Goal: Task Accomplishment & Management: Use online tool/utility

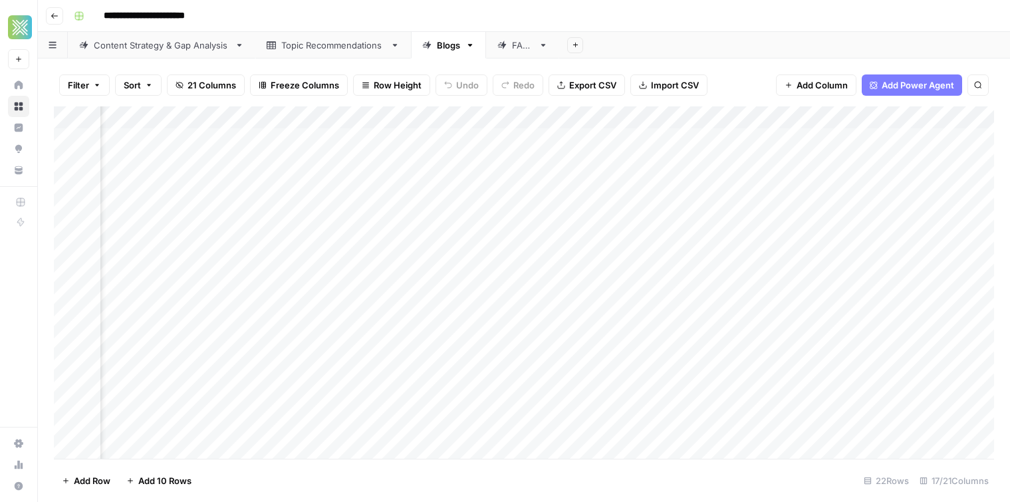
scroll to position [0, 301]
click at [468, 45] on icon "button" at bounding box center [470, 45] width 9 height 9
click at [513, 91] on span "Duplicate Sheet" at bounding box center [524, 88] width 64 height 13
click at [581, 54] on link "Blogs" at bounding box center [596, 45] width 75 height 27
click at [601, 51] on link "Blogs" at bounding box center [596, 45] width 75 height 27
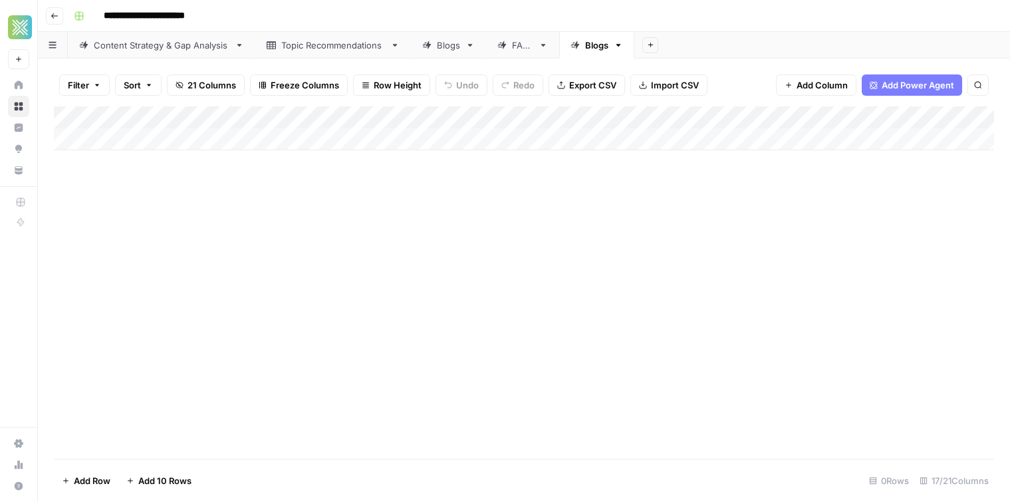
click at [601, 51] on link "Blogs" at bounding box center [596, 45] width 75 height 27
click at [588, 45] on input "*****" at bounding box center [597, 45] width 25 height 17
type input "**********"
click at [629, 183] on div "Add Column" at bounding box center [524, 282] width 941 height 353
click at [456, 36] on link "Blogs" at bounding box center [448, 45] width 75 height 27
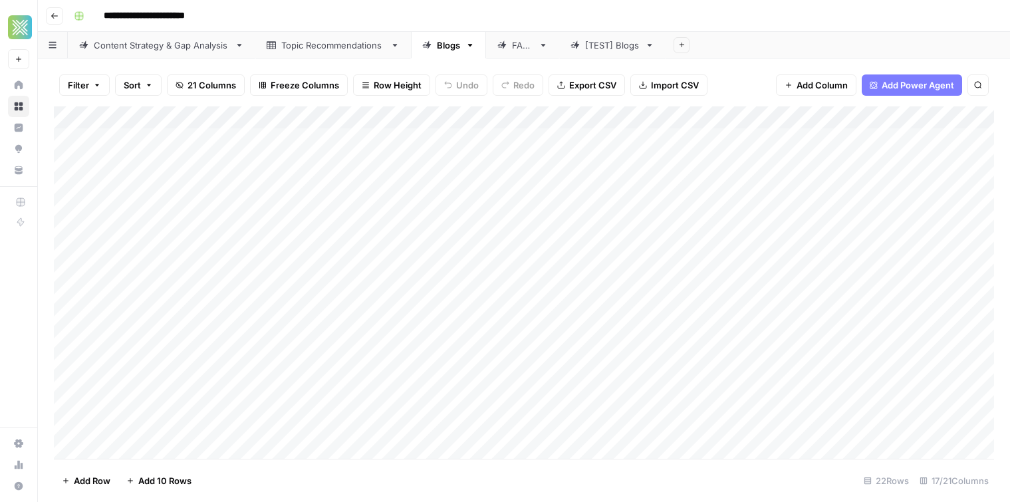
click at [310, 162] on div "Add Column" at bounding box center [524, 282] width 941 height 353
drag, startPoint x: 306, startPoint y: 137, endPoint x: 458, endPoint y: 140, distance: 152.4
click at [458, 140] on div "Add Column" at bounding box center [524, 282] width 941 height 353
click at [606, 61] on div "Filter Sort 21 Columns Freeze Columns Row Height Undo Redo Export CSV Import CS…" at bounding box center [524, 281] width 972 height 444
click at [604, 46] on div "[TEST] Blogs" at bounding box center [612, 45] width 55 height 13
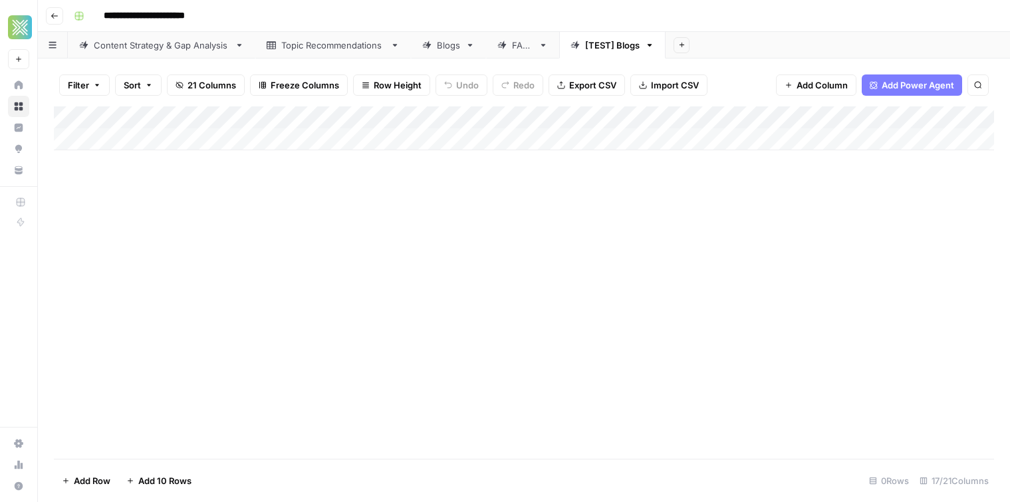
click at [180, 146] on div "Add Column" at bounding box center [524, 128] width 941 height 44
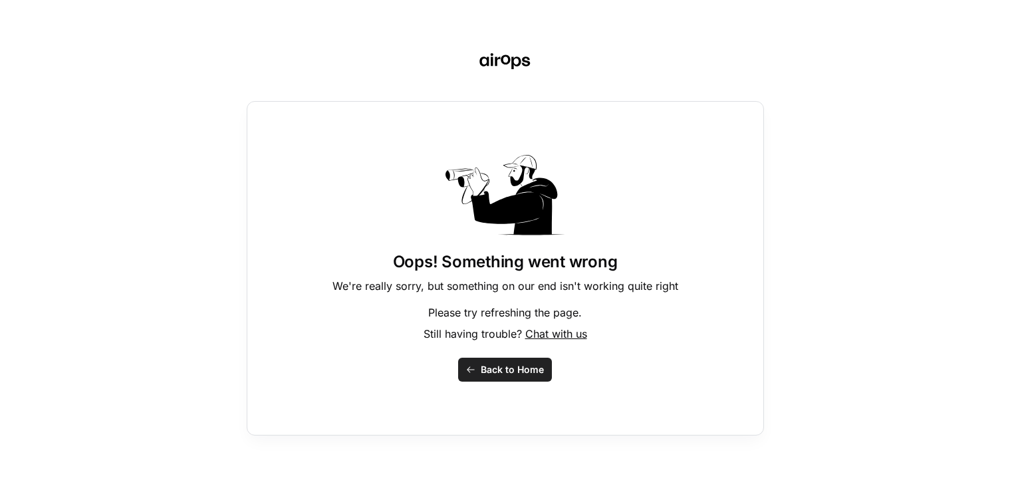
click at [502, 372] on span "Back to Home" at bounding box center [512, 369] width 63 height 13
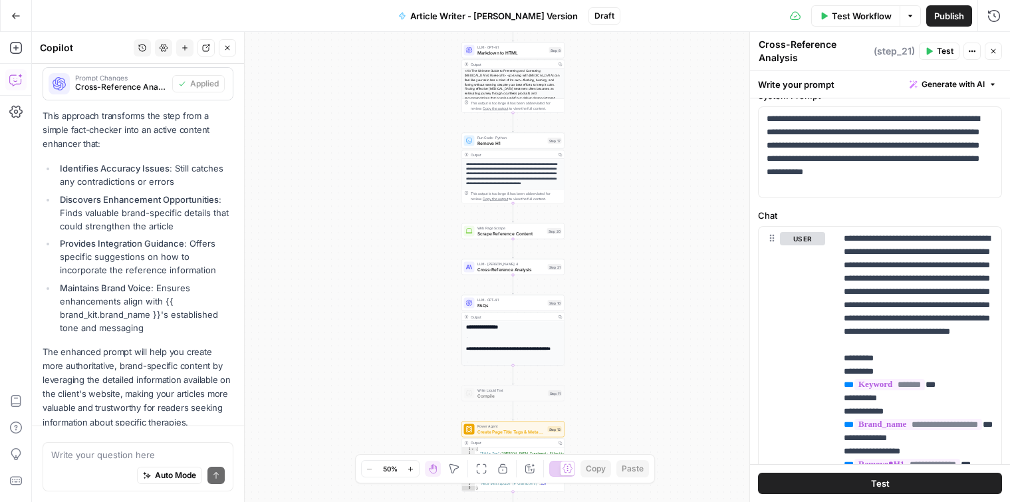
scroll to position [1872, 0]
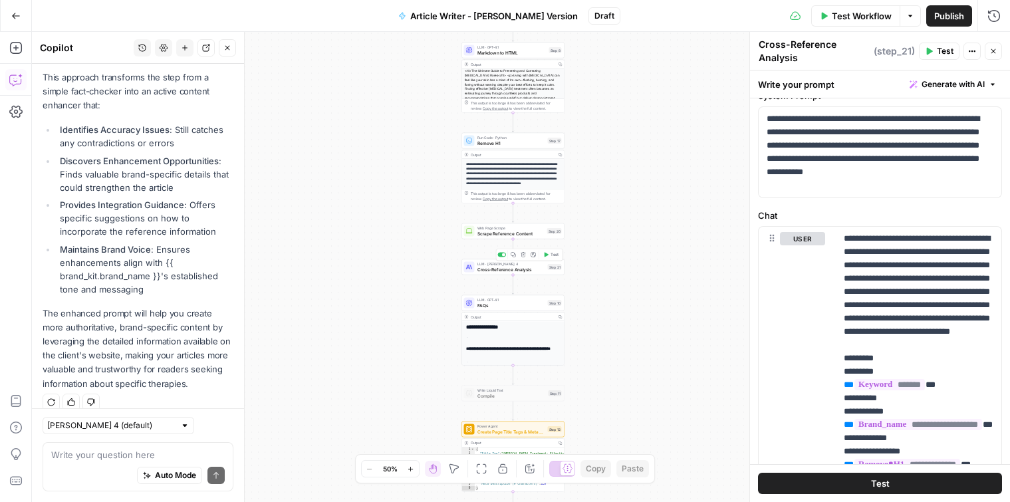
click at [494, 272] on span "Cross-Reference Analysis" at bounding box center [512, 269] width 68 height 7
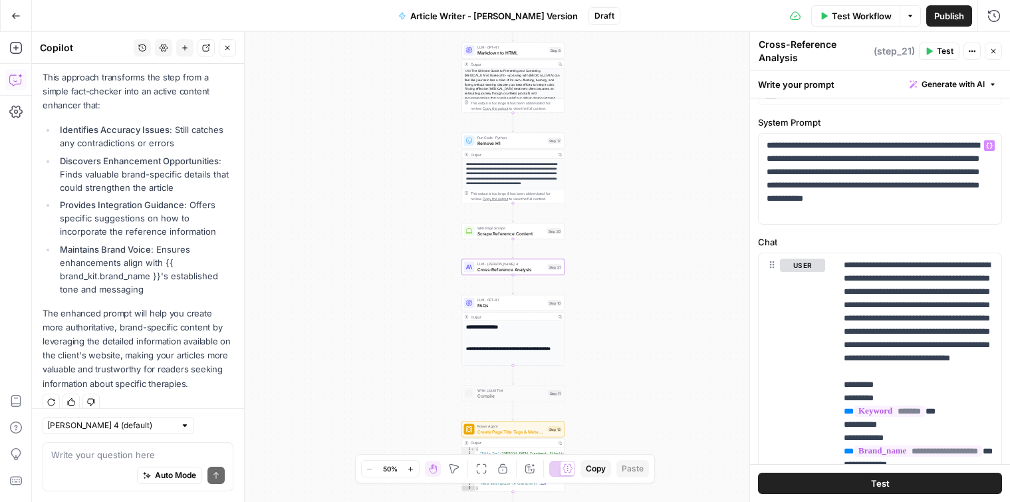
scroll to position [25, 0]
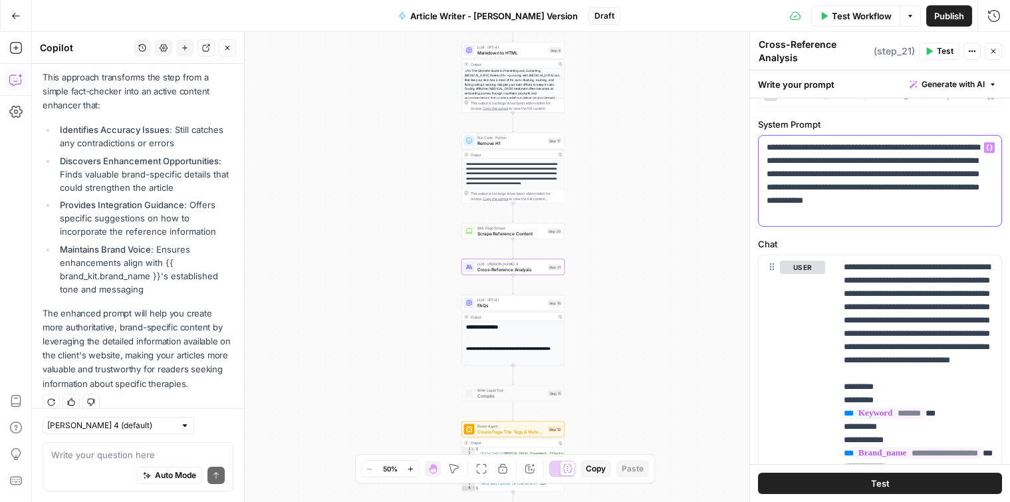
click at [872, 209] on p "**********" at bounding box center [880, 181] width 227 height 80
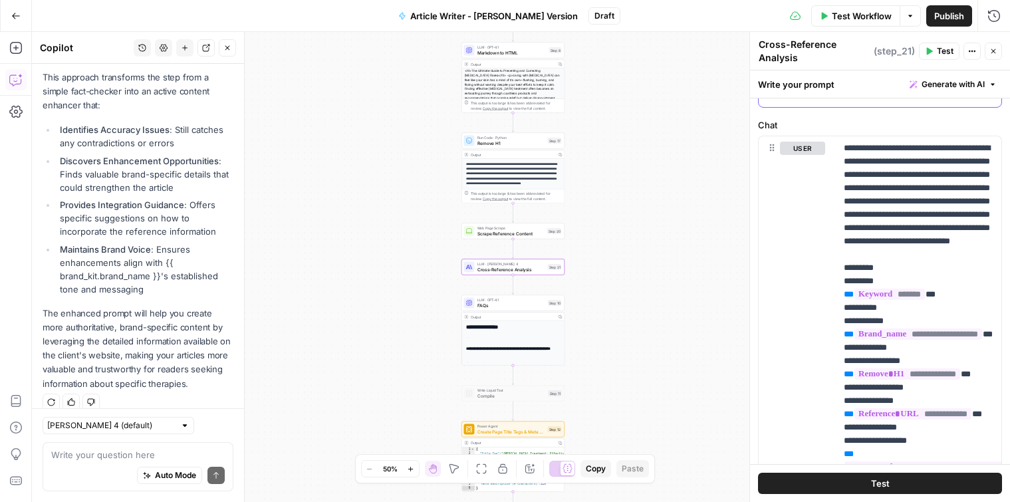
scroll to position [146, 0]
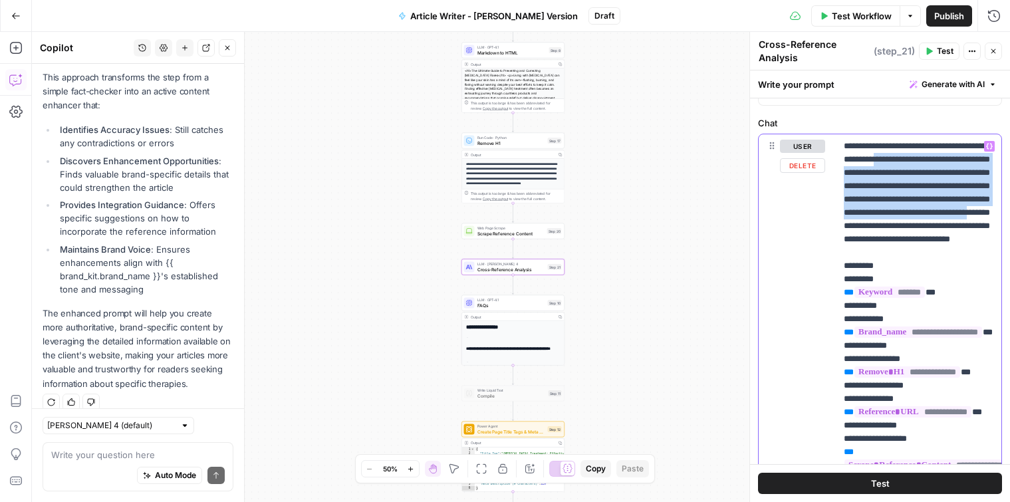
drag, startPoint x: 875, startPoint y: 174, endPoint x: 935, endPoint y: 253, distance: 98.7
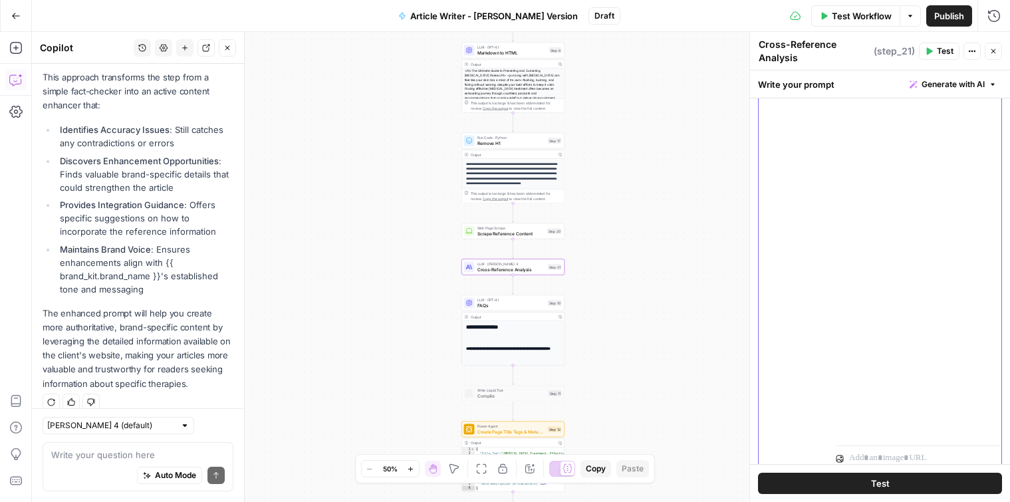
scroll to position [428, 0]
click at [103, 457] on textarea at bounding box center [138, 454] width 174 height 13
type textarea "n"
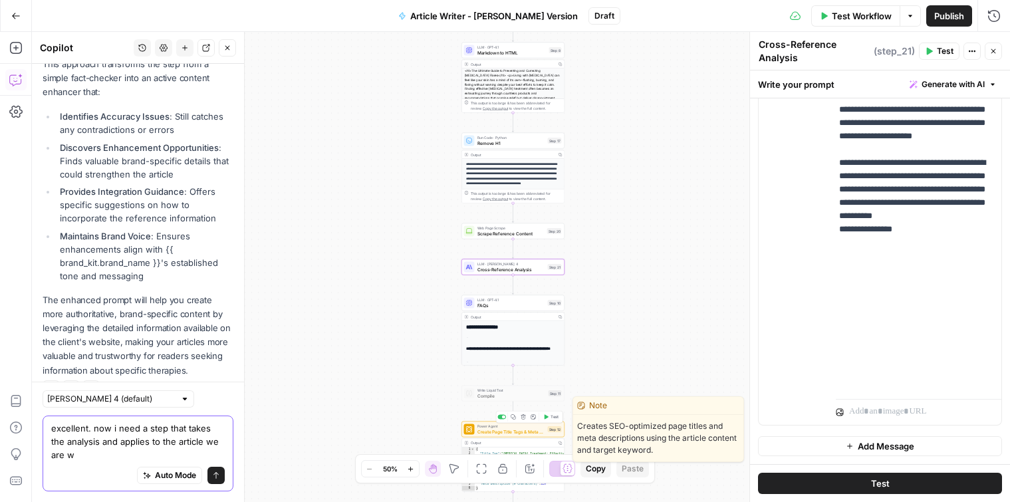
scroll to position [1898, 0]
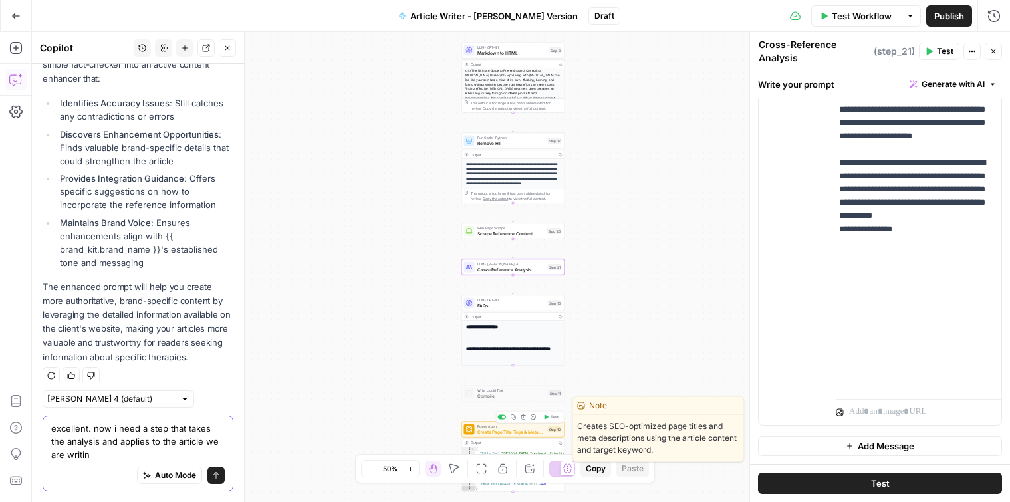
type textarea "excellent. now i need a step that takes the analysis and applies to the article…"
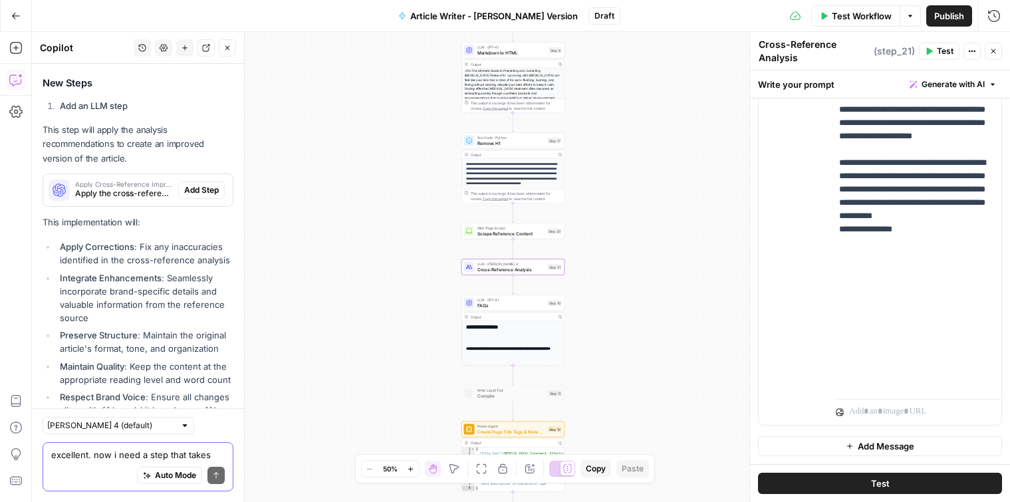
scroll to position [2420, 0]
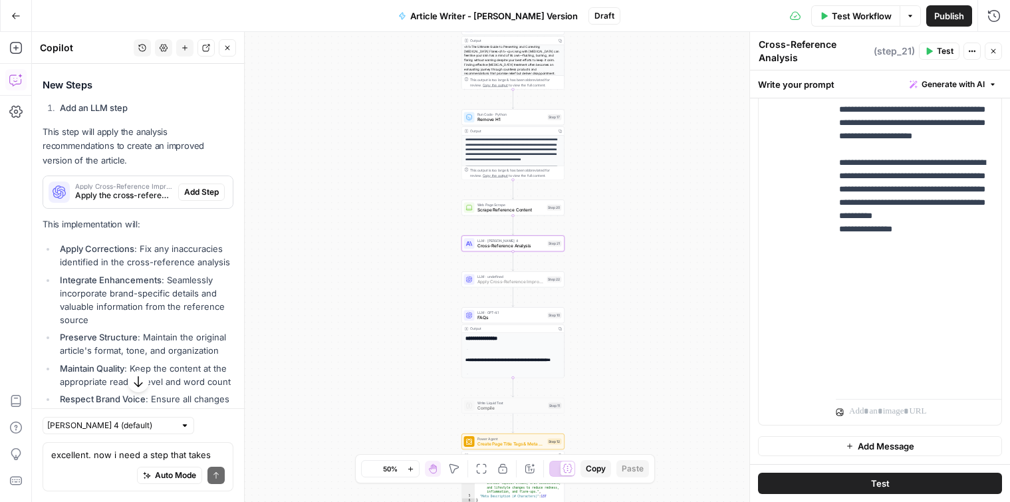
click at [202, 186] on span "Add Step" at bounding box center [201, 192] width 35 height 12
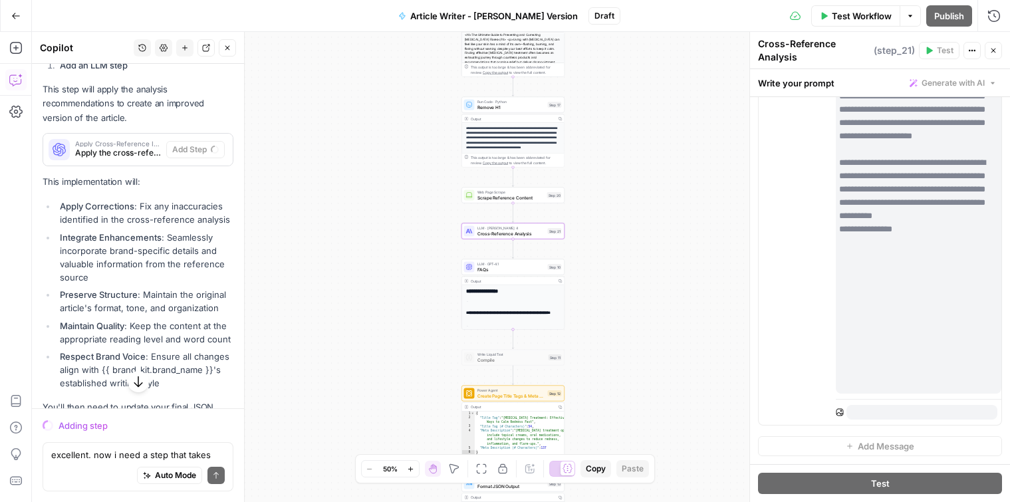
scroll to position [427, 0]
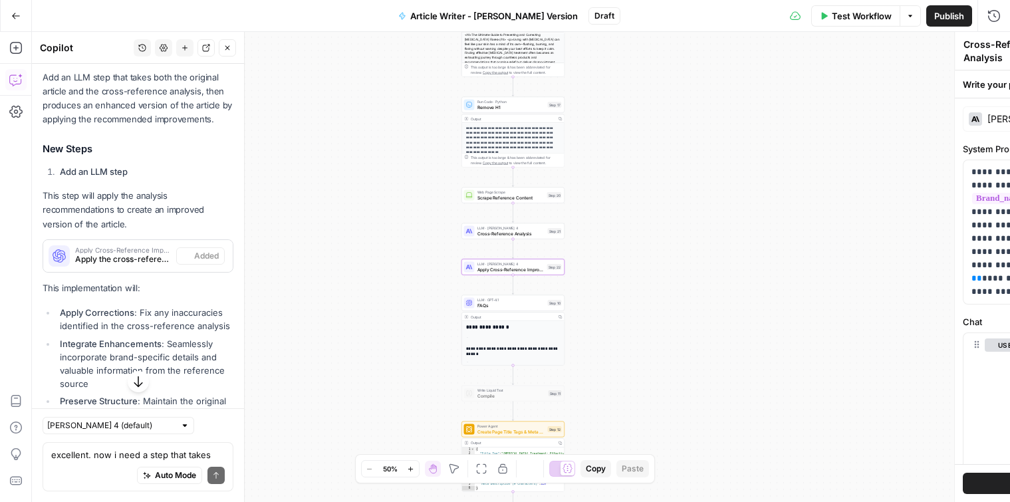
type textarea "Apply Cross-Reference Improvements"
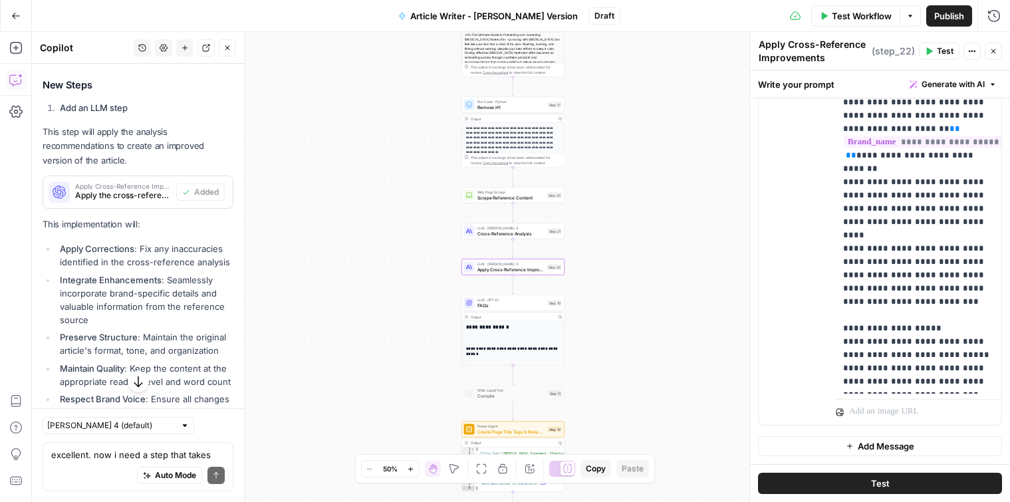
scroll to position [2656, 0]
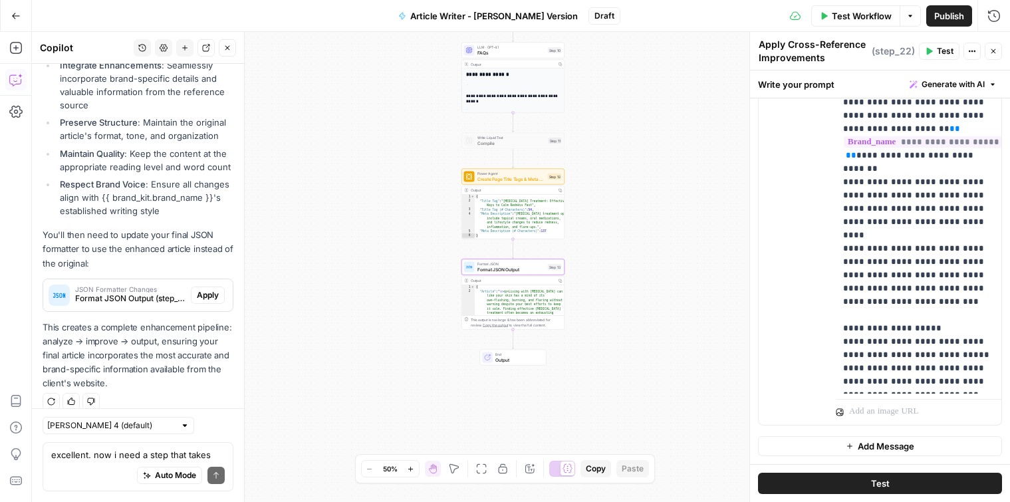
click at [206, 289] on span "Apply" at bounding box center [208, 295] width 22 height 12
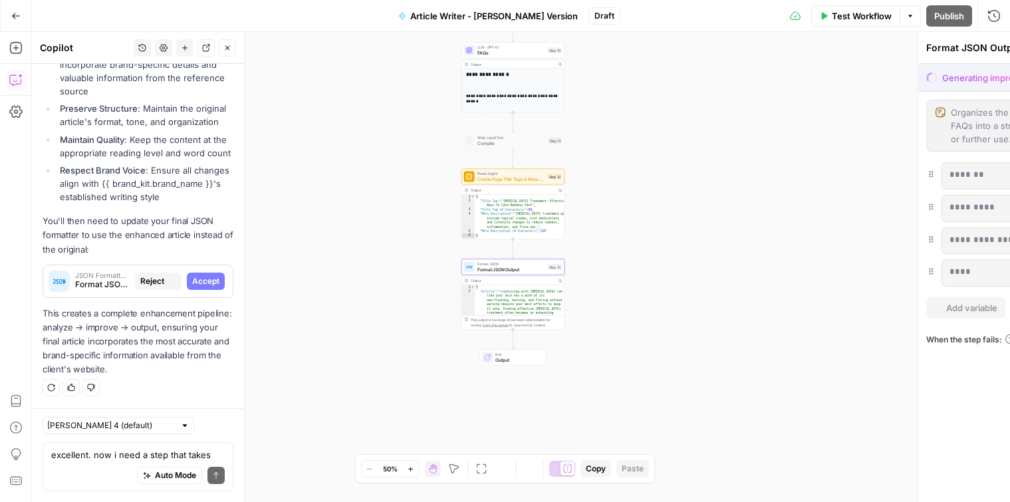
scroll to position [2592, 0]
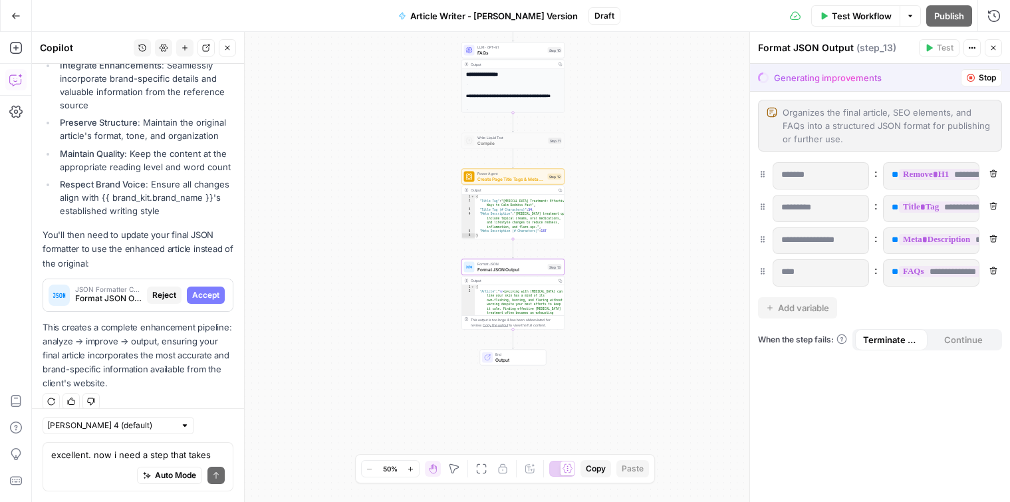
click at [214, 289] on span "Accept" at bounding box center [205, 295] width 27 height 12
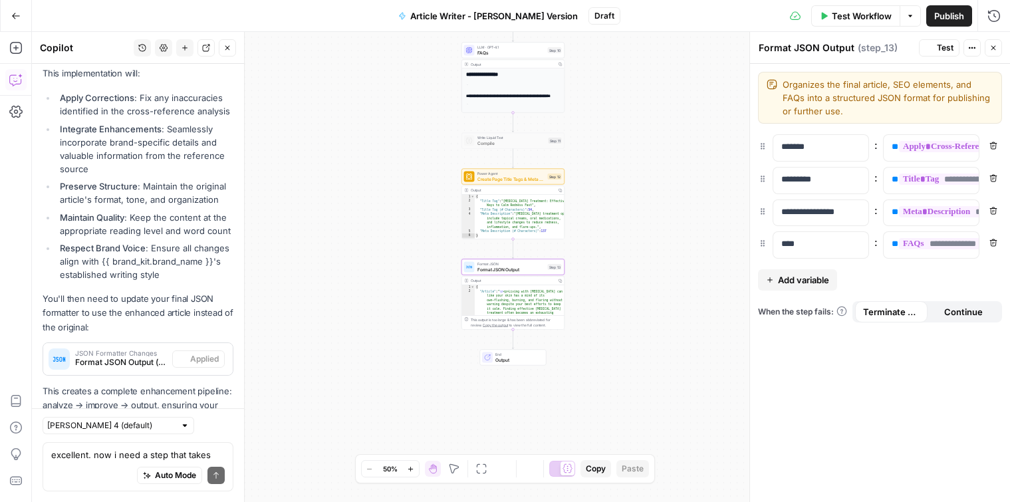
scroll to position [2656, 0]
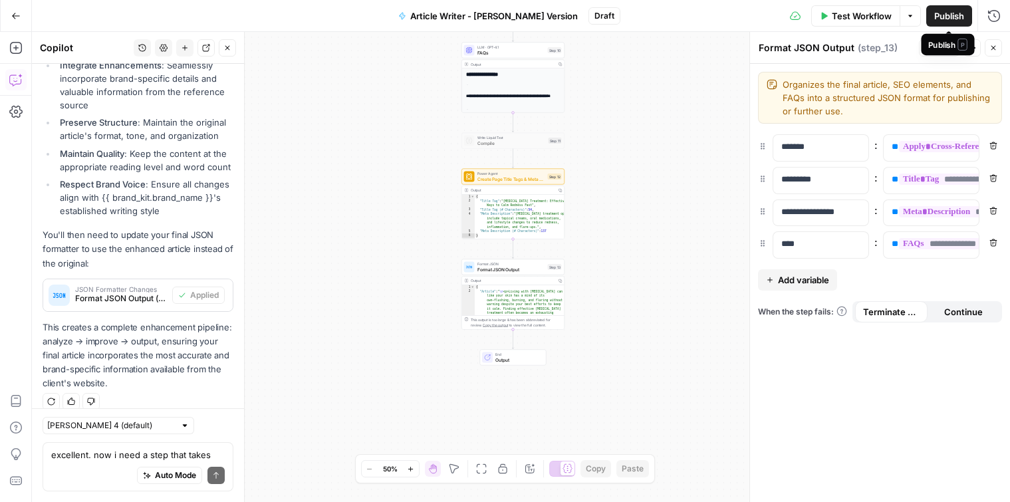
click at [958, 16] on span "Publish" at bounding box center [950, 15] width 30 height 13
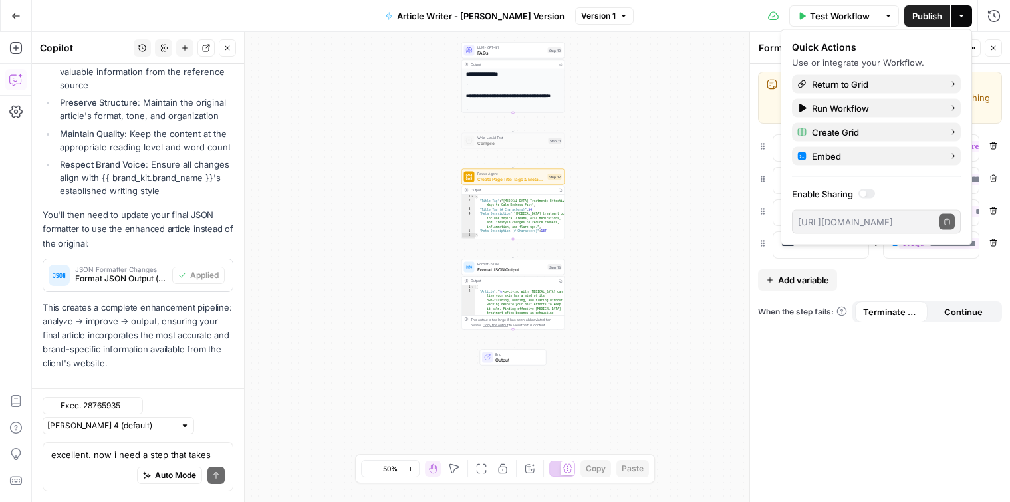
scroll to position [2676, 0]
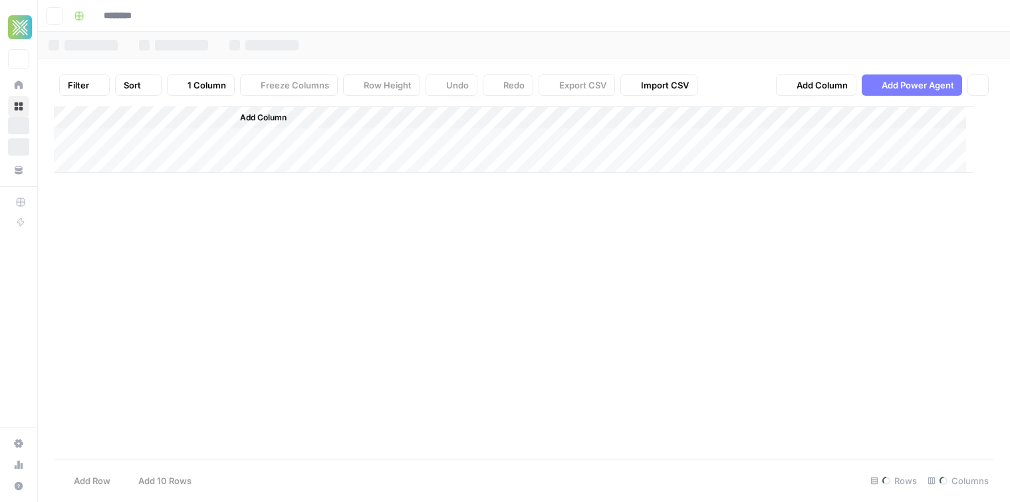
type input "**********"
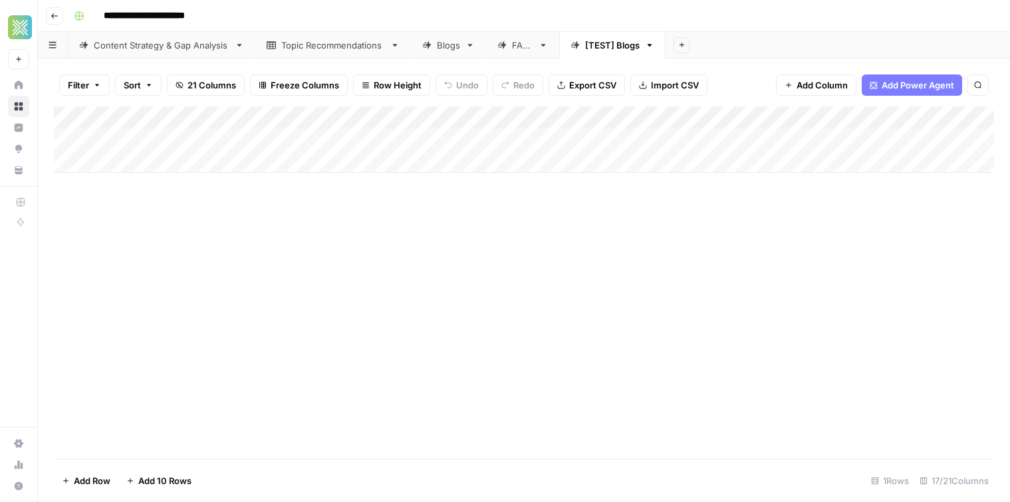
click at [236, 145] on div "Add Column" at bounding box center [524, 139] width 941 height 67
click at [447, 249] on div "Add Column" at bounding box center [524, 282] width 941 height 353
click at [825, 88] on span "Add Column" at bounding box center [822, 84] width 51 height 13
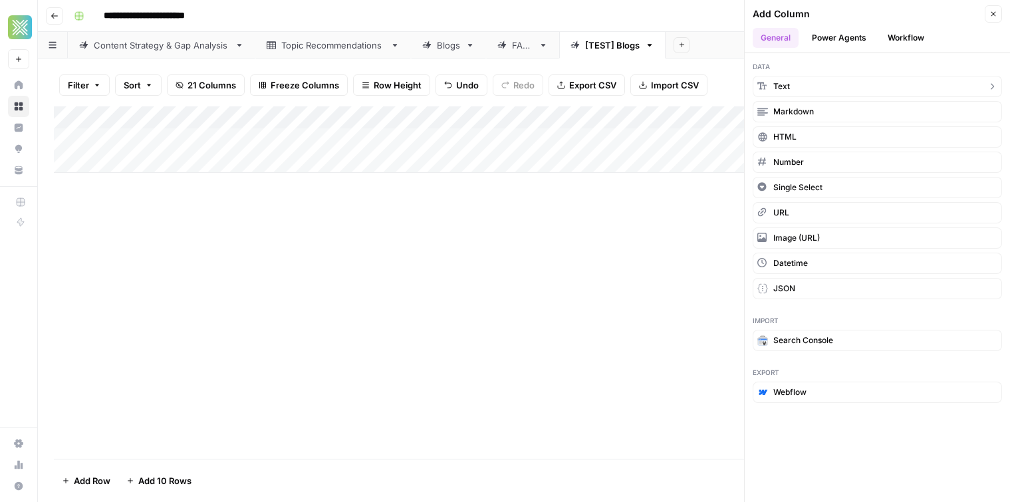
click at [810, 84] on button "Text" at bounding box center [877, 86] width 249 height 21
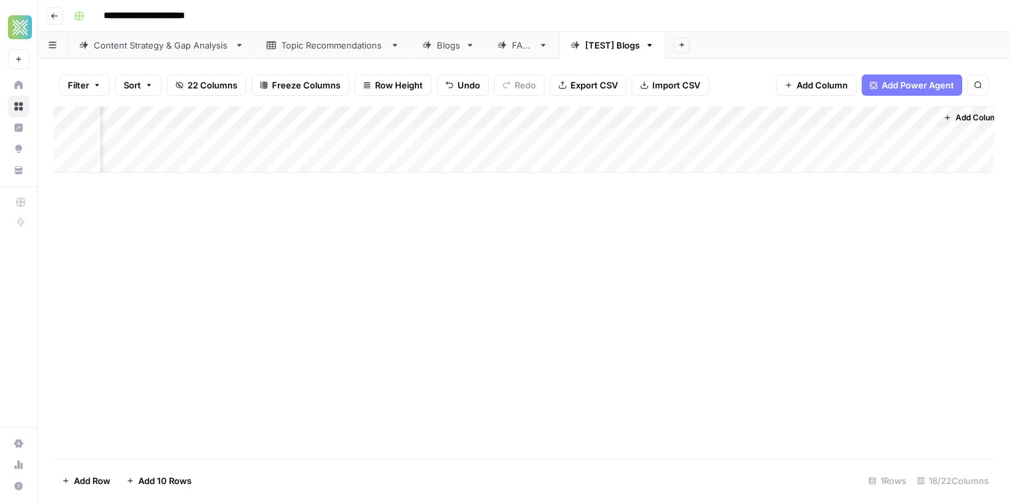
scroll to position [0, 1612]
drag, startPoint x: 819, startPoint y: 118, endPoint x: 106, endPoint y: 130, distance: 712.5
click at [106, 130] on div "Add Column" at bounding box center [524, 139] width 941 height 67
drag, startPoint x: 897, startPoint y: 120, endPoint x: 134, endPoint y: 160, distance: 764.6
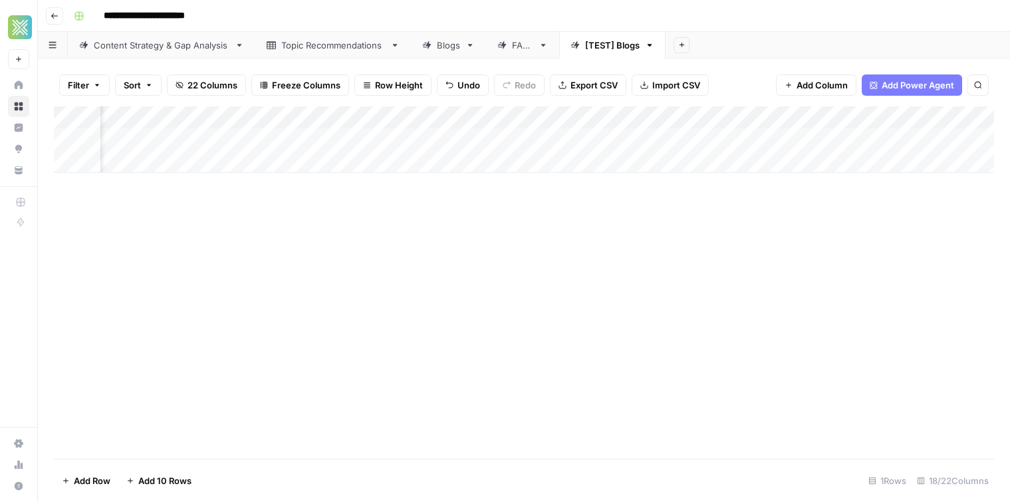
click at [134, 160] on div "Add Column" at bounding box center [524, 139] width 941 height 67
drag, startPoint x: 633, startPoint y: 115, endPoint x: 265, endPoint y: 130, distance: 368.1
click at [265, 130] on div "Add Column" at bounding box center [524, 139] width 941 height 67
click at [236, 109] on div "Add Column" at bounding box center [524, 139] width 941 height 67
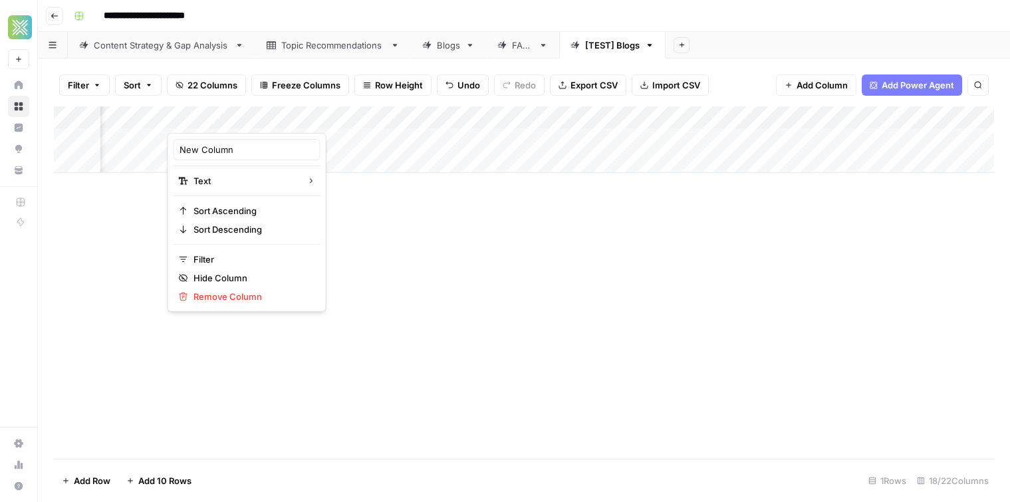
click at [235, 118] on div at bounding box center [264, 119] width 192 height 27
click at [226, 155] on input "New Column" at bounding box center [247, 149] width 135 height 13
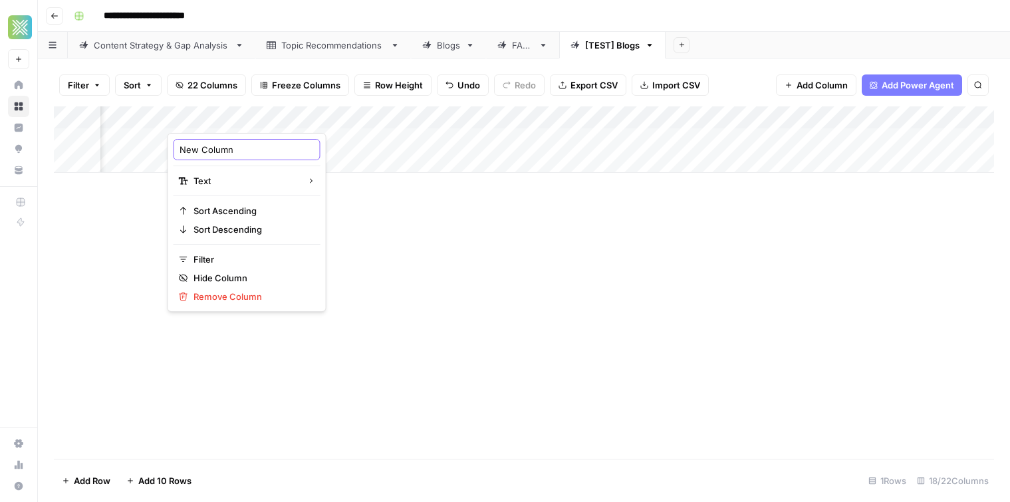
click at [226, 155] on input "New Column" at bounding box center [247, 149] width 135 height 13
type input "Reference URL"
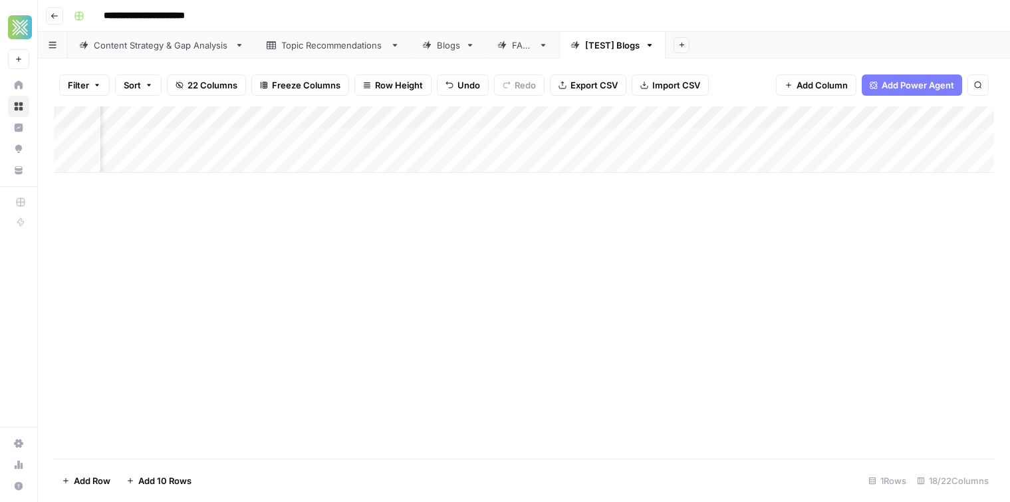
click at [274, 192] on div "Add Column" at bounding box center [524, 282] width 941 height 353
click at [613, 140] on div "Add Column" at bounding box center [524, 139] width 941 height 67
type textarea "**********"
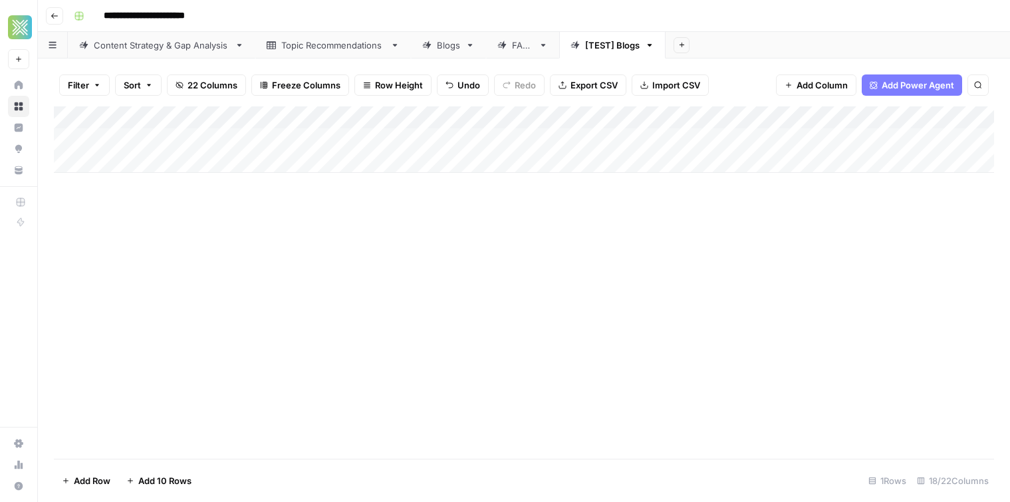
click at [636, 243] on div "Add Column" at bounding box center [524, 282] width 941 height 353
click at [445, 37] on link "Blogs" at bounding box center [448, 45] width 75 height 27
click at [230, 172] on div "Add Column" at bounding box center [524, 282] width 941 height 353
click at [269, 345] on div "Add Column" at bounding box center [524, 282] width 941 height 353
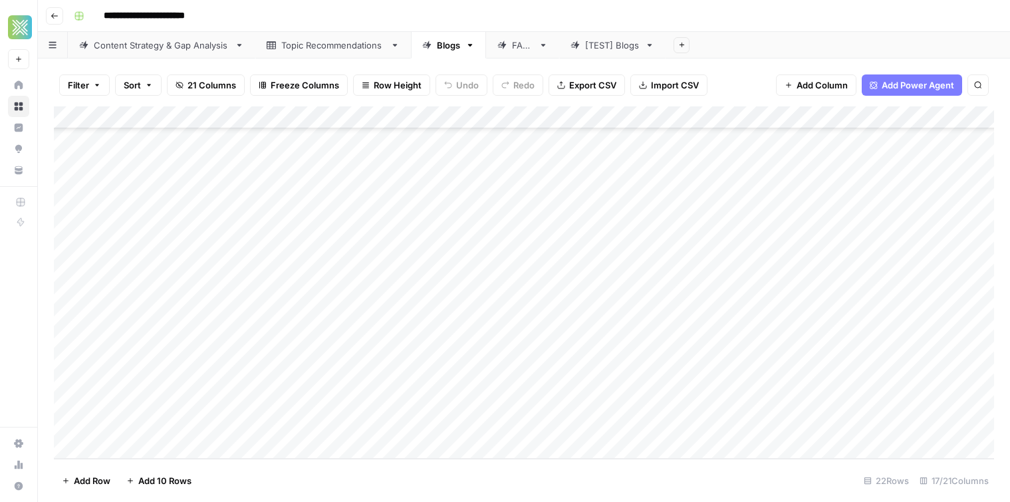
click at [204, 237] on div "Add Column" at bounding box center [524, 282] width 941 height 353
click at [232, 327] on div "Add Column" at bounding box center [524, 282] width 941 height 353
click at [244, 412] on div "Add Column" at bounding box center [524, 282] width 941 height 353
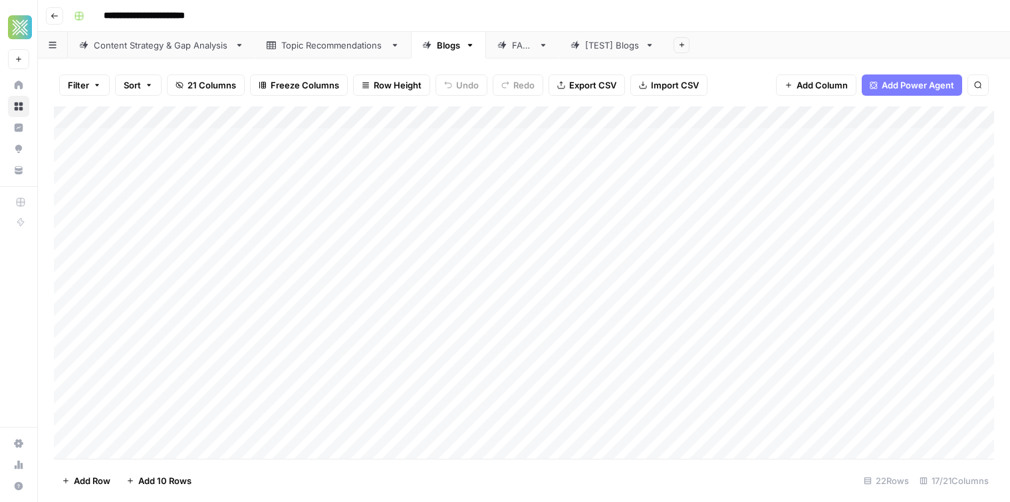
click at [239, 257] on div "Add Column" at bounding box center [524, 282] width 941 height 353
click at [158, 194] on div "Add Column" at bounding box center [524, 282] width 941 height 353
click at [202, 182] on div "Add Column" at bounding box center [524, 282] width 941 height 353
click at [202, 182] on textarea "**********" at bounding box center [257, 185] width 315 height 19
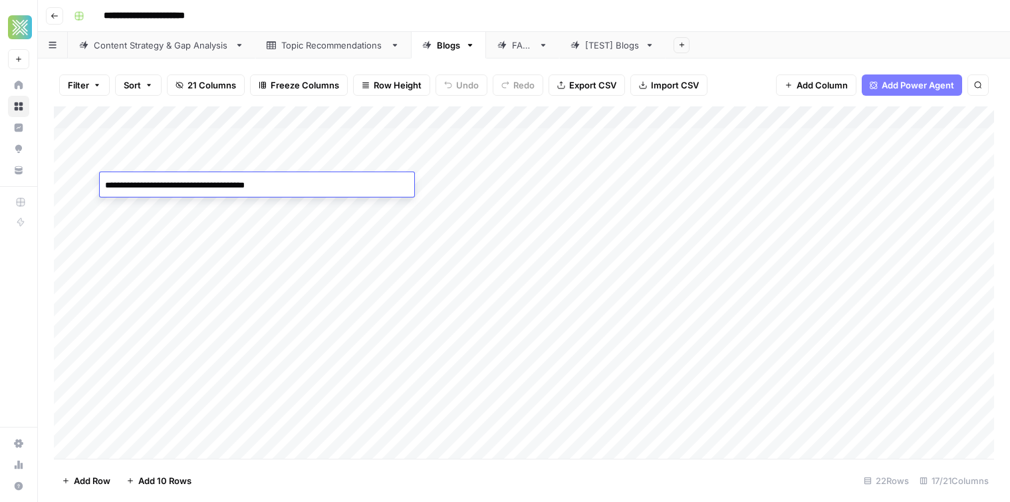
click at [202, 182] on textarea "**********" at bounding box center [257, 185] width 315 height 19
click at [374, 217] on div "Add Column" at bounding box center [524, 282] width 941 height 353
drag, startPoint x: 366, startPoint y: 181, endPoint x: 461, endPoint y: 181, distance: 94.5
click at [461, 181] on div "Add Column" at bounding box center [524, 282] width 941 height 353
click at [620, 43] on div "[TEST] Blogs" at bounding box center [612, 45] width 55 height 13
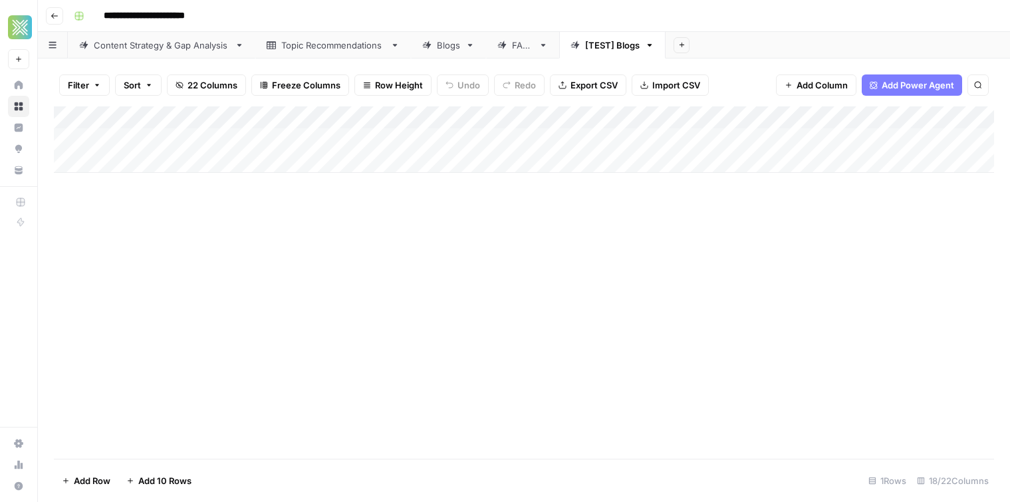
click at [197, 164] on div "Add Column" at bounding box center [524, 139] width 941 height 67
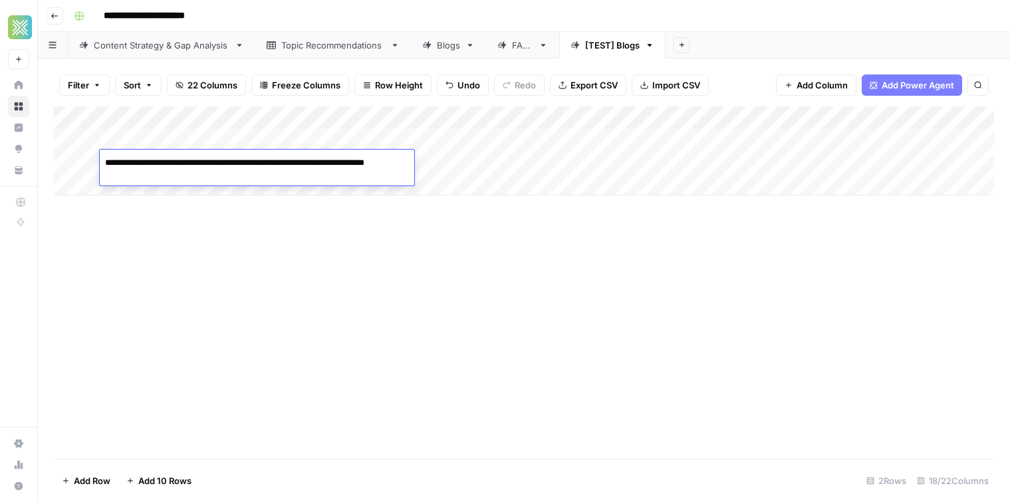
click at [211, 175] on textarea "**********" at bounding box center [257, 170] width 315 height 32
drag, startPoint x: 301, startPoint y: 162, endPoint x: 355, endPoint y: 198, distance: 65.1
click at [355, 198] on body "**********" at bounding box center [505, 251] width 1010 height 502
type textarea "**********"
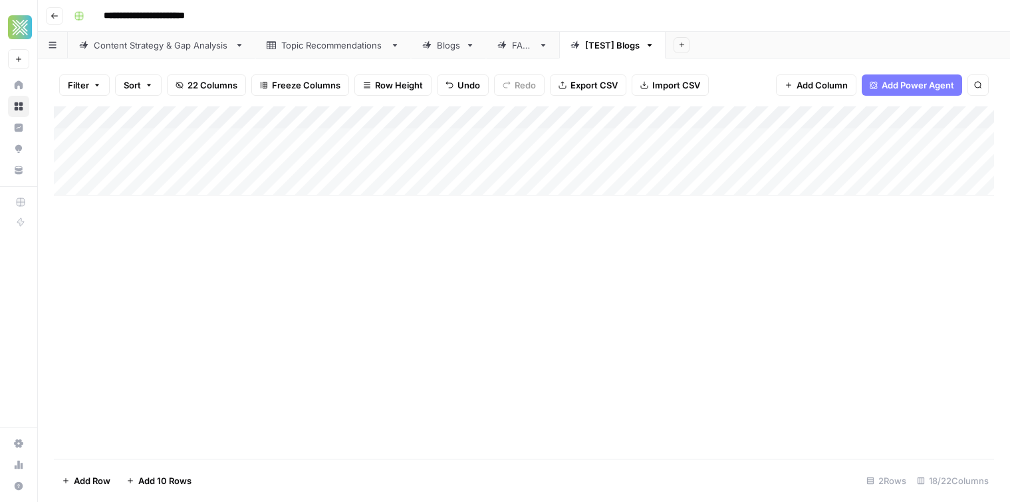
click at [470, 164] on div "Add Column" at bounding box center [524, 150] width 941 height 89
click at [425, 162] on textarea "**********" at bounding box center [518, 163] width 213 height 19
type textarea "**********"
click at [424, 160] on div "Add Column" at bounding box center [524, 150] width 941 height 89
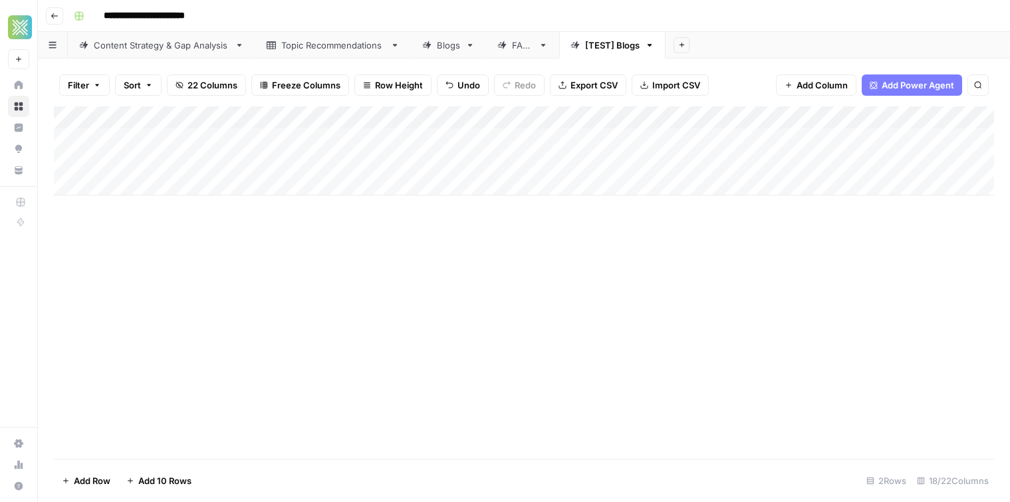
click at [424, 160] on div "Add Column" at bounding box center [524, 150] width 941 height 89
click at [422, 162] on textarea "**********" at bounding box center [518, 163] width 213 height 19
type textarea "**********"
click at [325, 165] on div "Add Column" at bounding box center [524, 150] width 941 height 89
click at [608, 158] on div "Add Column" at bounding box center [524, 150] width 941 height 89
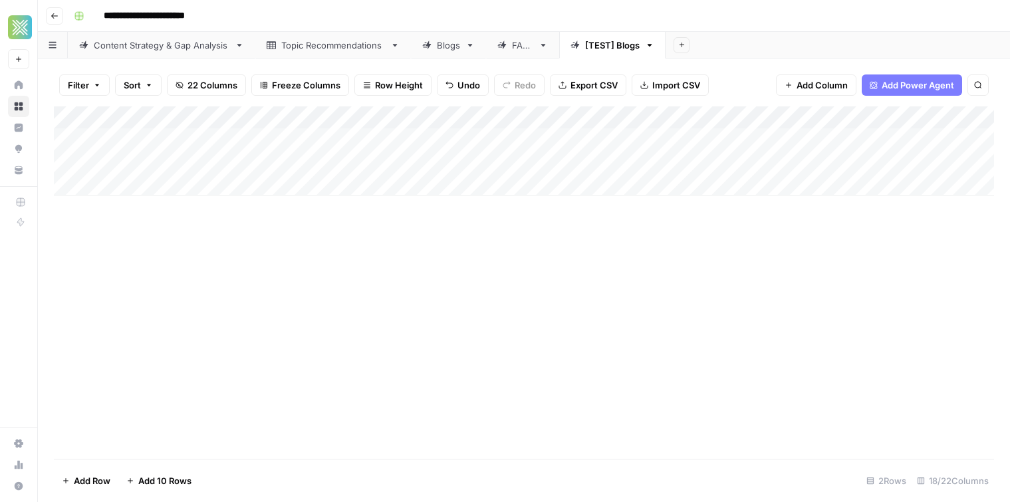
click at [454, 158] on div "Add Column" at bounding box center [524, 150] width 941 height 89
click at [519, 277] on div "Add Column" at bounding box center [524, 282] width 941 height 353
click at [603, 156] on div "Add Column" at bounding box center [524, 150] width 941 height 89
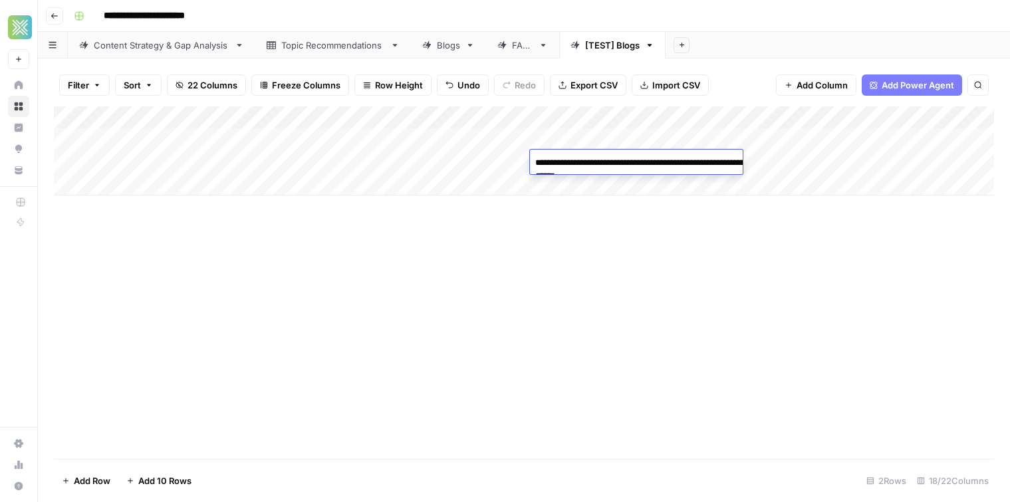
type textarea "**********"
click at [661, 247] on div "Add Column" at bounding box center [524, 282] width 941 height 353
click at [513, 118] on div "Add Column" at bounding box center [524, 150] width 941 height 89
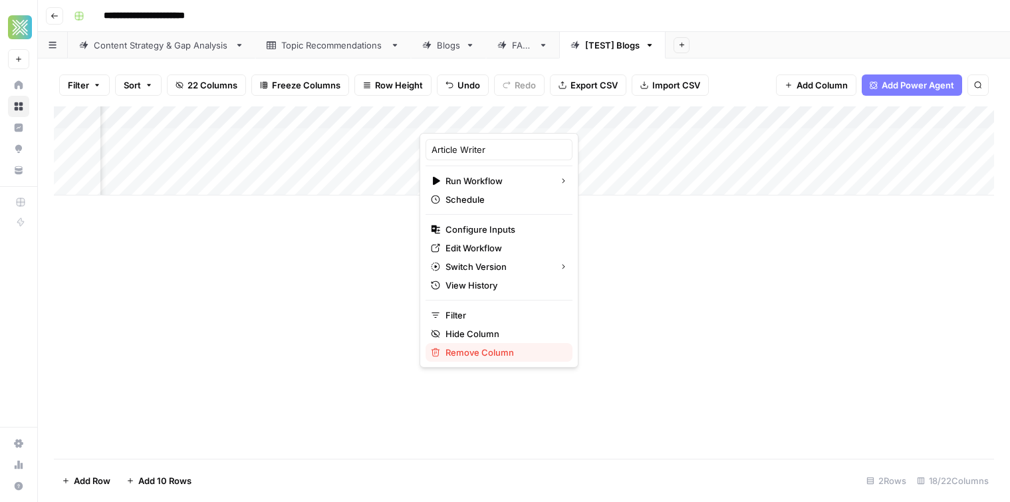
click at [501, 361] on button "Remove Column" at bounding box center [499, 352] width 147 height 19
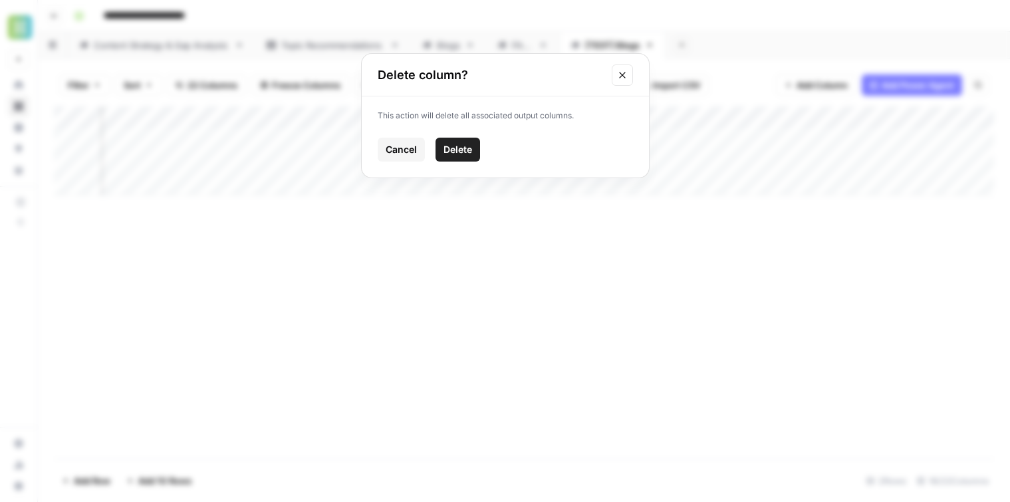
click at [470, 146] on span "Delete" at bounding box center [458, 149] width 29 height 13
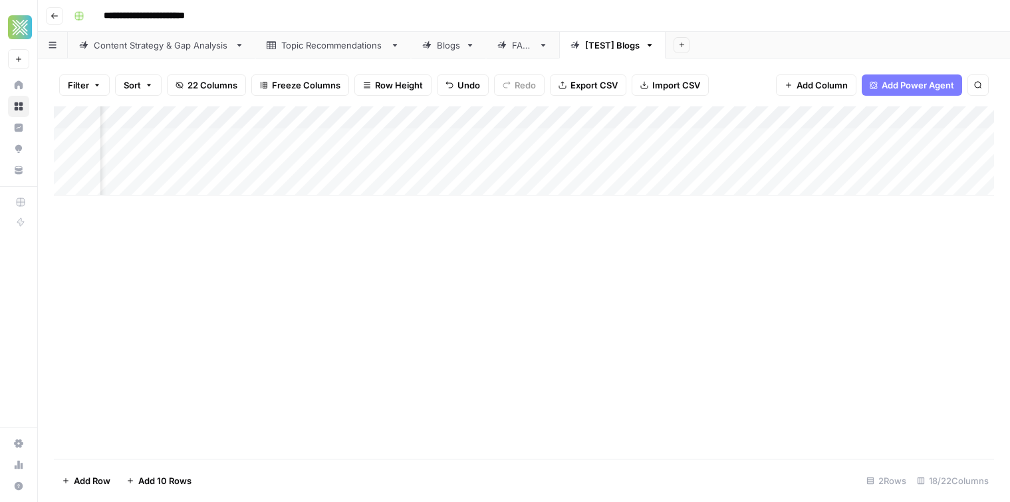
scroll to position [0, 1014]
click at [953, 119] on span "Add Column" at bounding box center [964, 118] width 47 height 12
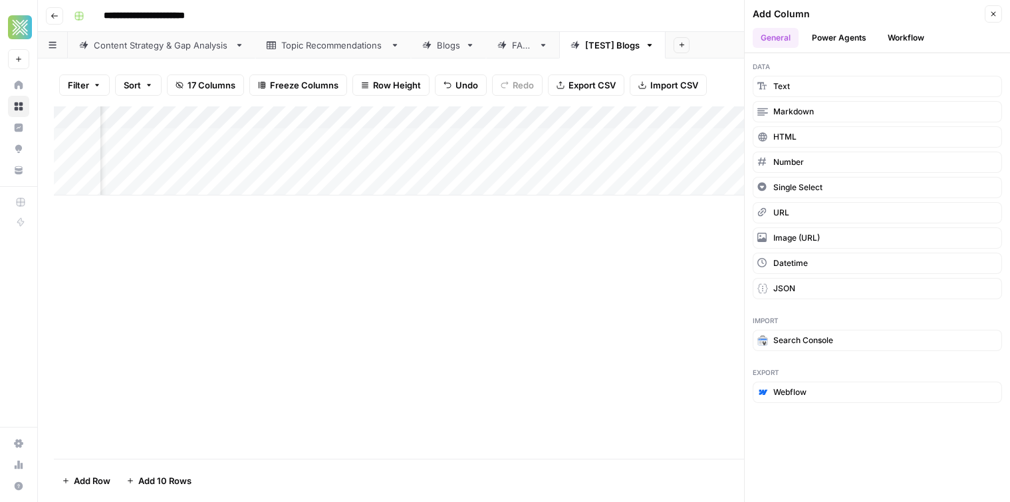
click at [909, 41] on button "Workflow" at bounding box center [906, 38] width 53 height 20
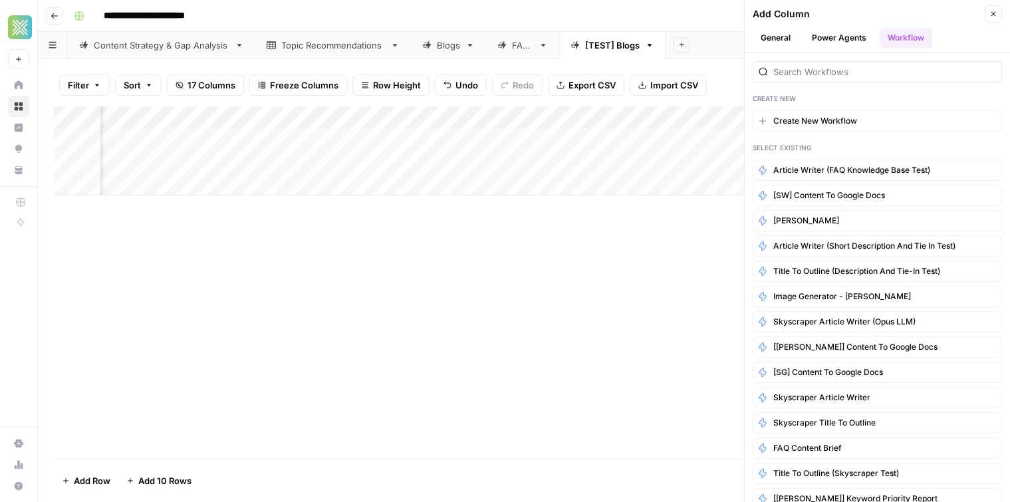
click at [817, 78] on div at bounding box center [877, 71] width 249 height 21
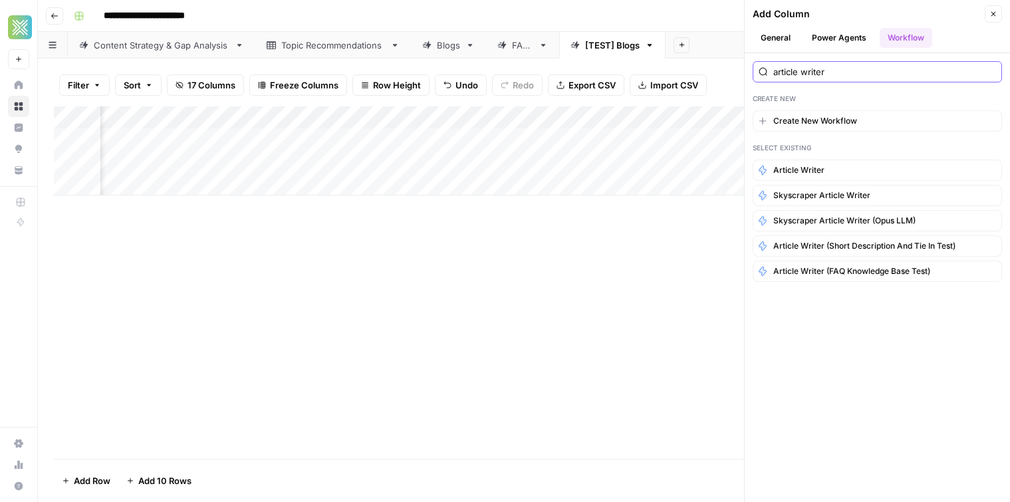
type input "article writer"
click at [857, 347] on div "article writer Create New Create New Workflow Select Existing Article Writer Sk…" at bounding box center [877, 277] width 265 height 449
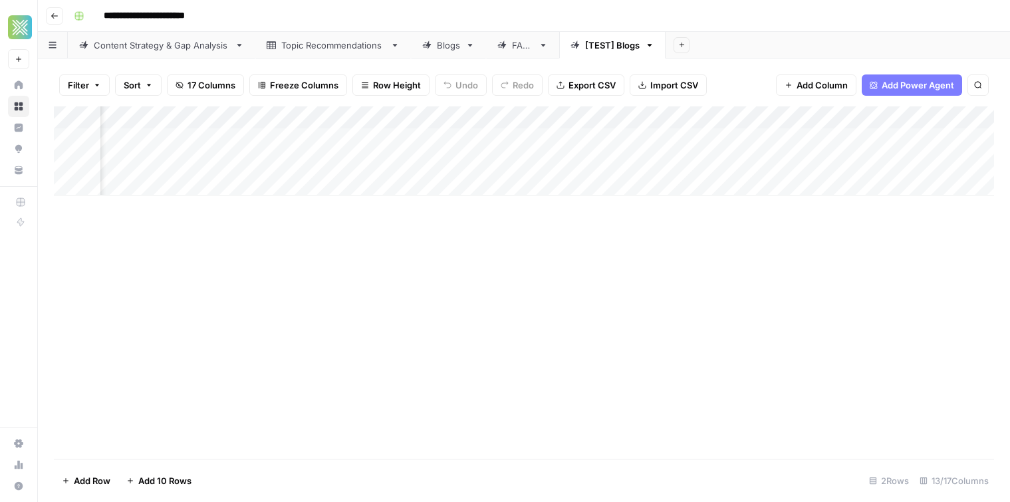
scroll to position [0, 1014]
click at [937, 110] on button "Add Column" at bounding box center [957, 117] width 69 height 17
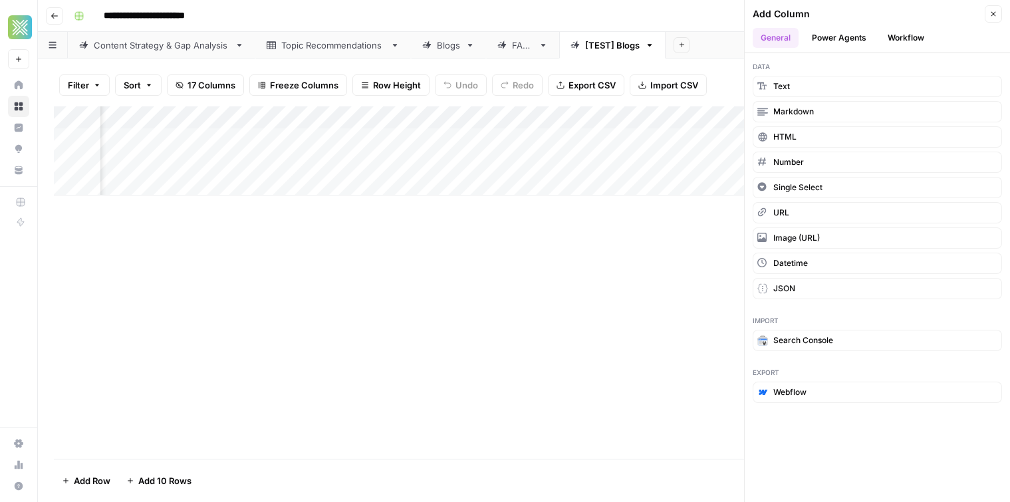
click at [894, 39] on button "Workflow" at bounding box center [906, 38] width 53 height 20
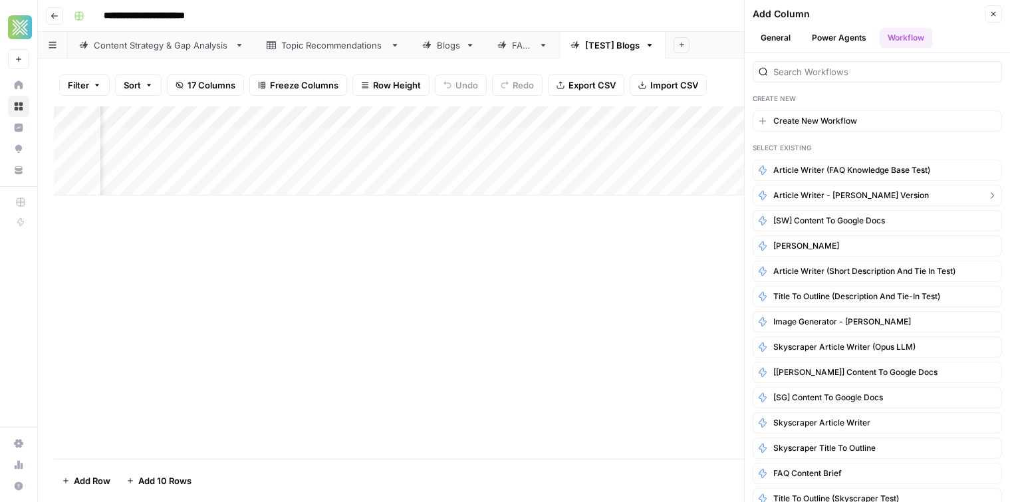
click at [846, 196] on span "Article Writer - [PERSON_NAME] Version" at bounding box center [852, 196] width 156 height 12
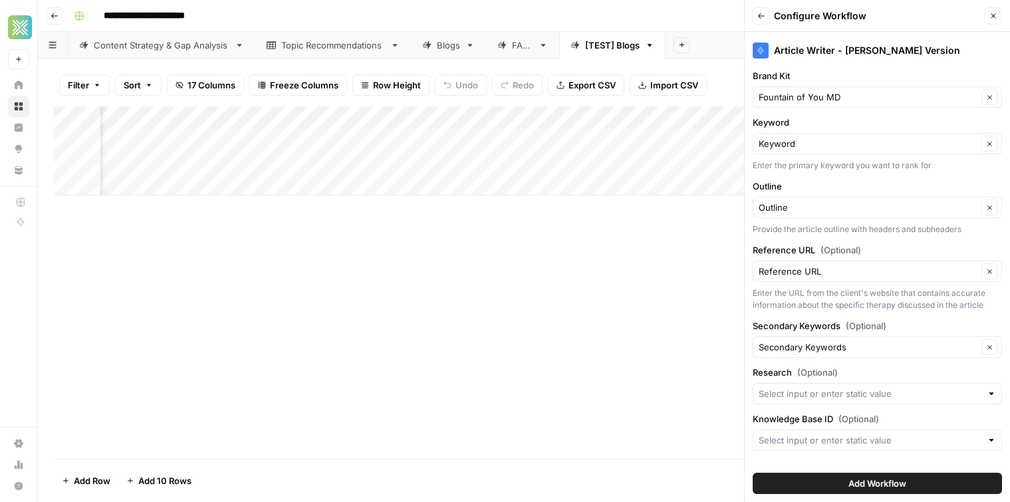
scroll to position [0, 496]
click at [808, 440] on input "Knowledge Base ID (Optional)" at bounding box center [870, 440] width 223 height 13
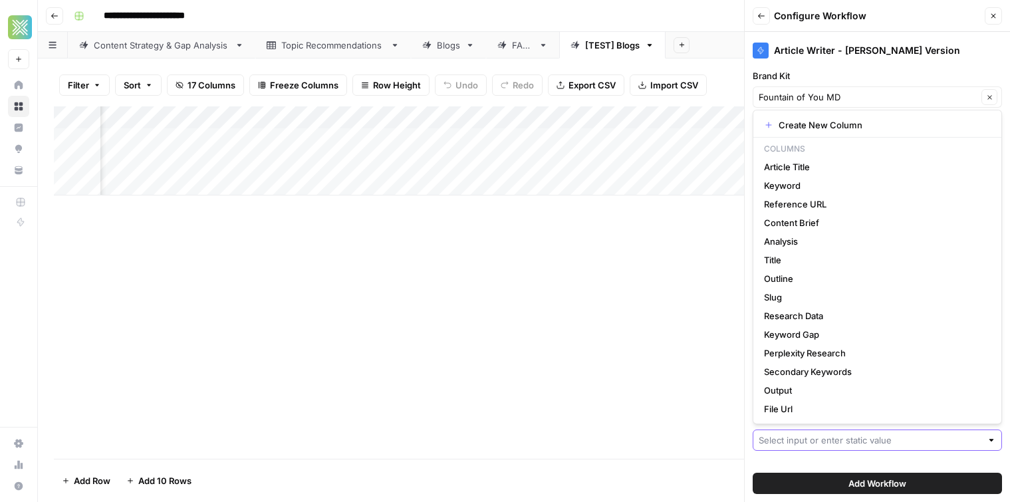
paste input "11335"
type input "11335"
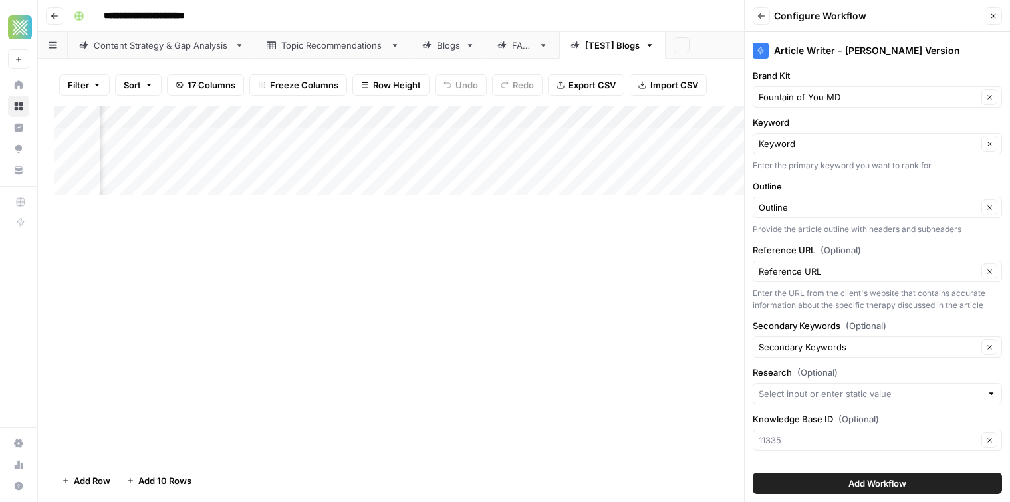
type input "11335"
click at [856, 476] on button "Add Workflow" at bounding box center [877, 483] width 249 height 21
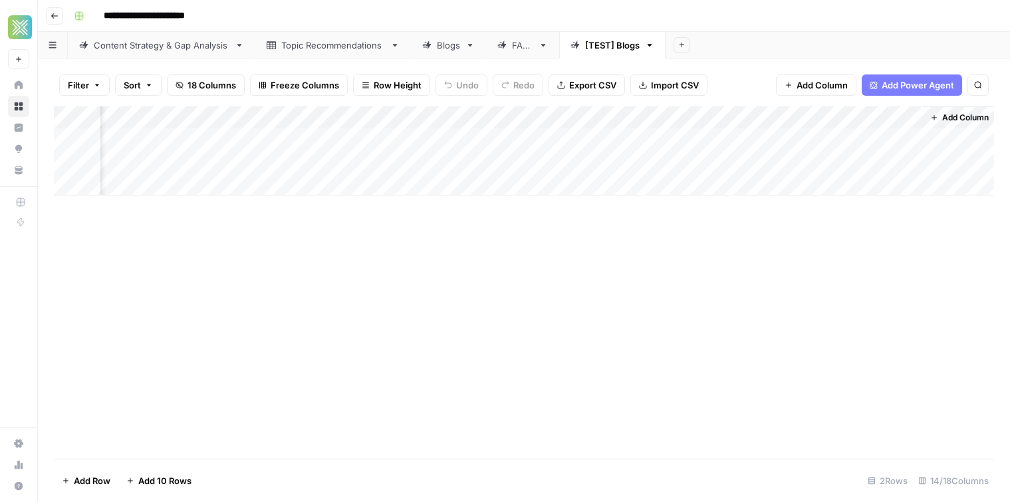
scroll to position [0, 1191]
drag, startPoint x: 837, startPoint y: 121, endPoint x: 223, endPoint y: 126, distance: 613.9
click at [223, 126] on div "Add Column" at bounding box center [524, 150] width 941 height 89
drag, startPoint x: 450, startPoint y: 118, endPoint x: 196, endPoint y: 114, distance: 254.1
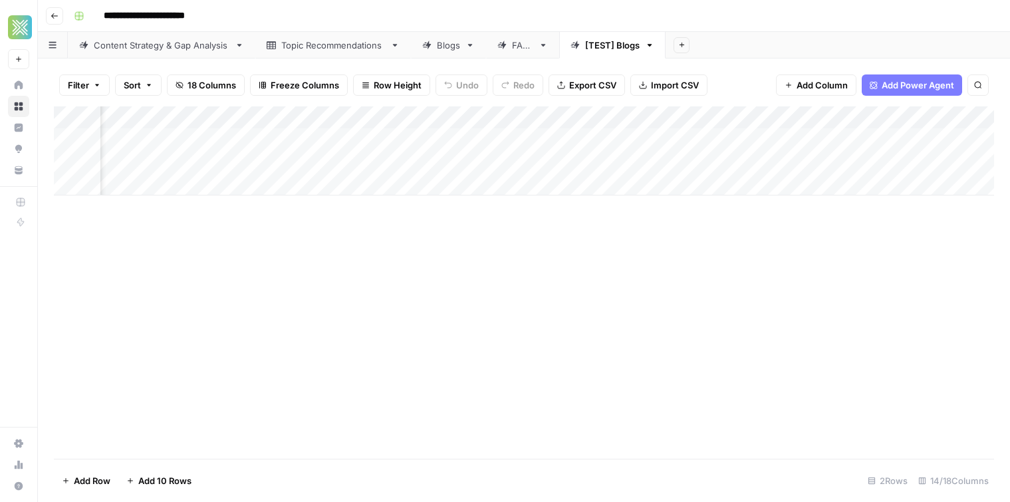
click at [196, 114] on div "Add Column" at bounding box center [524, 150] width 941 height 89
drag, startPoint x: 389, startPoint y: 112, endPoint x: 770, endPoint y: 105, distance: 380.5
click at [770, 105] on div "Filter Sort 18 Columns Freeze Columns Row Height Undo Redo Export CSV Import CS…" at bounding box center [524, 281] width 972 height 444
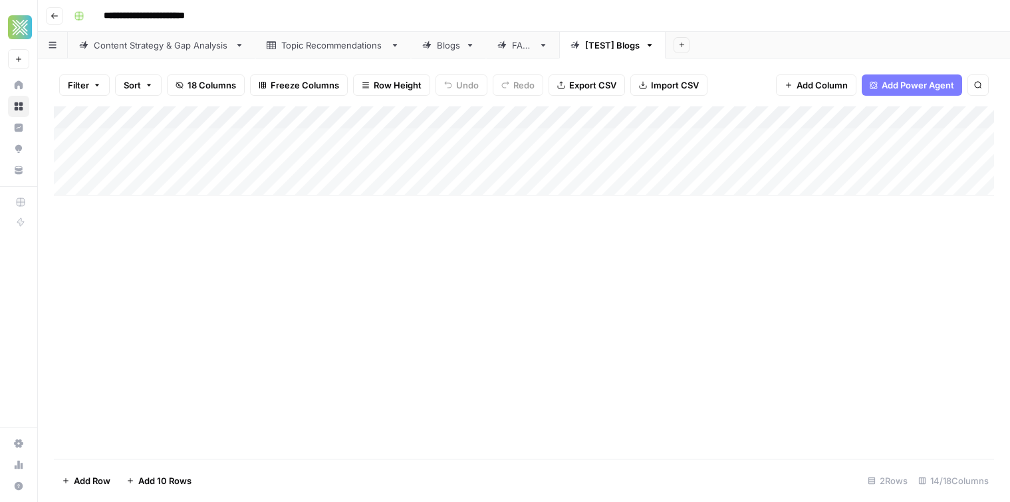
click at [71, 136] on div "Add Column" at bounding box center [524, 150] width 941 height 89
click at [71, 155] on div "Add Column" at bounding box center [524, 150] width 941 height 89
click at [508, 119] on div "Add Column" at bounding box center [524, 150] width 941 height 89
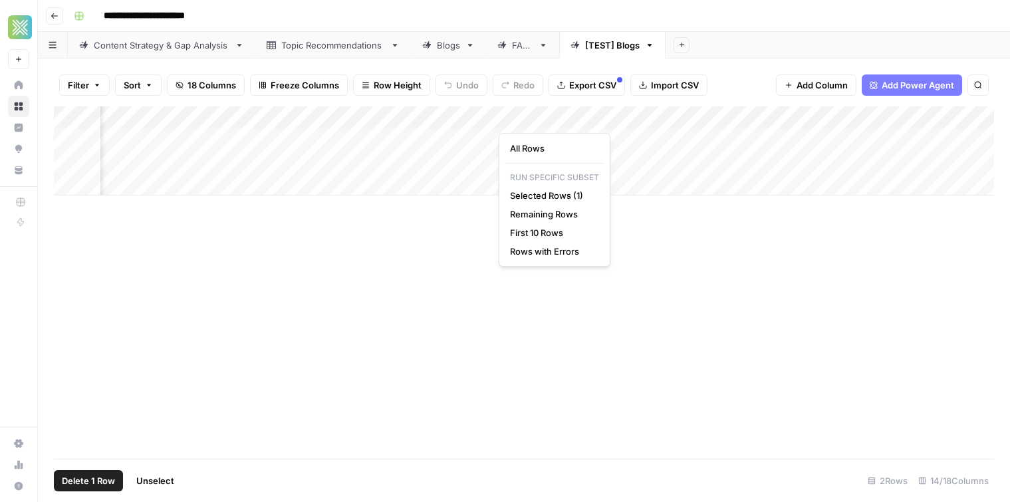
click at [81, 155] on div "Add Column" at bounding box center [524, 150] width 941 height 89
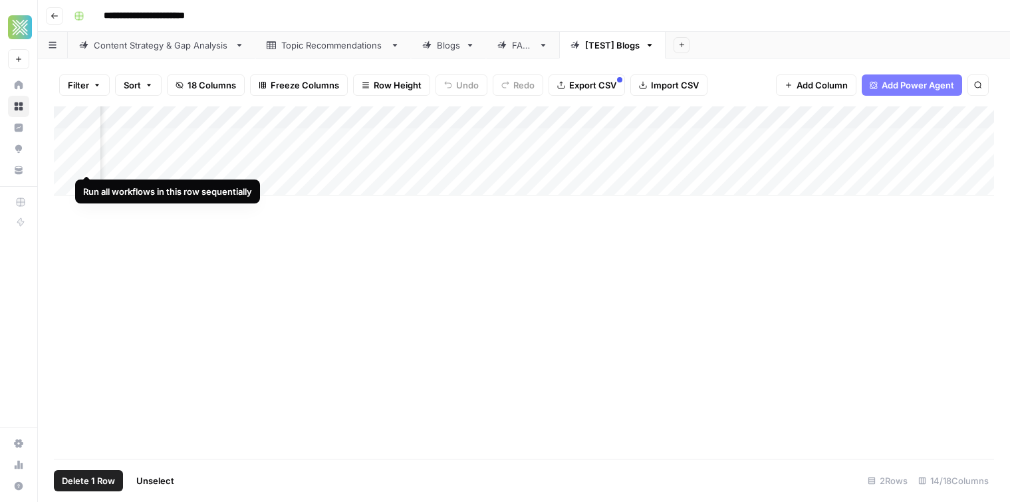
click at [68, 162] on div "Add Column" at bounding box center [524, 150] width 941 height 89
click at [86, 161] on div "Add Column" at bounding box center [524, 150] width 941 height 89
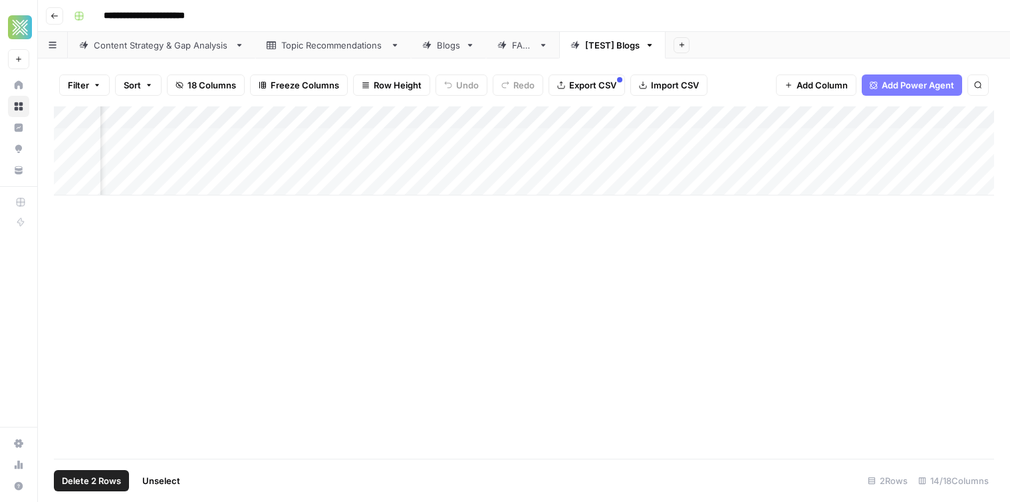
click at [508, 114] on div "Add Column" at bounding box center [524, 150] width 941 height 89
click at [583, 192] on span "Selected Rows (2)" at bounding box center [552, 195] width 84 height 13
click at [480, 259] on div "Add Column" at bounding box center [524, 282] width 941 height 353
click at [752, 55] on div "Add Sheet" at bounding box center [838, 45] width 345 height 27
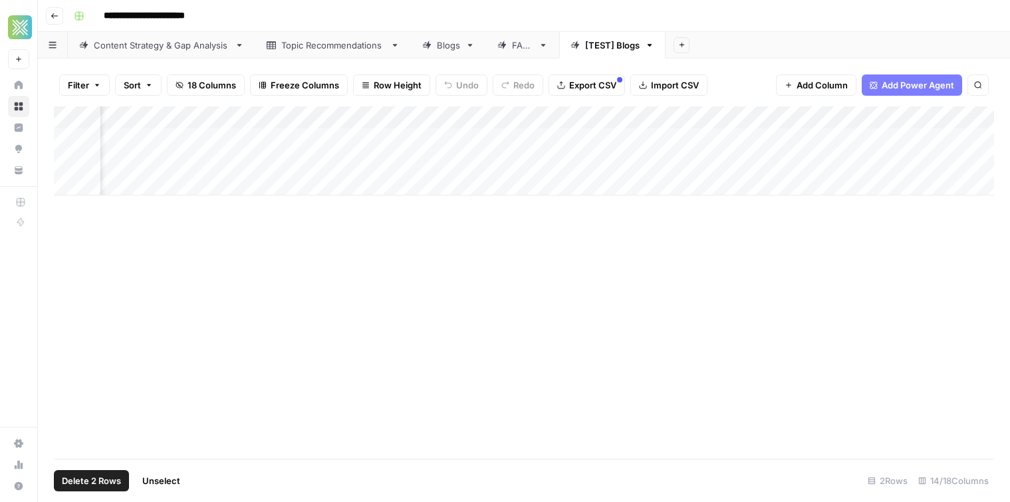
click at [764, 114] on div "Add Column" at bounding box center [524, 150] width 941 height 89
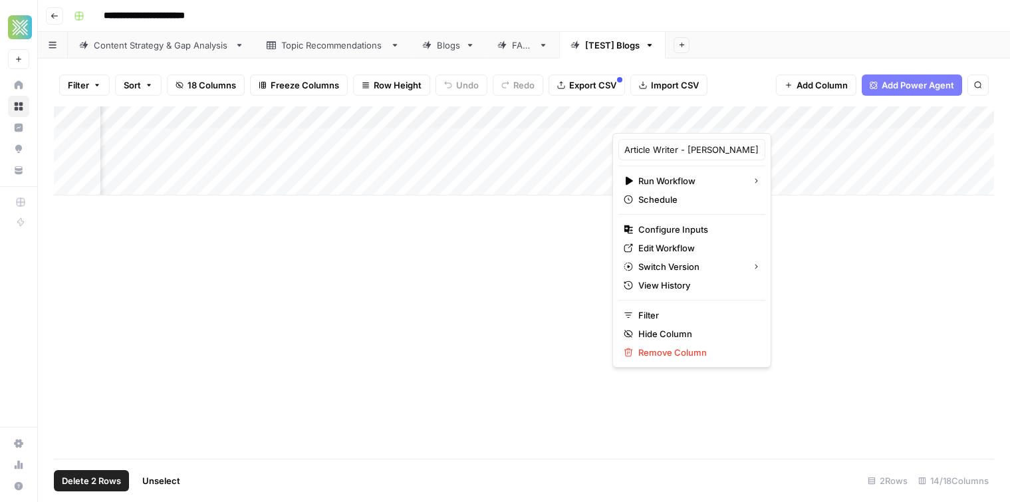
click at [764, 114] on div at bounding box center [702, 119] width 178 height 27
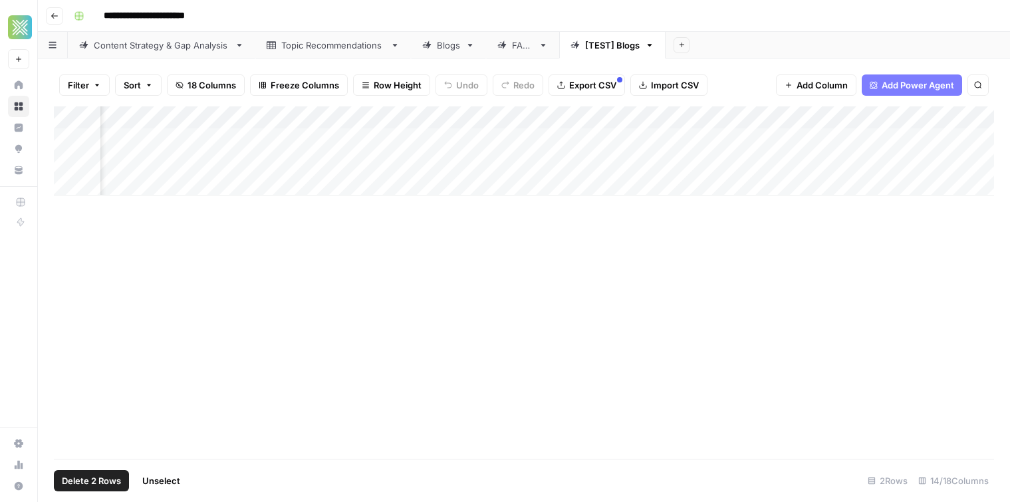
click at [766, 65] on div "Filter Sort 18 Columns Freeze Columns Row Height Undo Redo Export CSV Import CS…" at bounding box center [524, 85] width 941 height 43
click at [776, 118] on div "Add Column" at bounding box center [524, 150] width 941 height 89
click at [818, 191] on span "Selected Rows (2)" at bounding box center [826, 195] width 84 height 13
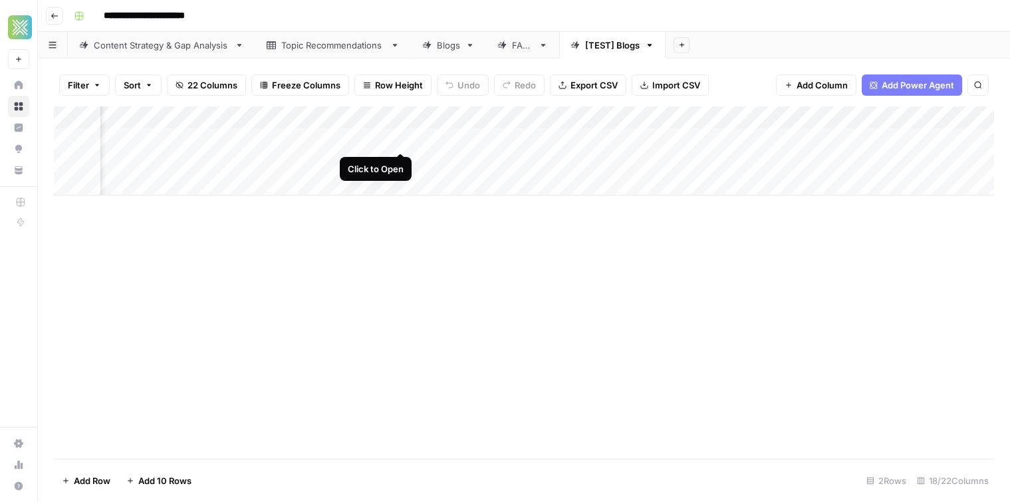
click at [397, 137] on div "Add Column" at bounding box center [524, 150] width 941 height 89
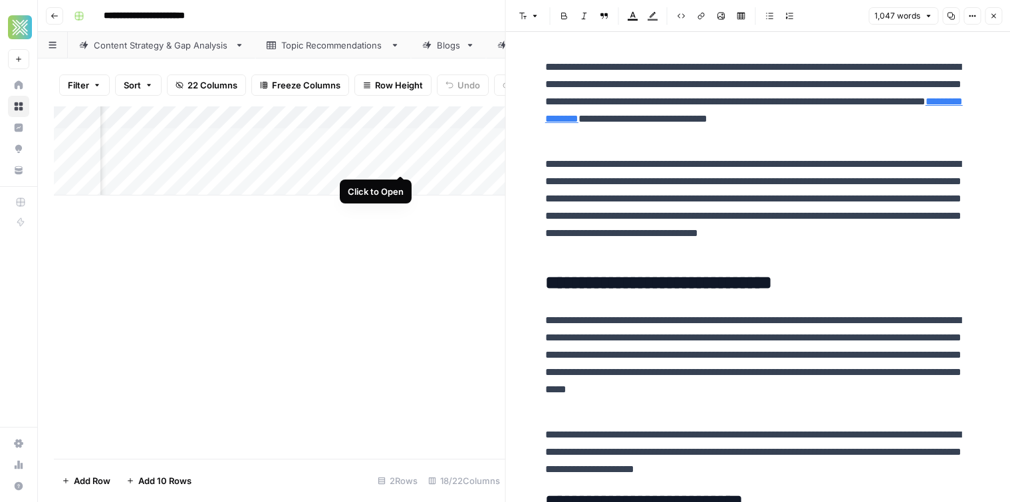
click at [397, 163] on div "Add Column" at bounding box center [280, 150] width 452 height 89
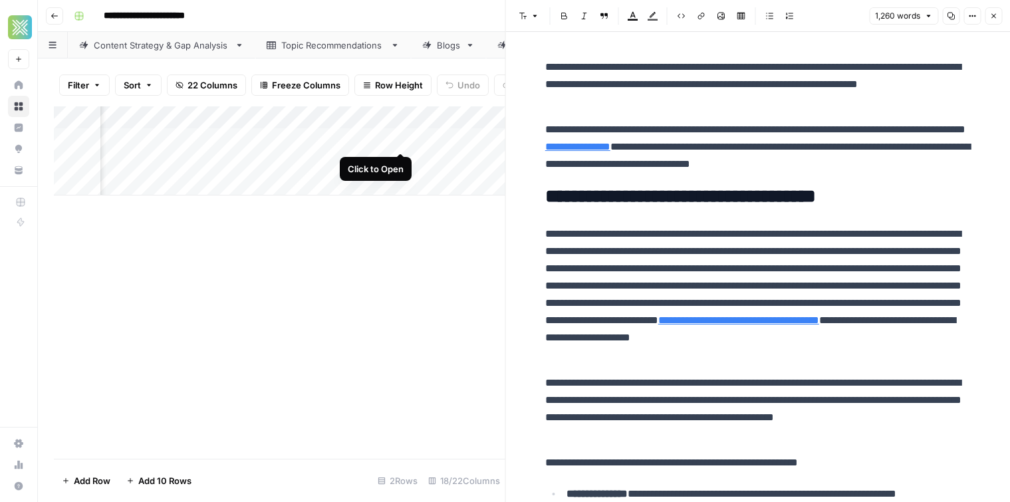
click at [405, 140] on div "Add Column" at bounding box center [280, 150] width 452 height 89
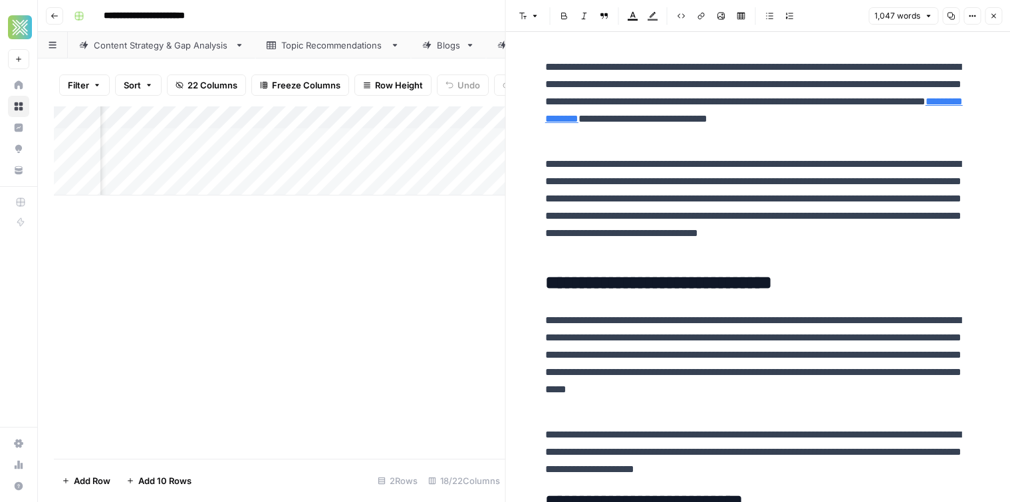
click at [994, 19] on icon "button" at bounding box center [994, 16] width 8 height 8
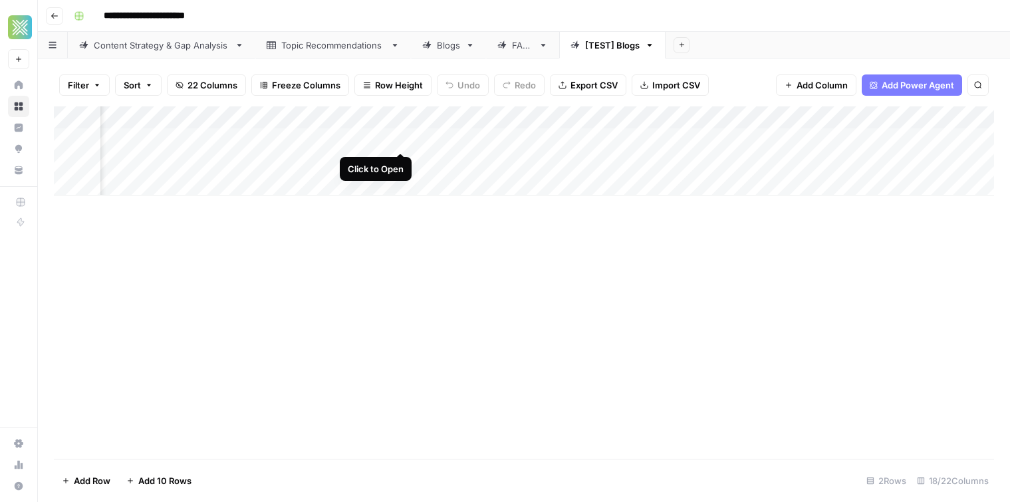
click at [406, 141] on div "Add Column" at bounding box center [524, 150] width 941 height 89
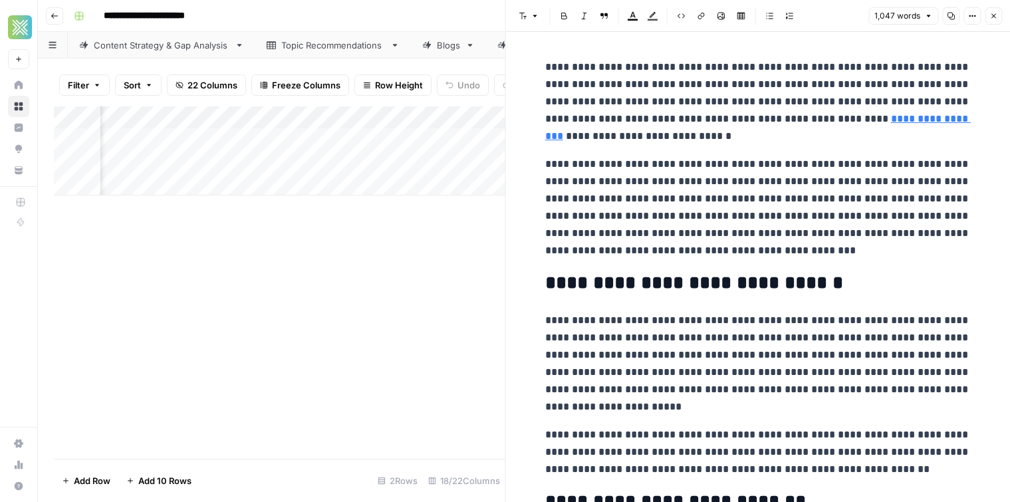
click at [994, 15] on icon "button" at bounding box center [994, 16] width 5 height 5
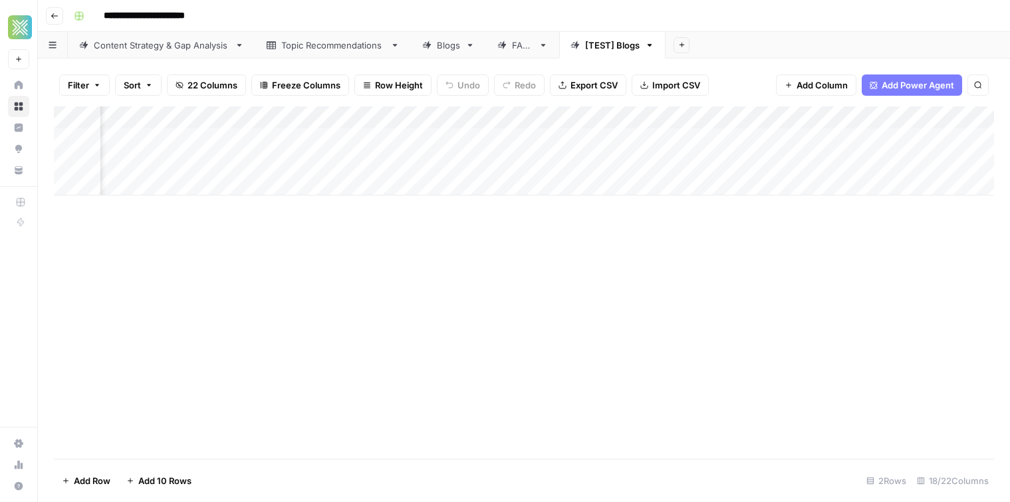
scroll to position [0, 1341]
click at [396, 294] on div "Add Column" at bounding box center [524, 282] width 941 height 353
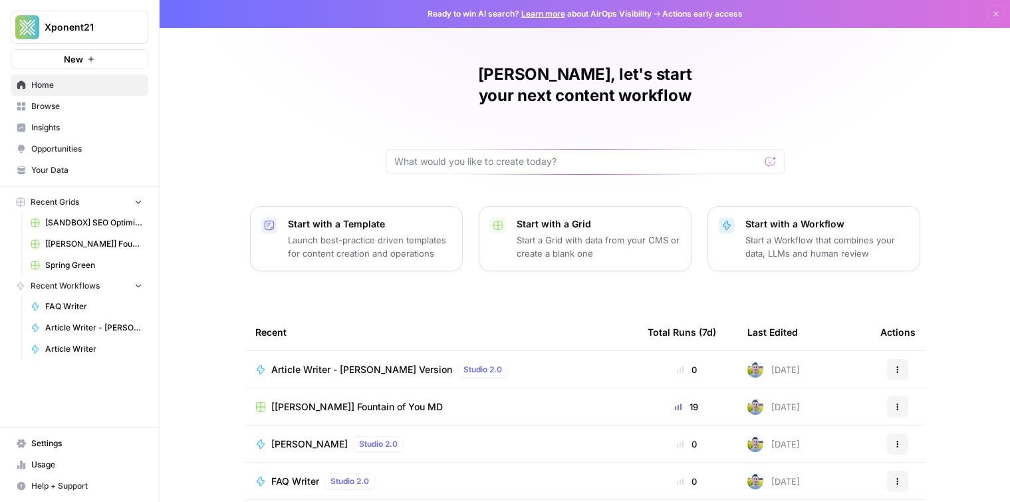
click at [76, 111] on span "Browse" at bounding box center [86, 106] width 111 height 12
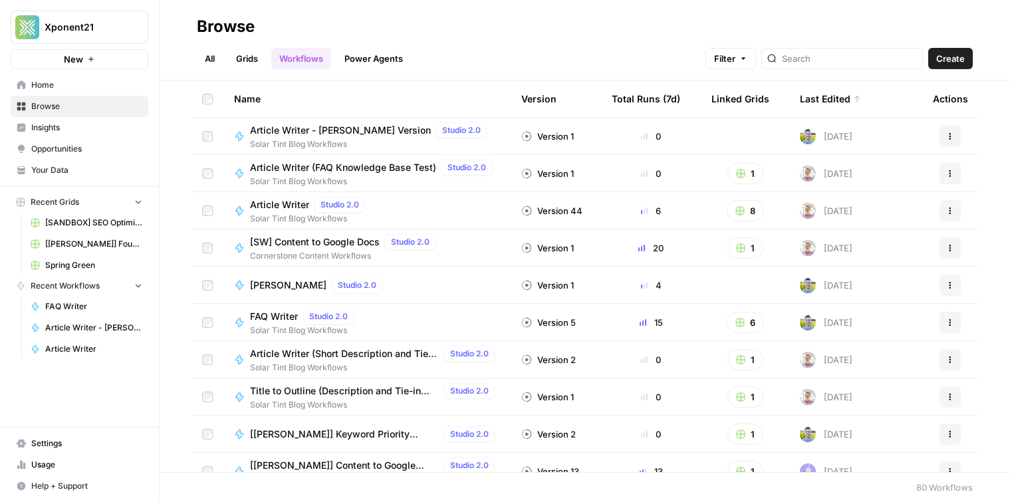
click at [251, 58] on link "Grids" at bounding box center [247, 58] width 38 height 21
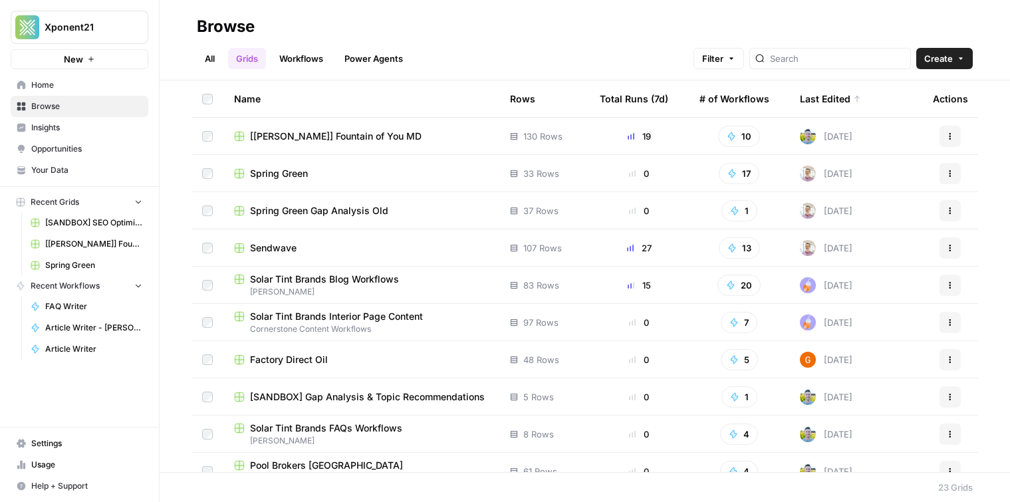
click at [306, 282] on span "Solar Tint Brands Blog Workflows" at bounding box center [324, 279] width 149 height 13
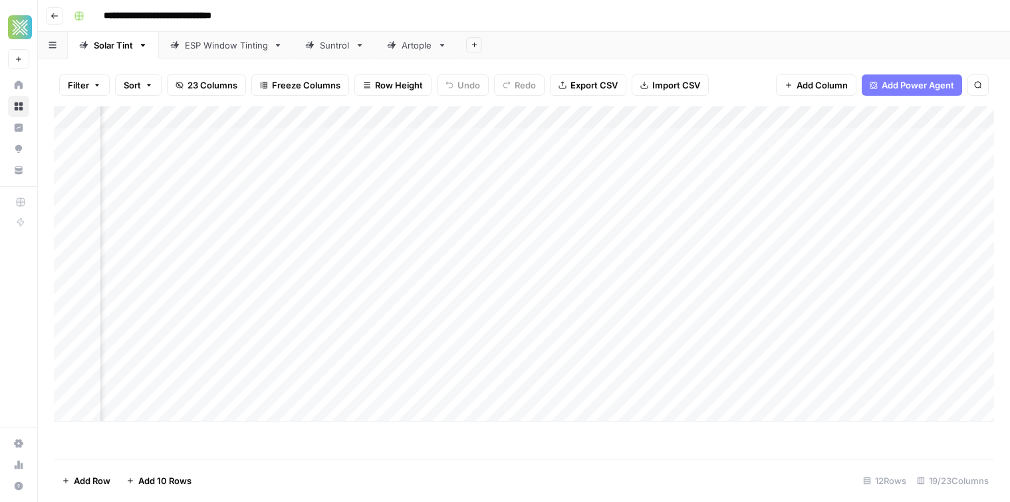
scroll to position [0, 848]
click at [848, 118] on div "Add Column" at bounding box center [524, 263] width 941 height 315
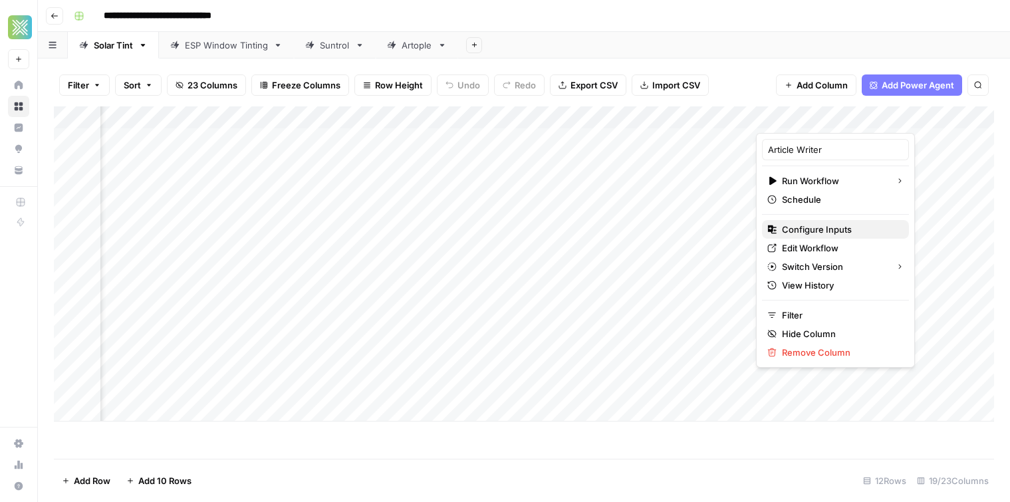
click at [827, 229] on span "Configure Inputs" at bounding box center [840, 229] width 116 height 13
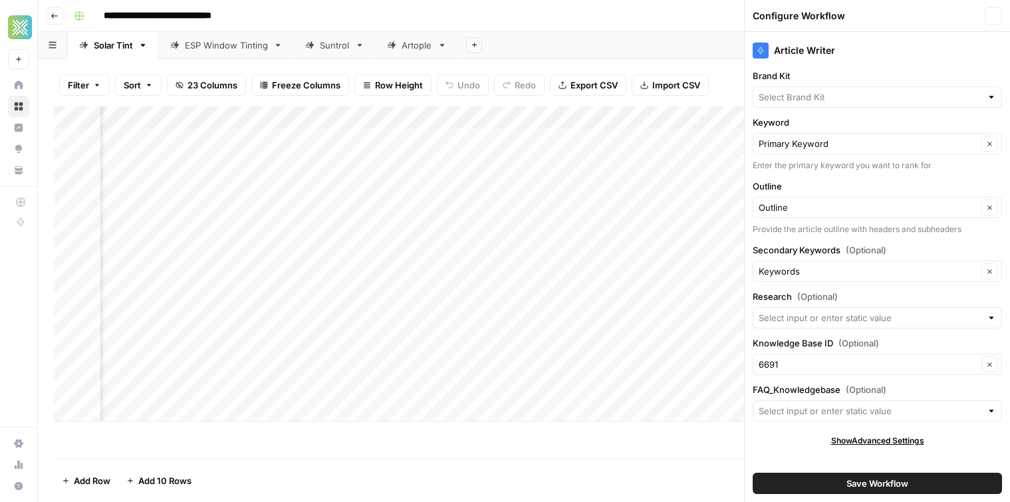
type input "Solar Tint"
click at [993, 16] on icon "button" at bounding box center [994, 16] width 5 height 5
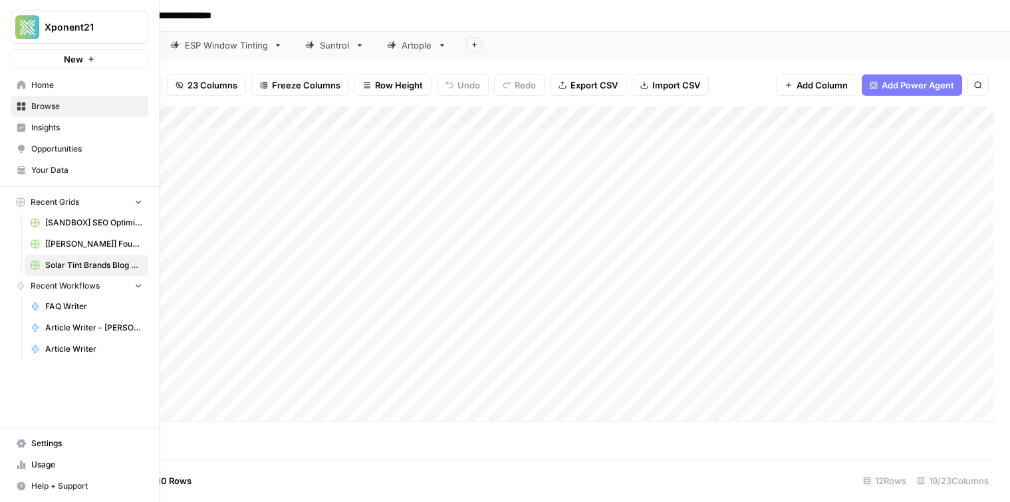
click at [55, 110] on span "Browse" at bounding box center [86, 106] width 111 height 12
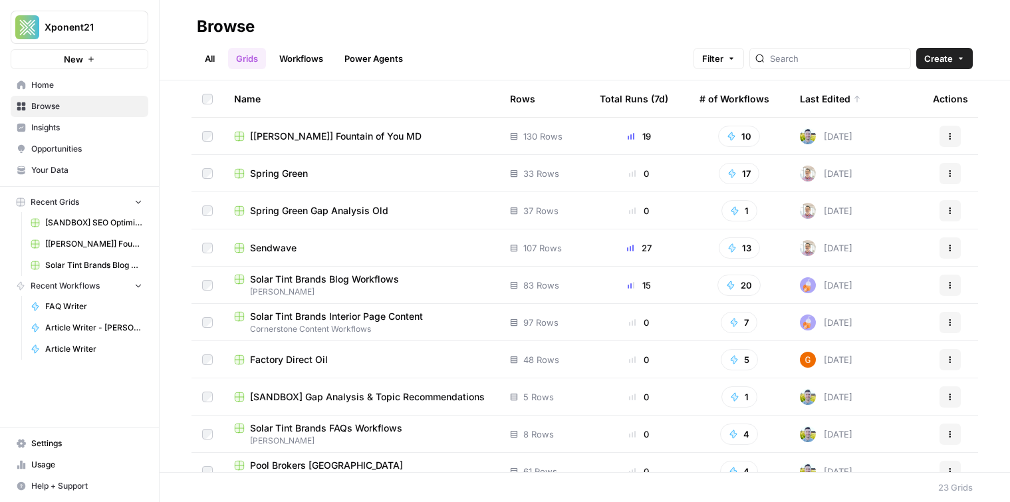
click at [74, 173] on span "Your Data" at bounding box center [86, 170] width 111 height 12
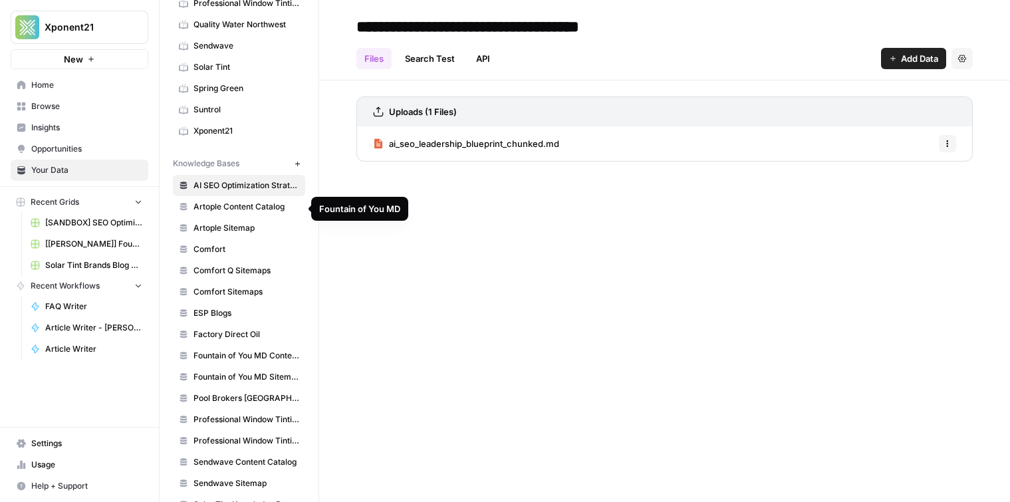
scroll to position [511, 0]
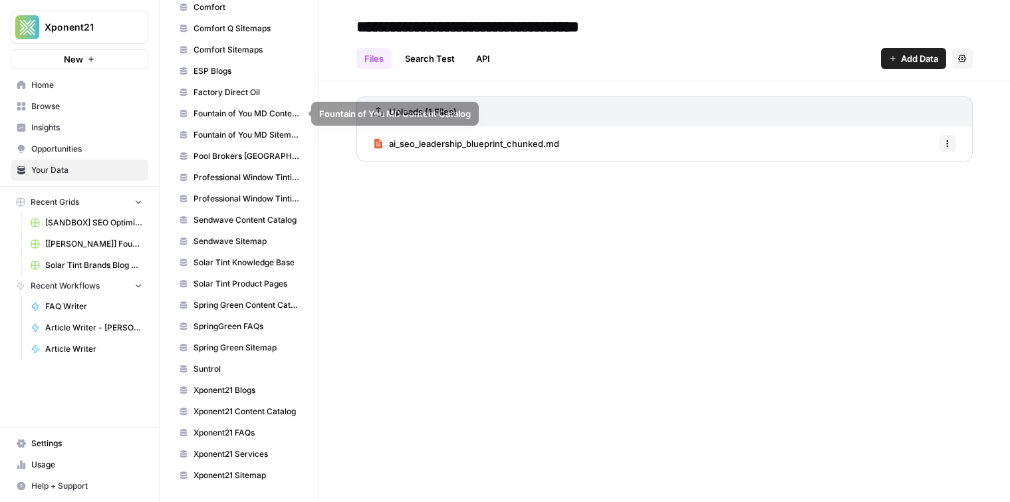
click at [243, 128] on link "Fountain of You MD Sitemap" at bounding box center [239, 134] width 132 height 21
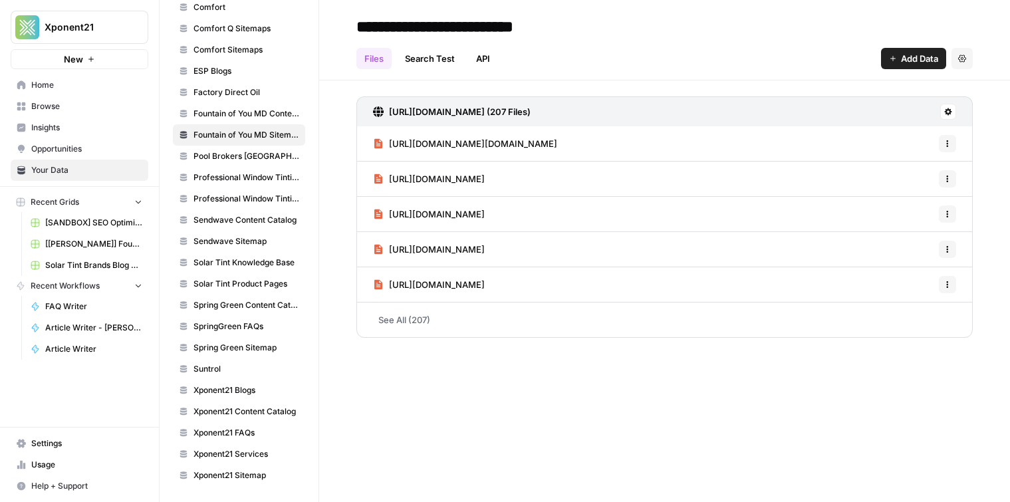
click at [59, 124] on span "Insights" at bounding box center [86, 128] width 111 height 12
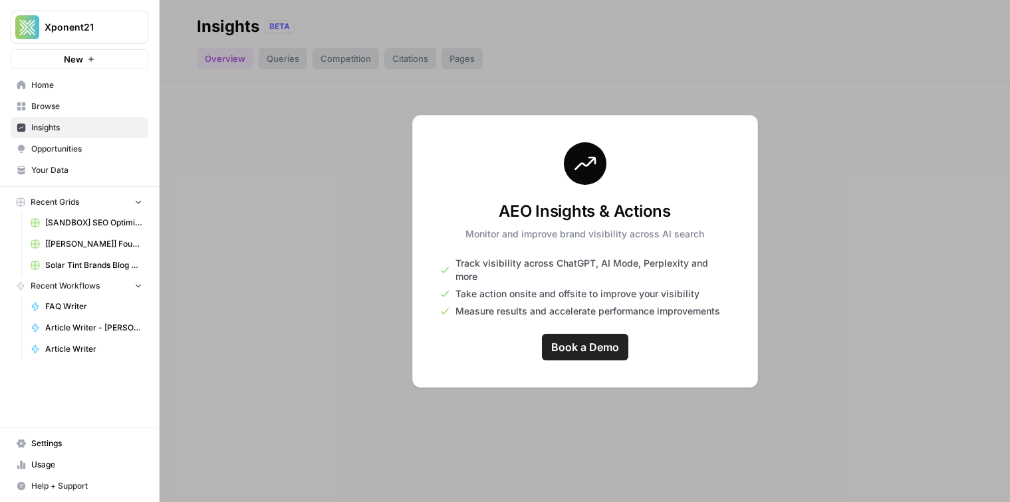
click at [61, 108] on span "Browse" at bounding box center [86, 106] width 111 height 12
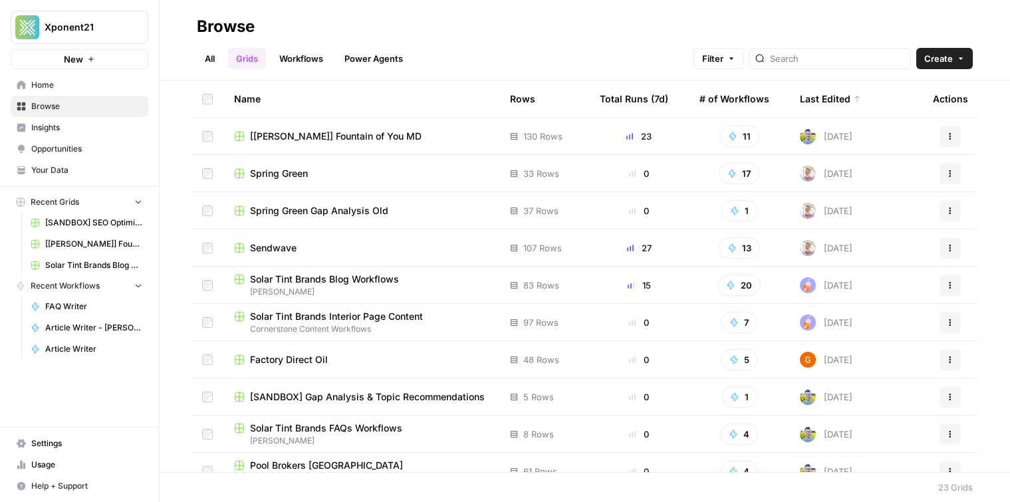
click at [300, 136] on span "[[PERSON_NAME]] Fountain of You MD" at bounding box center [336, 136] width 172 height 13
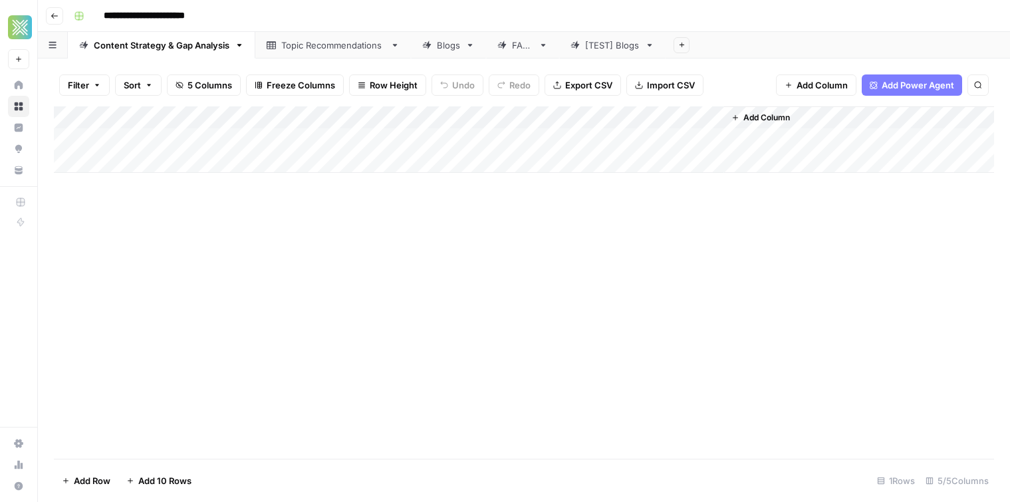
click at [446, 44] on div "Blogs" at bounding box center [448, 45] width 23 height 13
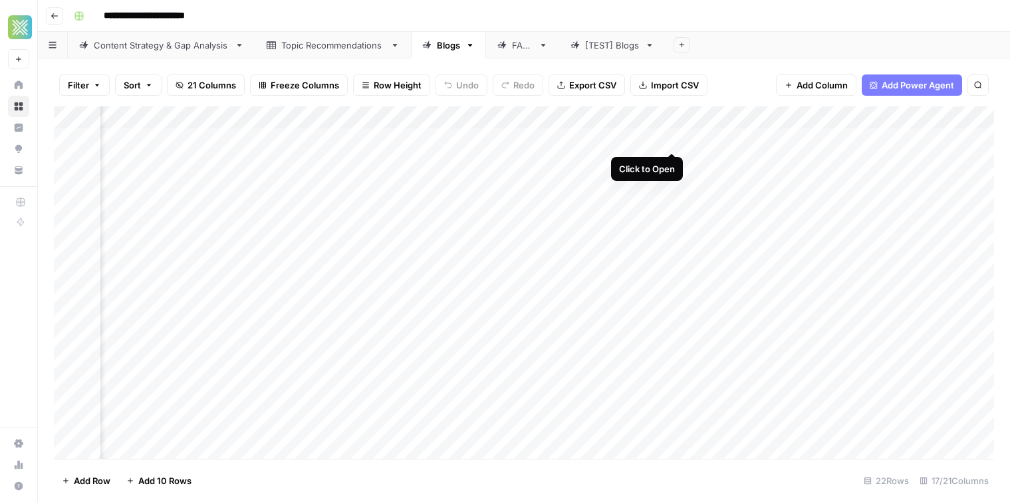
click at [672, 141] on div "Add Column" at bounding box center [524, 282] width 941 height 353
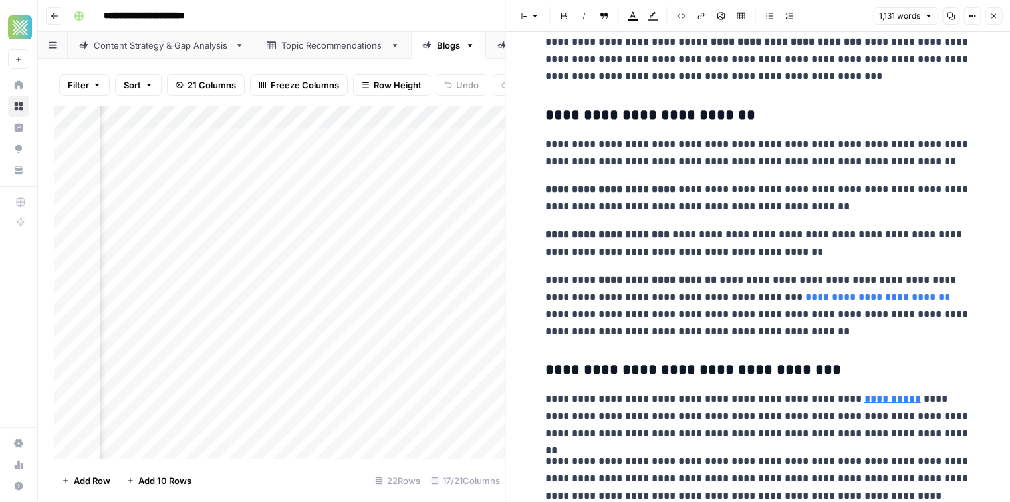
scroll to position [696, 0]
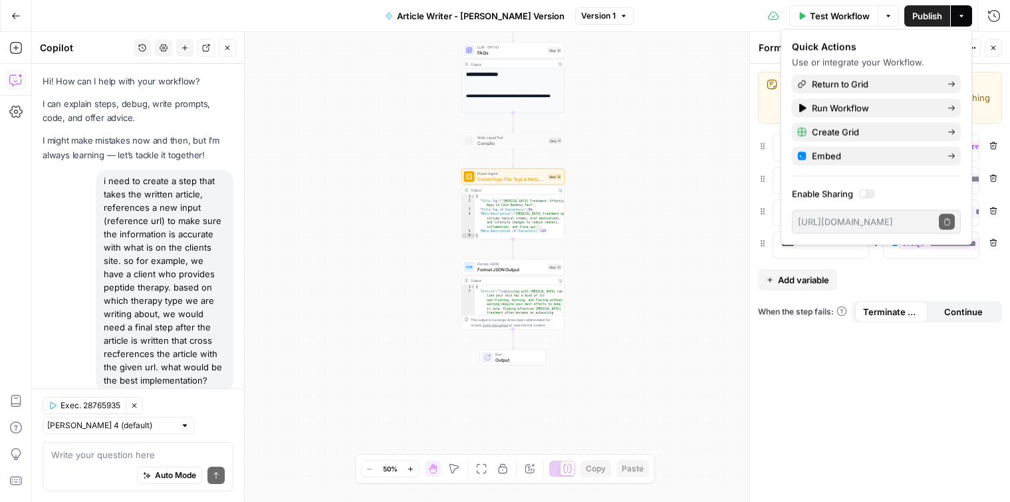
scroll to position [2676, 0]
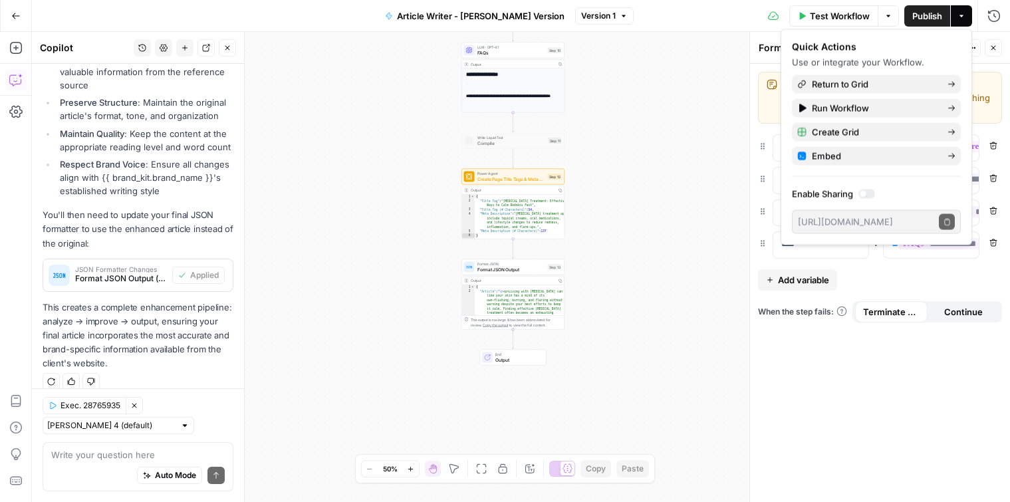
click at [14, 23] on button "Go Back" at bounding box center [16, 16] width 24 height 24
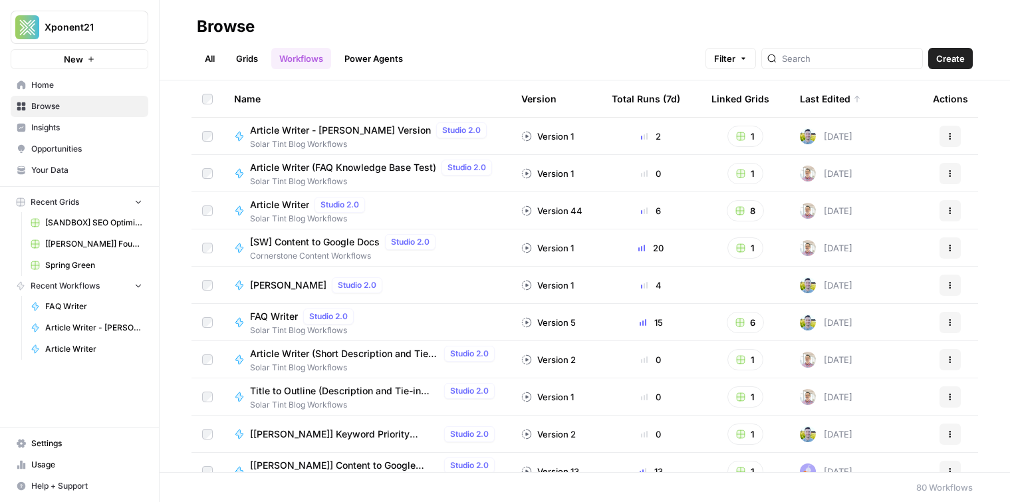
click at [248, 64] on link "Grids" at bounding box center [247, 58] width 38 height 21
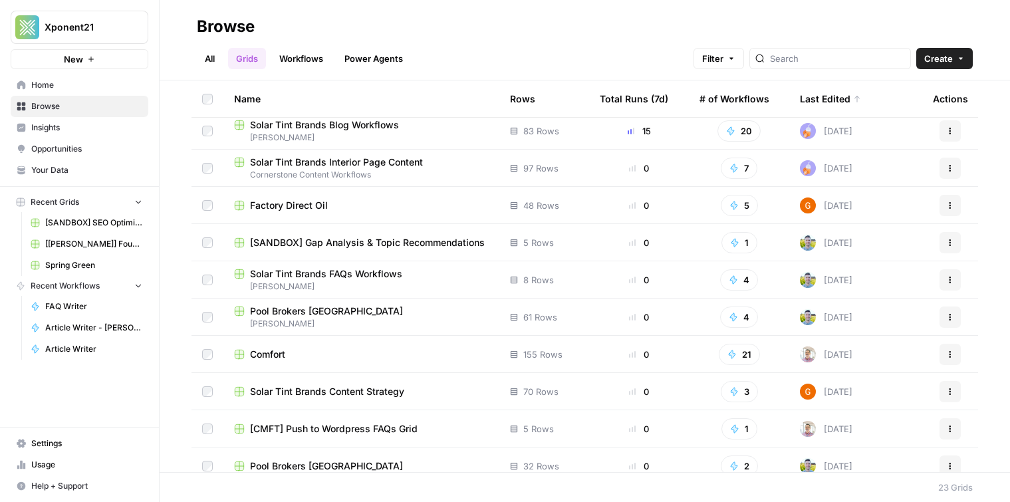
scroll to position [122, 0]
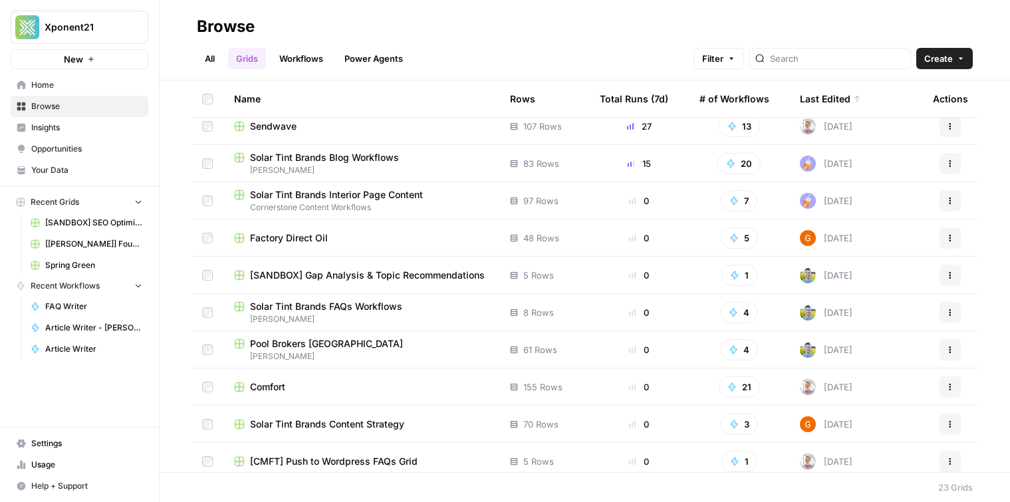
click at [364, 271] on span "[SANDBOX] Gap Analysis & Topic Recommendations" at bounding box center [367, 275] width 235 height 13
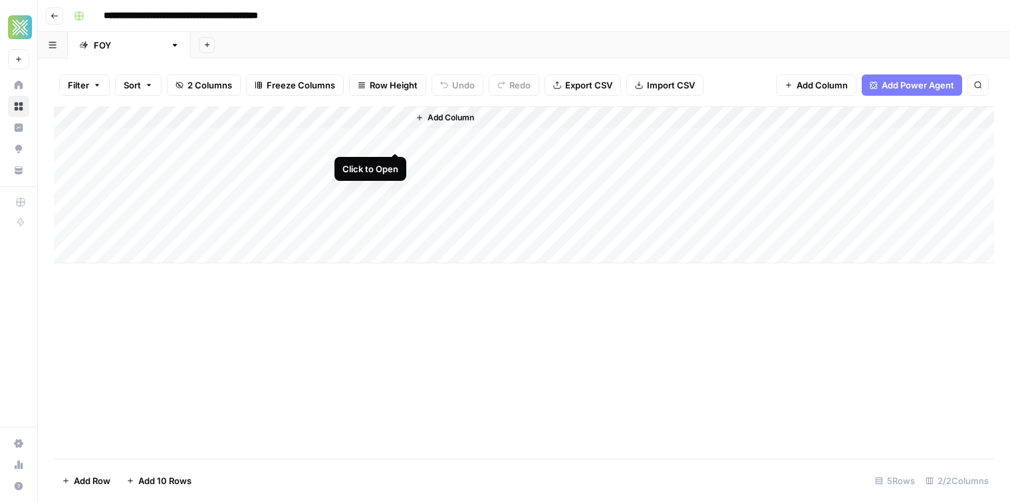
click at [392, 139] on div "Add Column" at bounding box center [524, 184] width 941 height 157
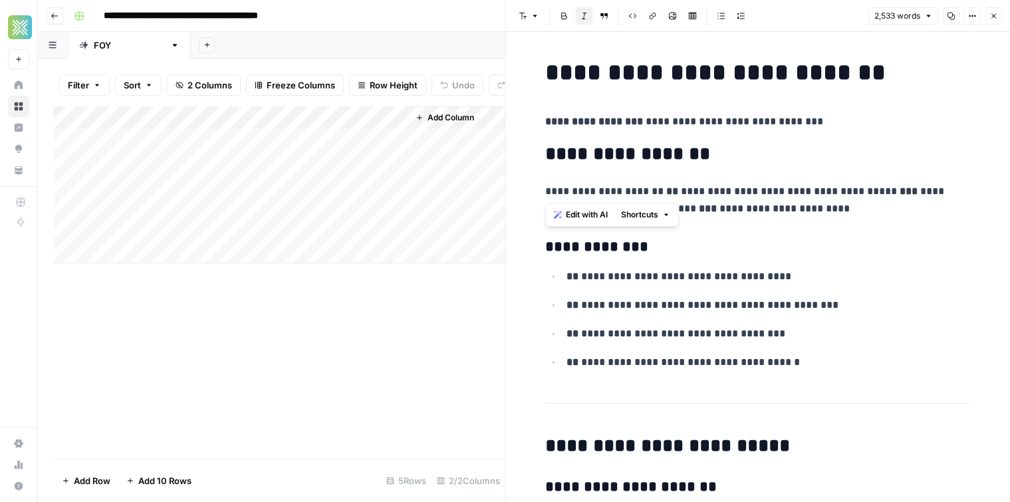
drag, startPoint x: 607, startPoint y: 138, endPoint x: 755, endPoint y: 248, distance: 184.9
click at [755, 248] on h3 "**********" at bounding box center [758, 247] width 426 height 19
drag, startPoint x: 755, startPoint y: 248, endPoint x: 660, endPoint y: 178, distance: 118.4
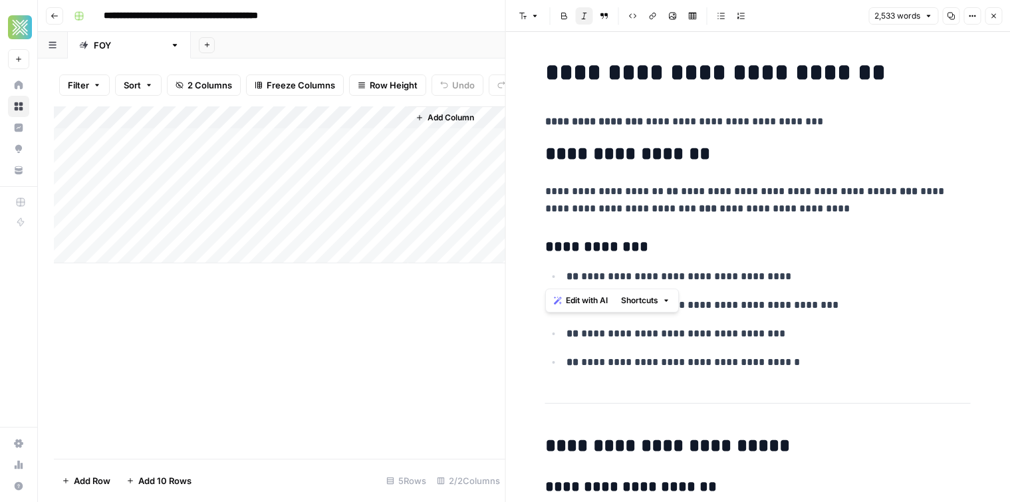
click at [658, 192] on p "**********" at bounding box center [758, 200] width 426 height 35
click at [650, 153] on h2 "**********" at bounding box center [758, 154] width 426 height 21
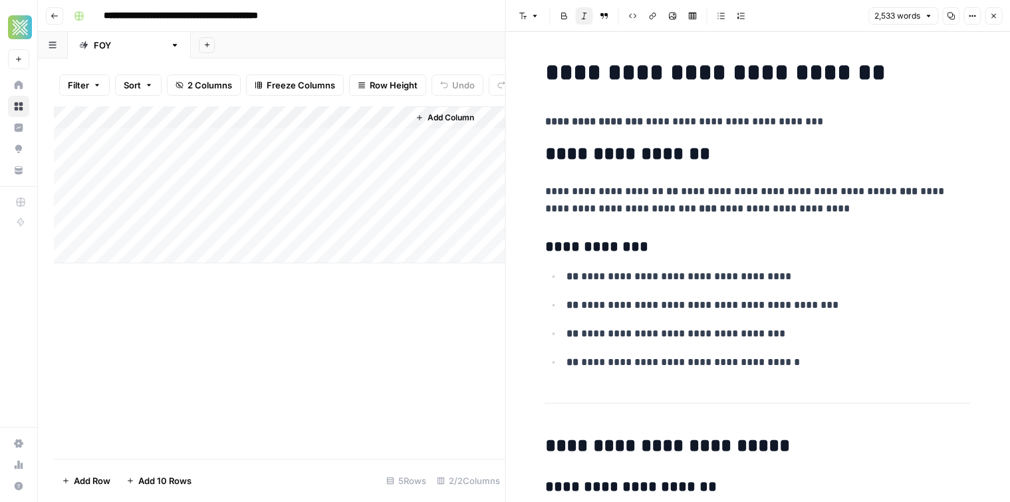
click at [650, 153] on h2 "**********" at bounding box center [758, 154] width 426 height 21
click at [643, 113] on p "**********" at bounding box center [758, 121] width 426 height 17
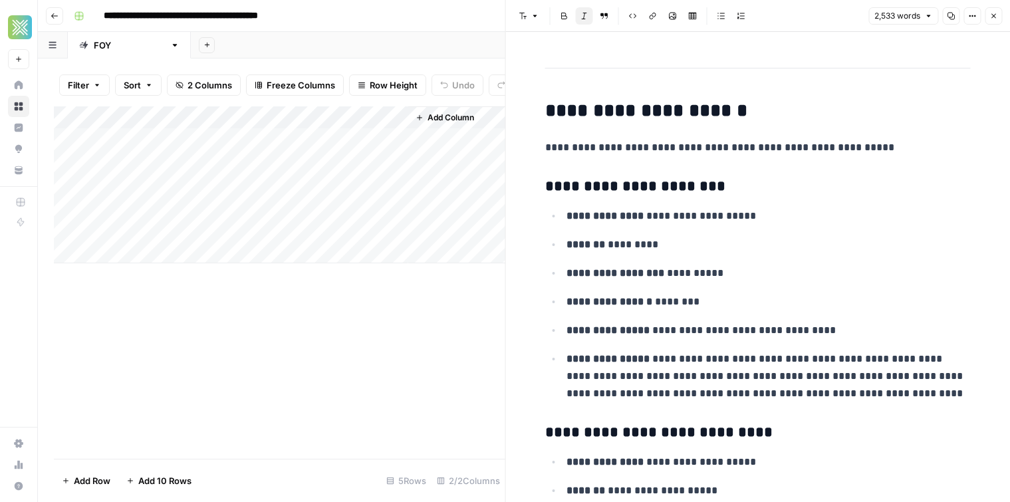
scroll to position [552, 0]
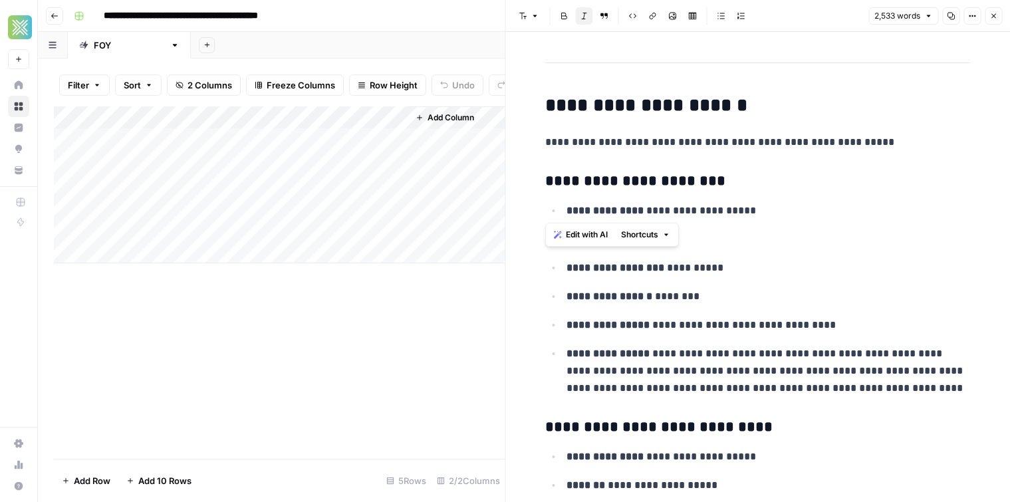
drag, startPoint x: 542, startPoint y: 105, endPoint x: 797, endPoint y: 219, distance: 279.0
click at [797, 219] on p "**********" at bounding box center [769, 210] width 404 height 17
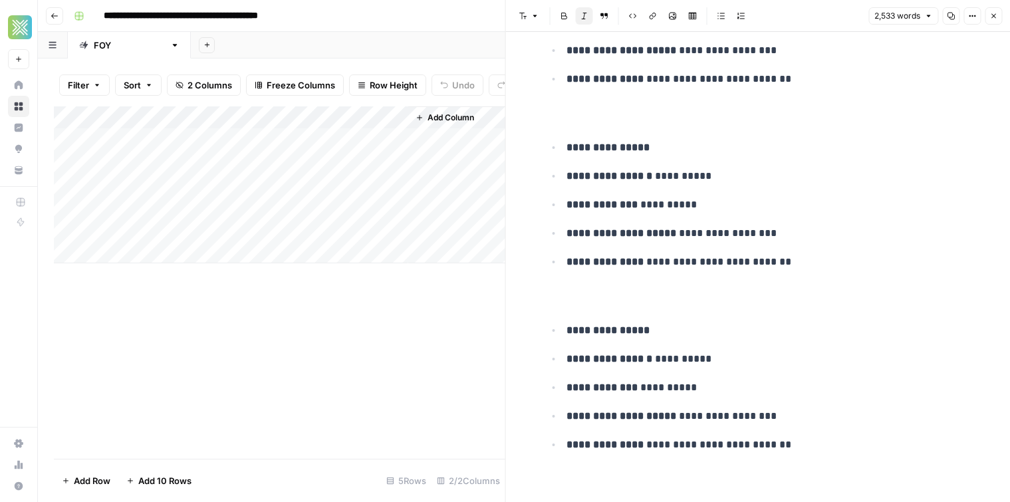
scroll to position [7649, 0]
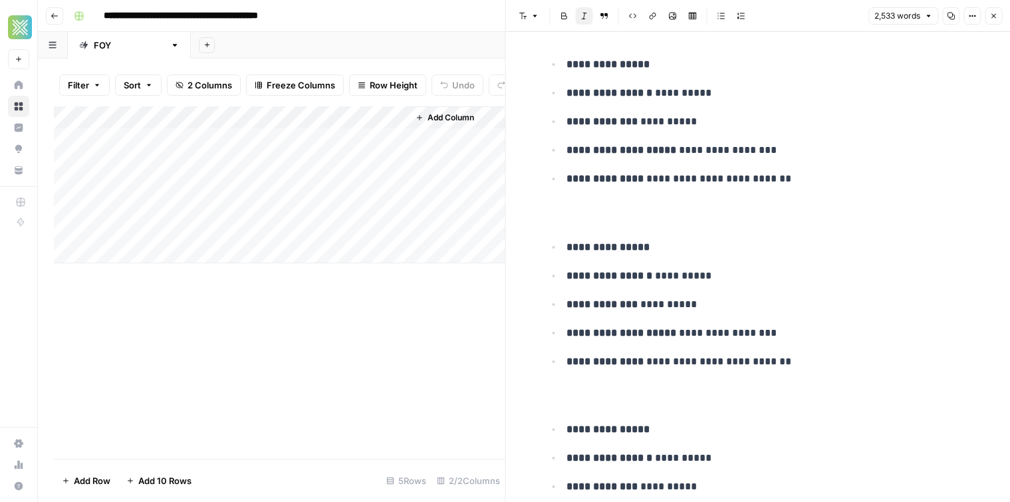
click at [256, 118] on div "Add Column" at bounding box center [280, 184] width 452 height 157
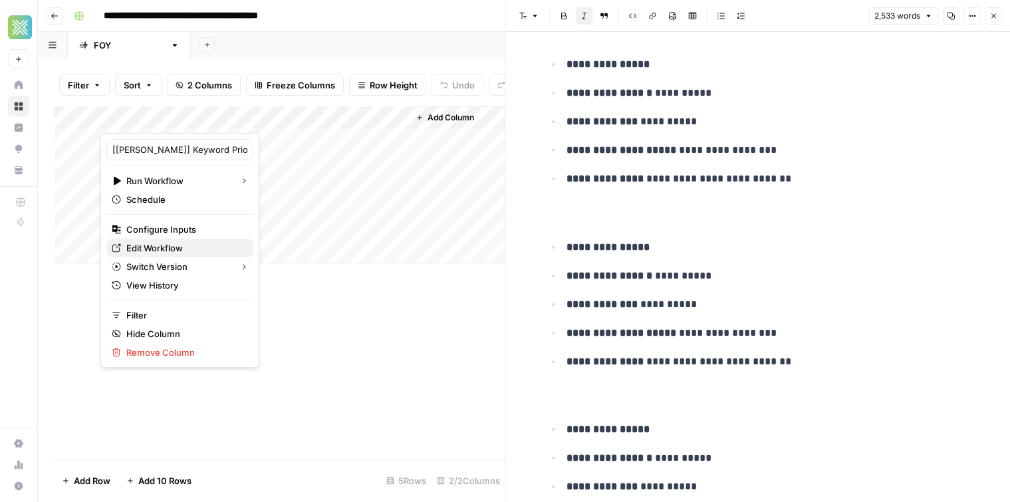
click at [148, 247] on span "Edit Workflow" at bounding box center [184, 247] width 116 height 13
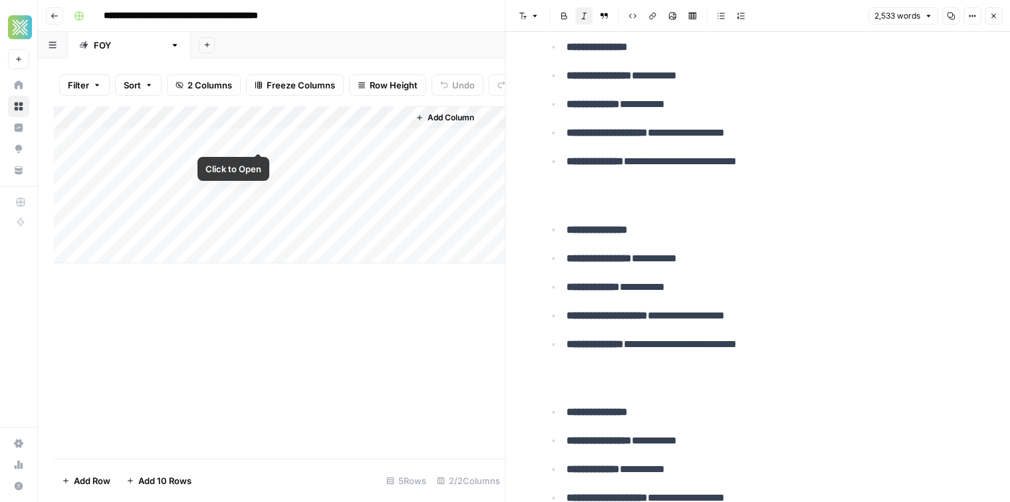
click at [261, 140] on div "Add Column" at bounding box center [280, 184] width 452 height 157
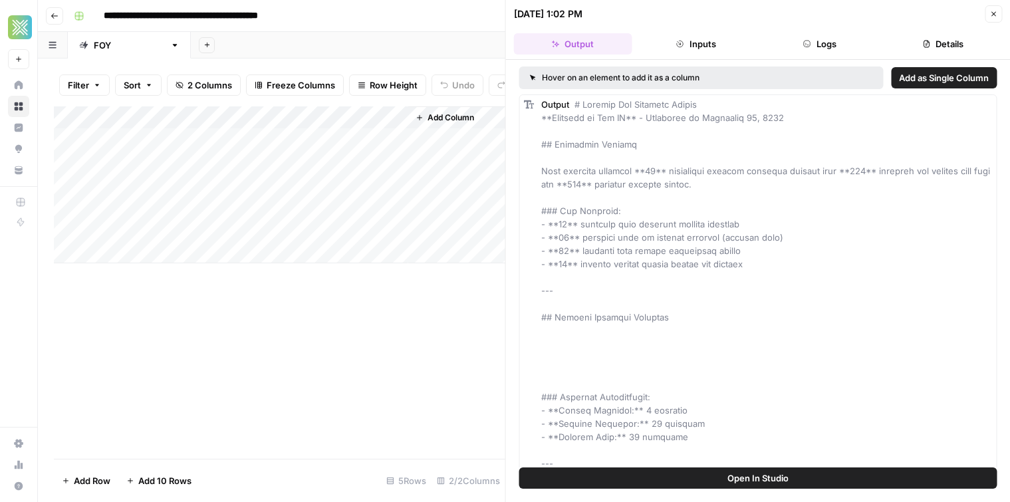
click at [990, 9] on button "Close" at bounding box center [993, 13] width 17 height 17
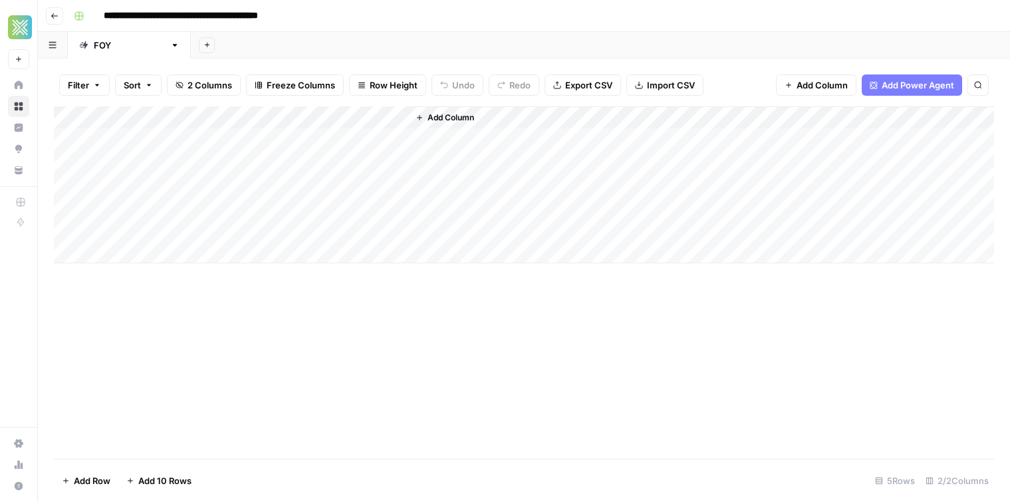
click at [259, 115] on div "Add Column" at bounding box center [524, 184] width 941 height 157
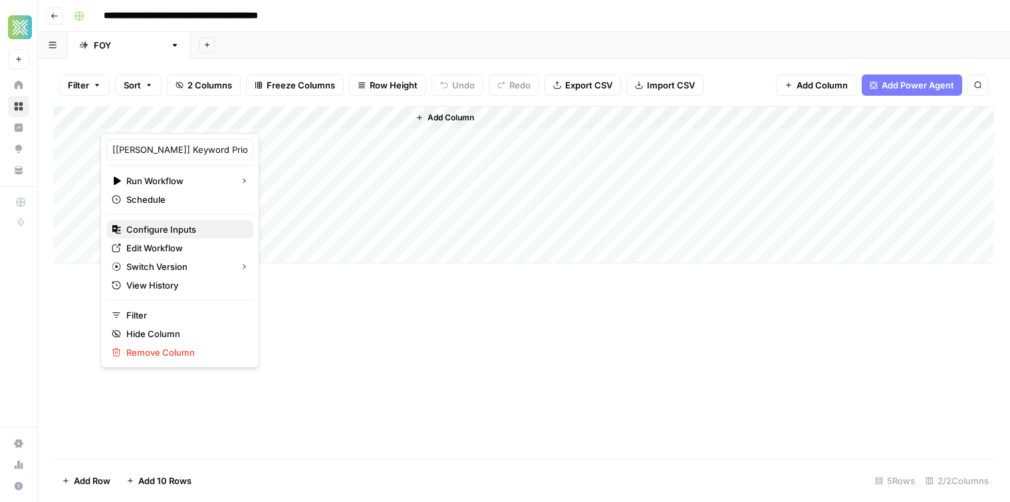
click at [180, 234] on span "Configure Inputs" at bounding box center [184, 229] width 116 height 13
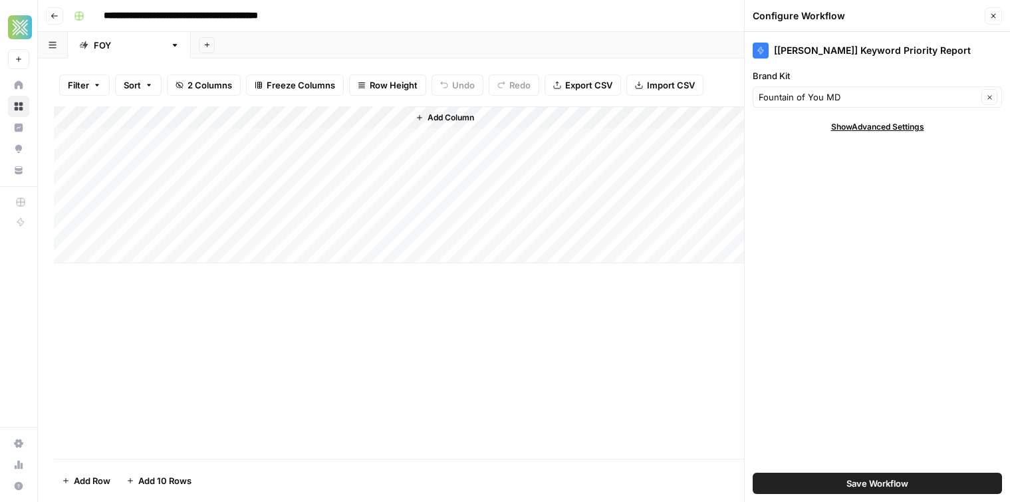
click at [629, 49] on div "Add Sheet" at bounding box center [600, 45] width 819 height 27
click at [995, 12] on icon "button" at bounding box center [994, 16] width 8 height 8
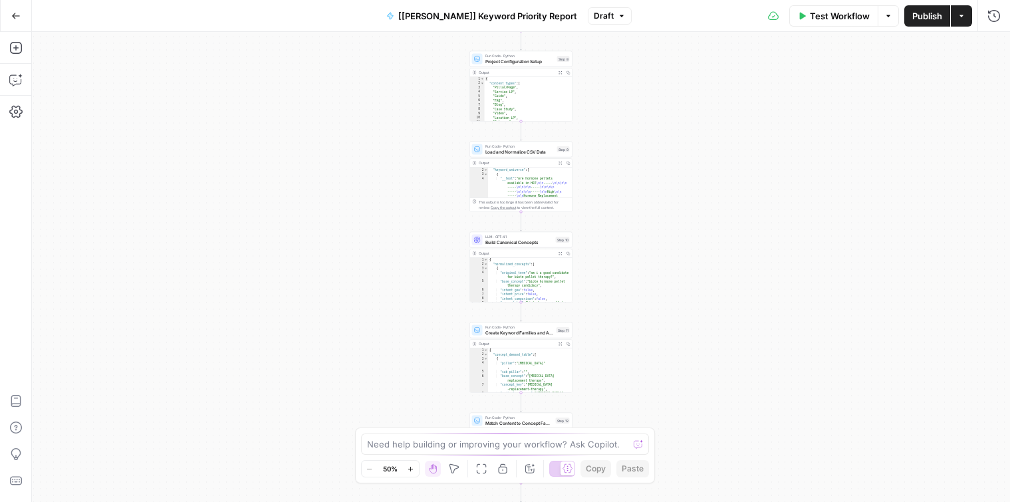
scroll to position [7, 0]
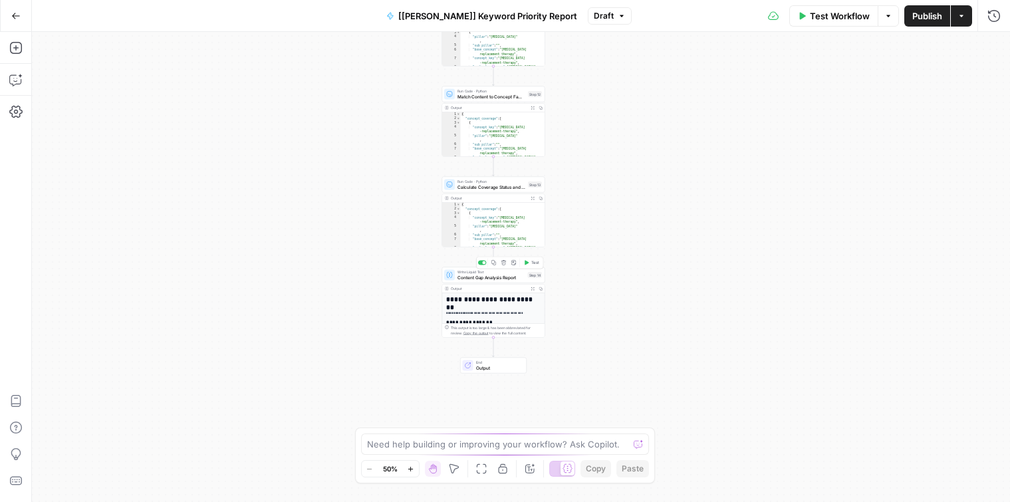
click at [488, 274] on span "Content Gap Analysis Report" at bounding box center [492, 277] width 68 height 7
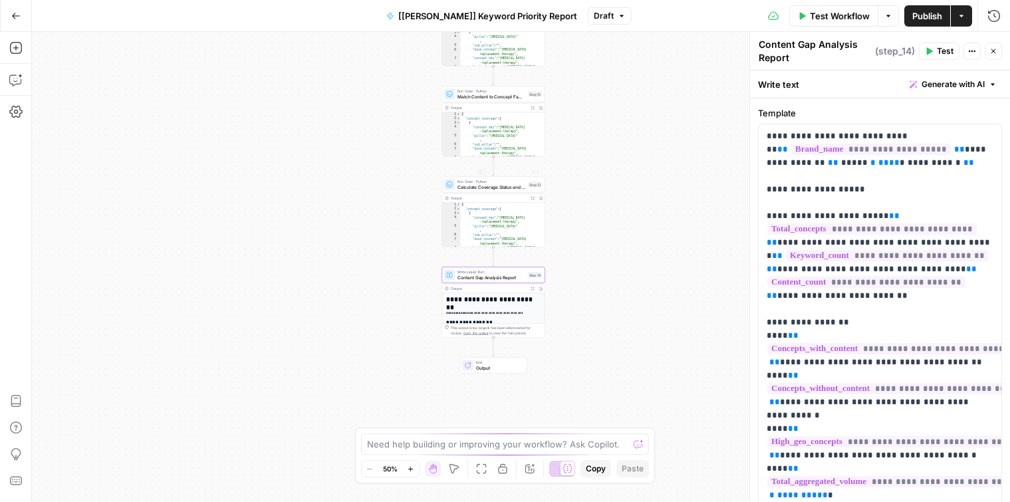
click at [498, 186] on span "Calculate Coverage Status and Scoring" at bounding box center [492, 187] width 68 height 7
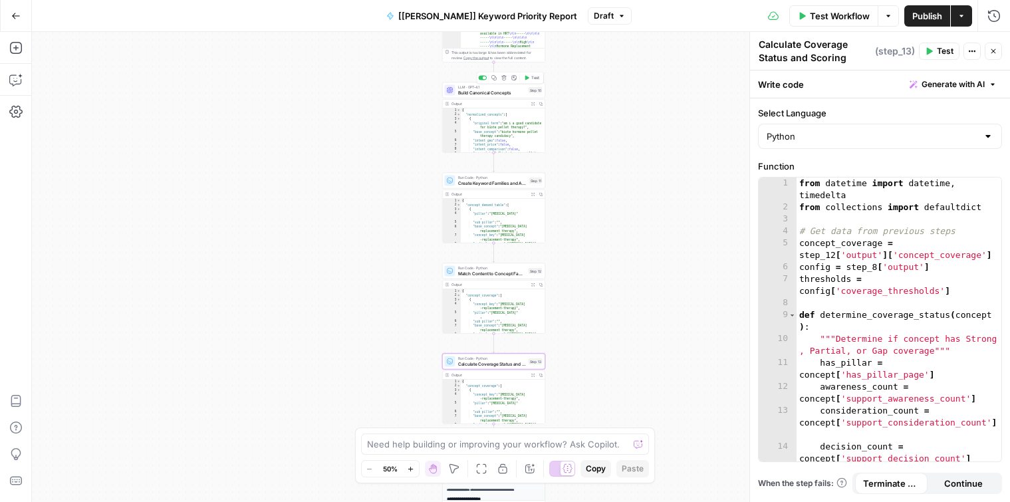
click at [469, 96] on div "LLM · GPT-4.1 Build Canonical Concepts Step 10 Copy step Delete step Add Note T…" at bounding box center [493, 90] width 103 height 16
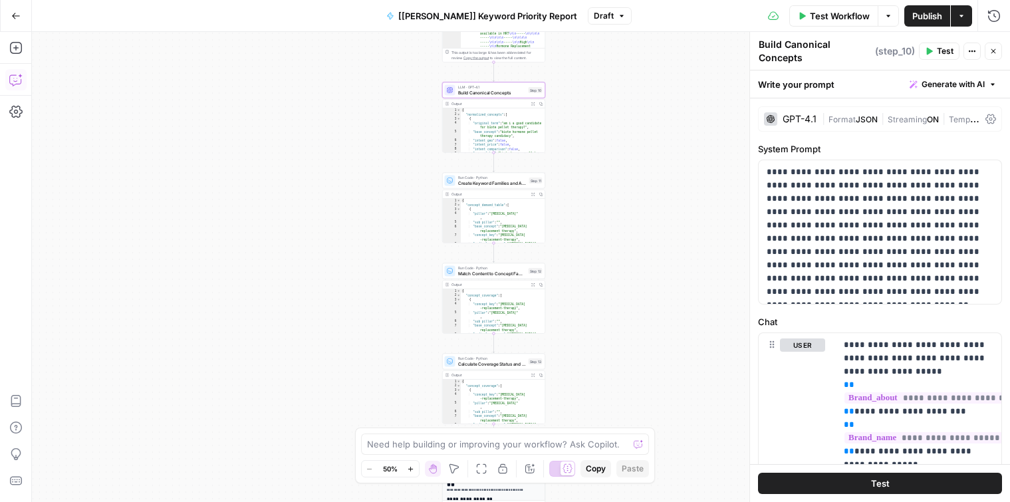
click at [15, 78] on icon "button" at bounding box center [15, 79] width 13 height 13
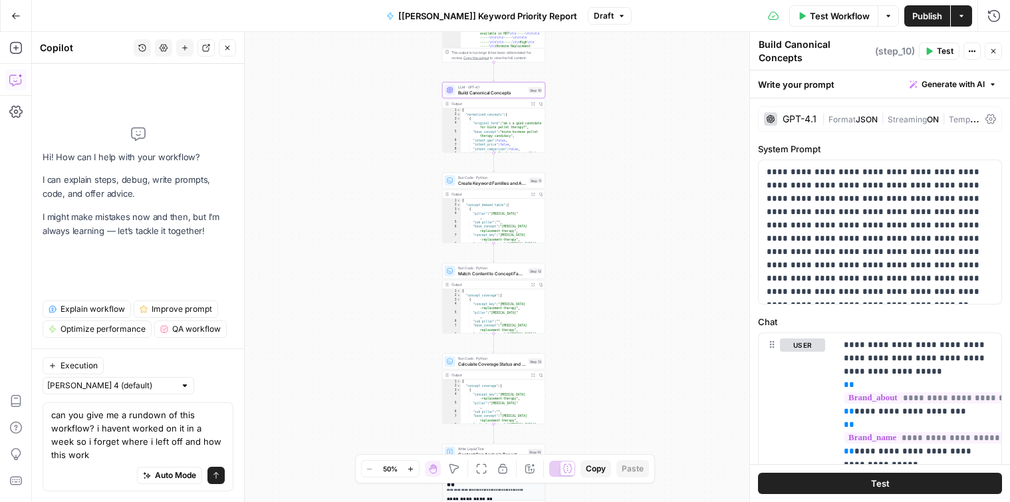
type textarea "can you give me a rundown of this workflow? i havent worked on it in a week so …"
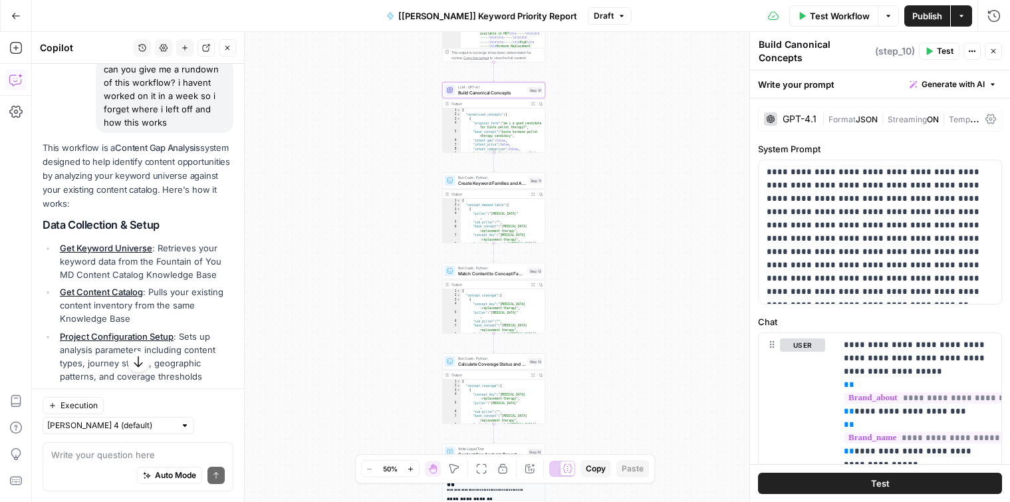
scroll to position [109, 0]
drag, startPoint x: 140, startPoint y: 204, endPoint x: 55, endPoint y: 154, distance: 98.3
click at [55, 154] on p "This workflow is a Content Gap Analysis system designed to help identify conten…" at bounding box center [138, 179] width 191 height 71
click at [134, 207] on p "This workflow is a Content Gap Analysis system designed to help identify conten…" at bounding box center [138, 179] width 191 height 71
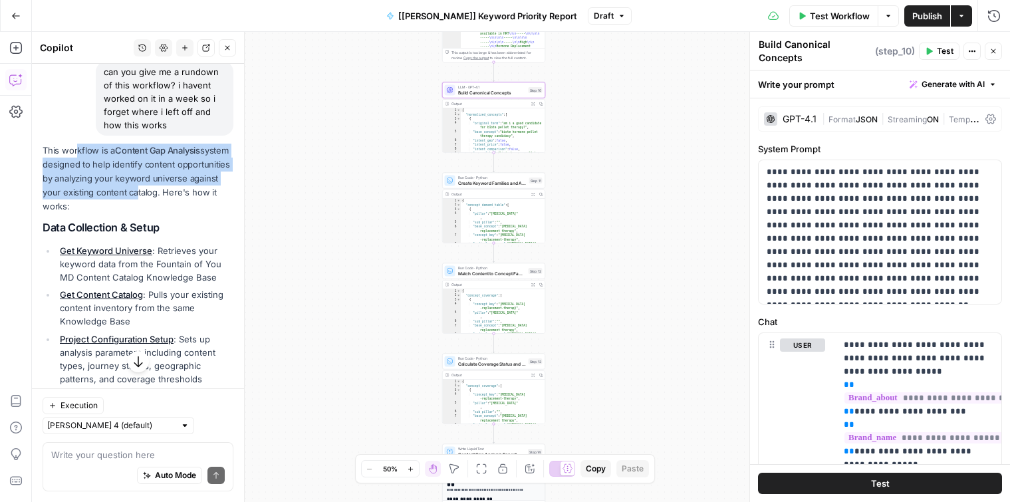
drag, startPoint x: 132, startPoint y: 196, endPoint x: 76, endPoint y: 154, distance: 69.3
click at [78, 154] on p "This workflow is a Content Gap Analysis system designed to help identify conten…" at bounding box center [138, 179] width 191 height 71
click at [76, 154] on p "This workflow is a Content Gap Analysis system designed to help identify conten…" at bounding box center [138, 179] width 191 height 71
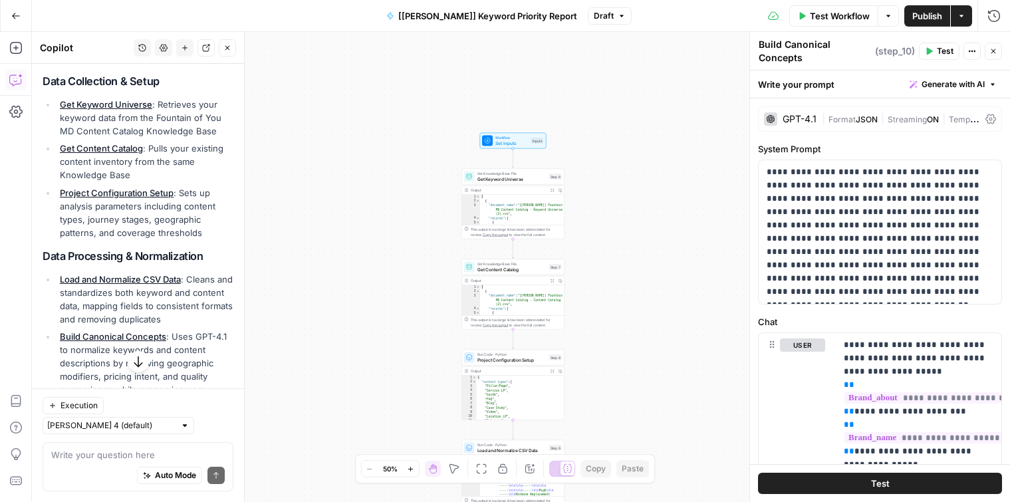
scroll to position [261, 0]
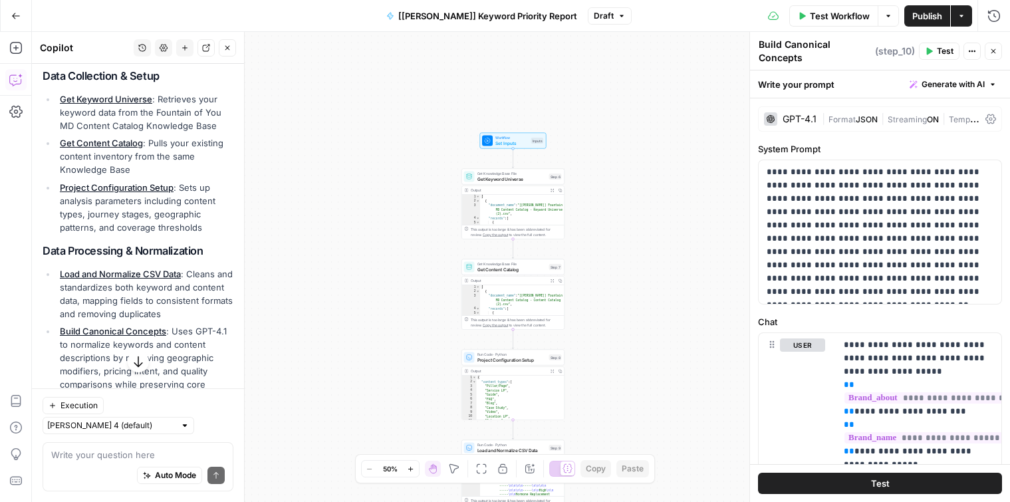
click at [168, 150] on li "Get Content Catalog : Pulls your existing content inventory from the same Knowl…" at bounding box center [145, 156] width 177 height 40
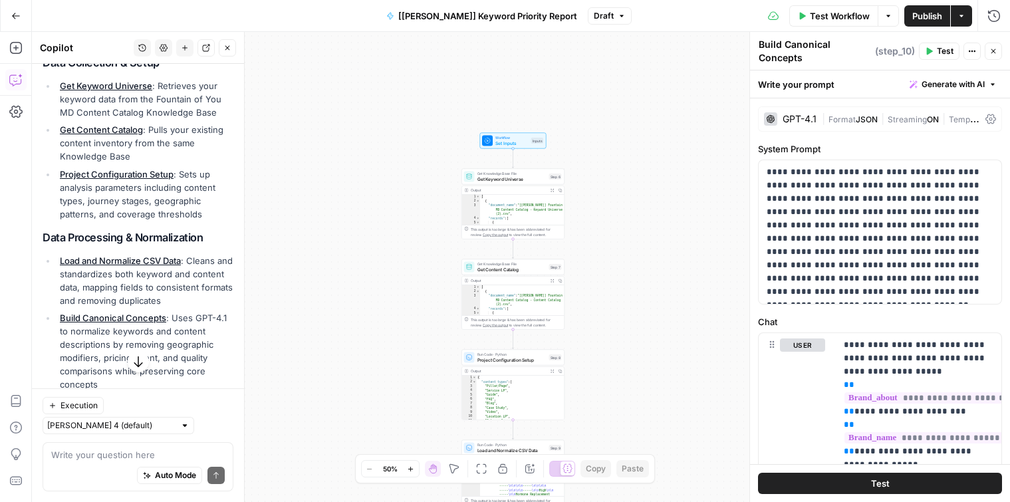
scroll to position [277, 0]
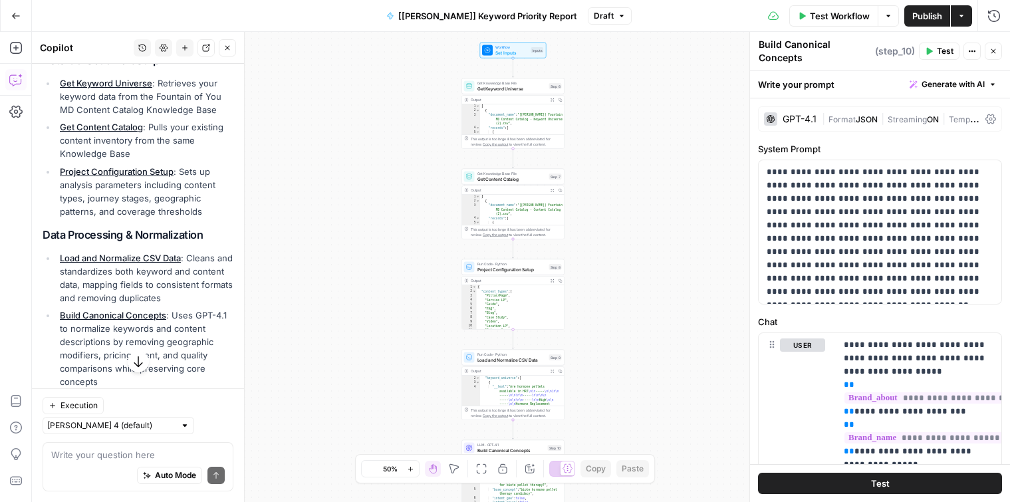
click at [191, 209] on li "Project Configuration Setup : Sets up analysis parameters including content typ…" at bounding box center [145, 191] width 177 height 53
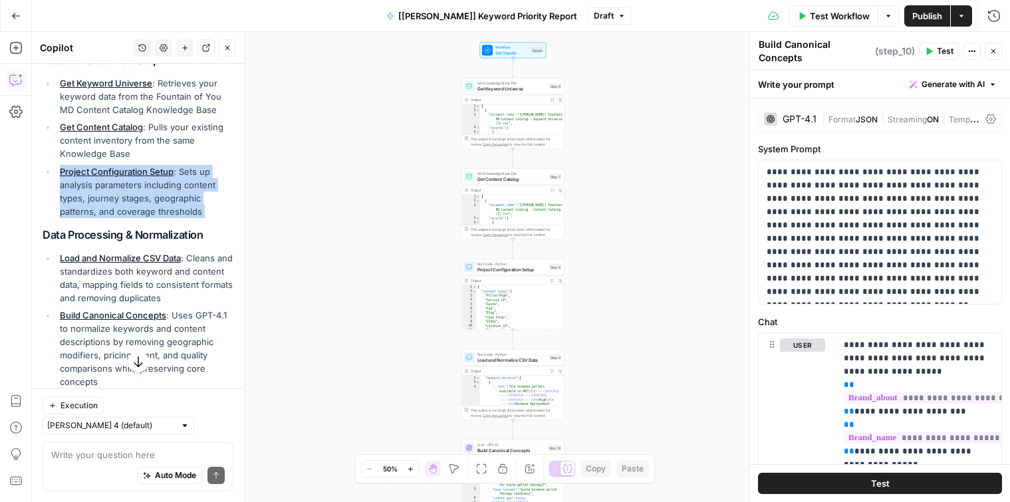
click at [191, 209] on li "Project Configuration Setup : Sets up analysis parameters including content typ…" at bounding box center [145, 191] width 177 height 53
click at [182, 184] on li "Project Configuration Setup : Sets up analysis parameters including content typ…" at bounding box center [145, 191] width 177 height 53
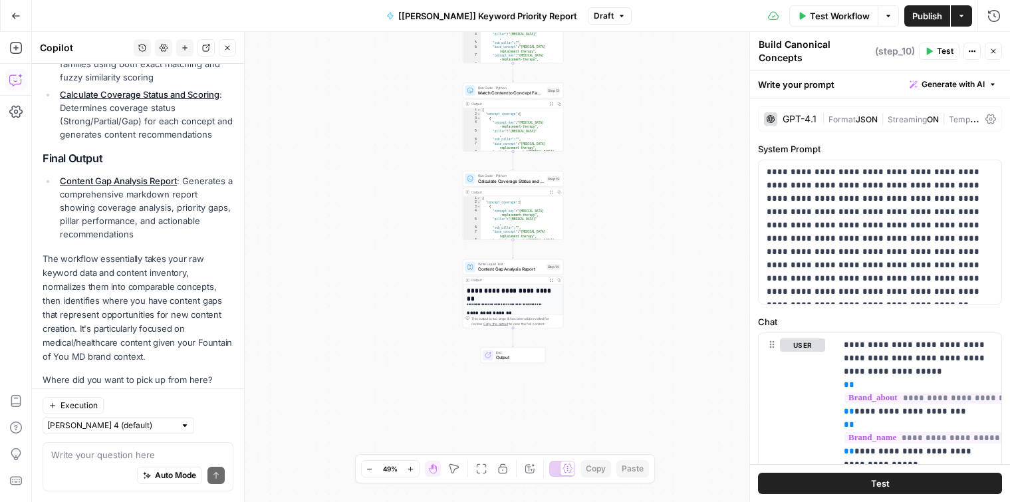
scroll to position [750, 0]
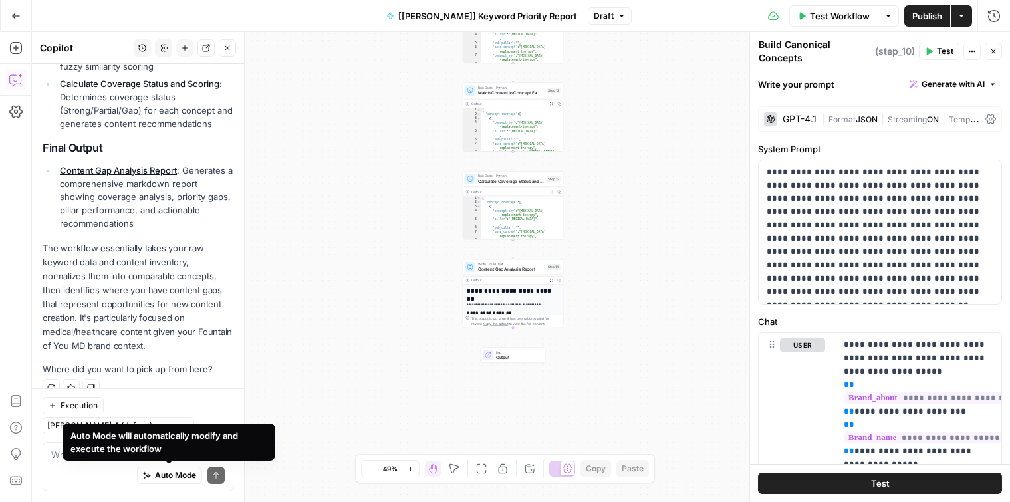
click at [130, 216] on li "Content Gap Analysis Report : Generates a comprehensive markdown report showing…" at bounding box center [145, 197] width 177 height 67
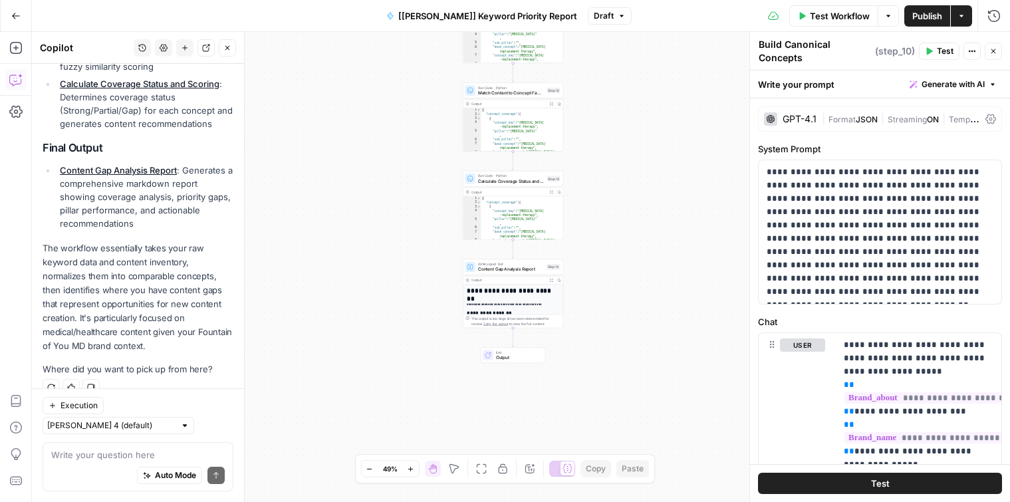
click at [145, 226] on li "Content Gap Analysis Report : Generates a comprehensive markdown report showing…" at bounding box center [145, 197] width 177 height 67
click at [132, 216] on li "Content Gap Analysis Report : Generates a comprehensive markdown report showing…" at bounding box center [145, 197] width 177 height 67
click at [132, 459] on textarea at bounding box center [138, 454] width 174 height 13
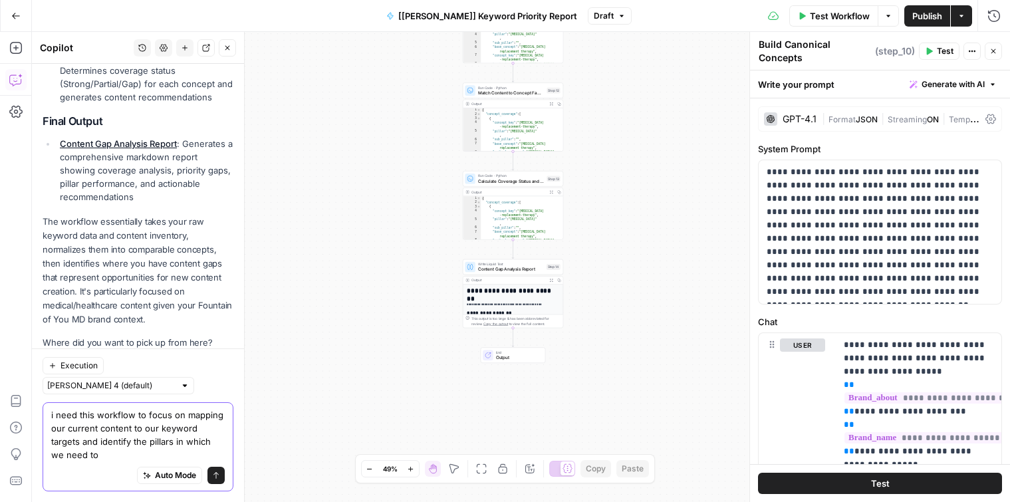
scroll to position [790, 0]
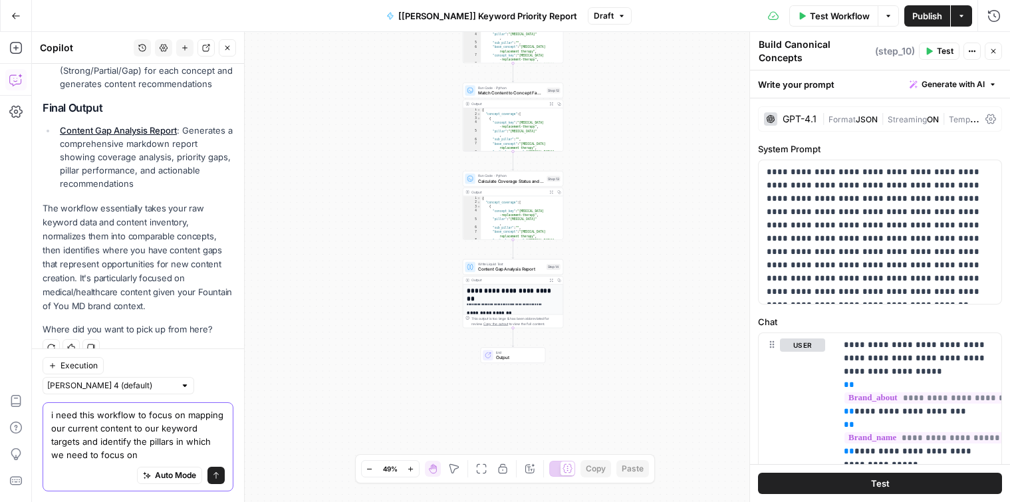
drag, startPoint x: 144, startPoint y: 452, endPoint x: 144, endPoint y: 440, distance: 12.0
click at [144, 440] on textarea "i need this workflow to focus on mapping our current content to our keyword tar…" at bounding box center [138, 434] width 174 height 53
click at [144, 450] on textarea "i need this workflow to focus on mapping our current content to our keyword tar…" at bounding box center [138, 434] width 174 height 53
click at [145, 447] on textarea "i need this workflow to focus on mapping our current content to our keyword tar…" at bounding box center [138, 434] width 174 height 53
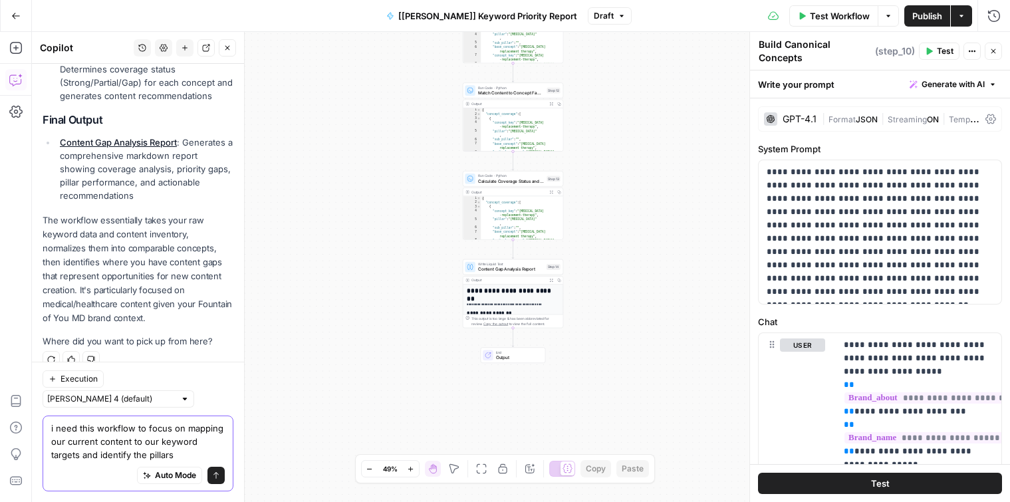
scroll to position [776, 0]
drag, startPoint x: 147, startPoint y: 454, endPoint x: 100, endPoint y: 460, distance: 46.9
click at [100, 460] on textarea "i need this workflow to focus on mapping our current content to our keyword tar…" at bounding box center [138, 442] width 174 height 40
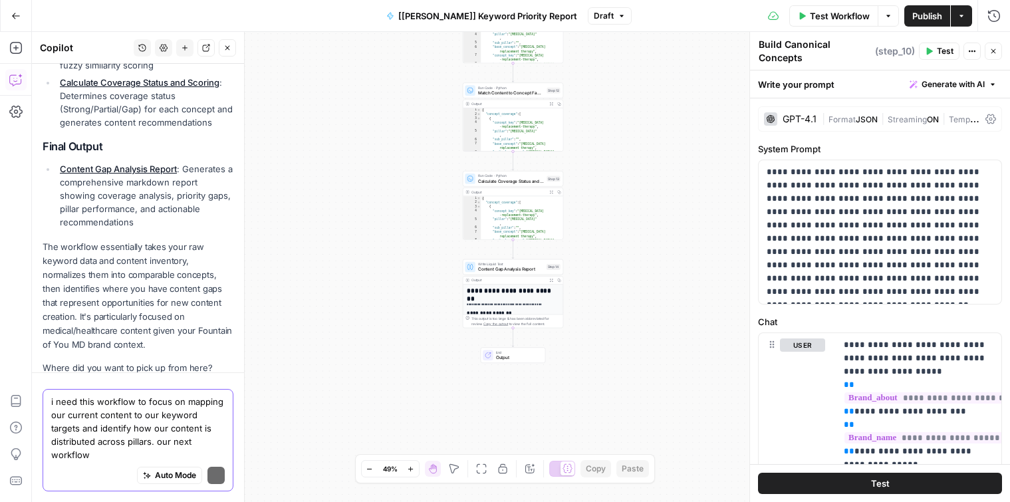
scroll to position [790, 0]
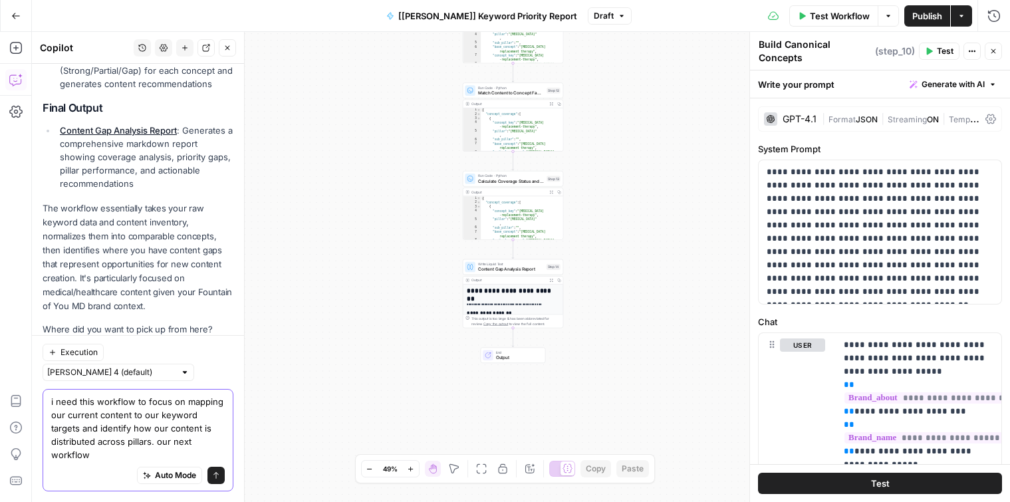
click at [186, 454] on textarea "i need this workflow to focus on mapping our current content to our keyword tar…" at bounding box center [138, 428] width 174 height 67
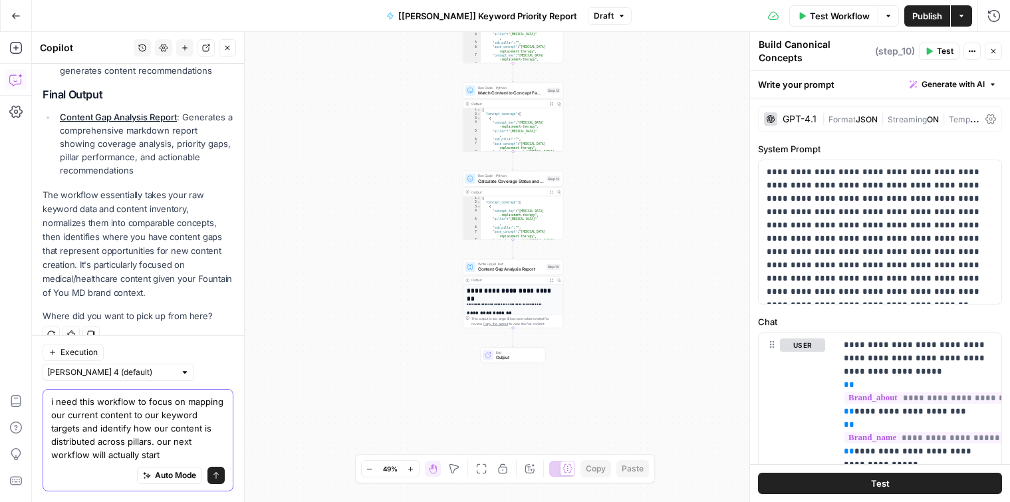
click at [124, 454] on textarea "i need this workflow to focus on mapping our current content to our keyword tar…" at bounding box center [138, 428] width 174 height 67
click at [119, 458] on textarea "i need this workflow to focus on mapping our current content to our keyword tar…" at bounding box center [138, 428] width 174 height 67
drag, startPoint x: 119, startPoint y: 458, endPoint x: 110, endPoint y: 460, distance: 9.7
click at [110, 460] on textarea "i need this workflow to focus on mapping our current content to our keyword tar…" at bounding box center [138, 428] width 174 height 67
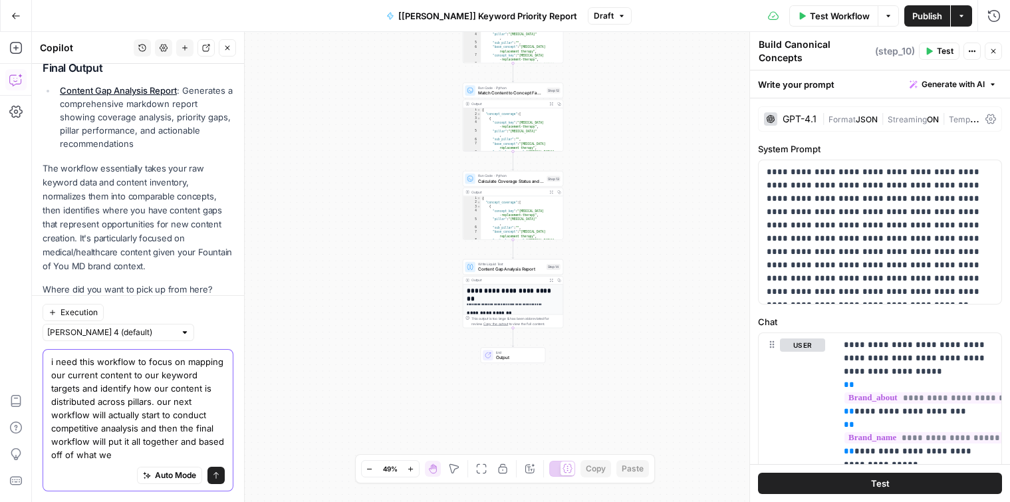
scroll to position [843, 0]
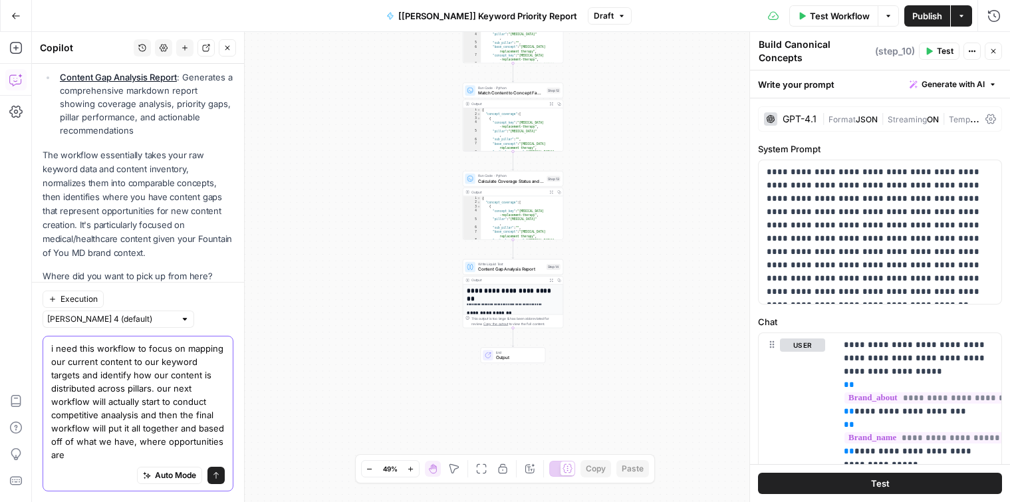
click at [85, 459] on textarea "i need this workflow to focus on mapping our current content to our keyword tar…" at bounding box center [138, 402] width 174 height 120
click at [90, 459] on textarea "i need this workflow to focus on mapping our current content to our keyword tar…" at bounding box center [138, 402] width 174 height 120
click at [220, 463] on div "Auto Mode Send" at bounding box center [138, 476] width 174 height 29
click at [209, 454] on textarea "i need this workflow to focus on mapping our current content to our keyword tar…" at bounding box center [138, 402] width 174 height 120
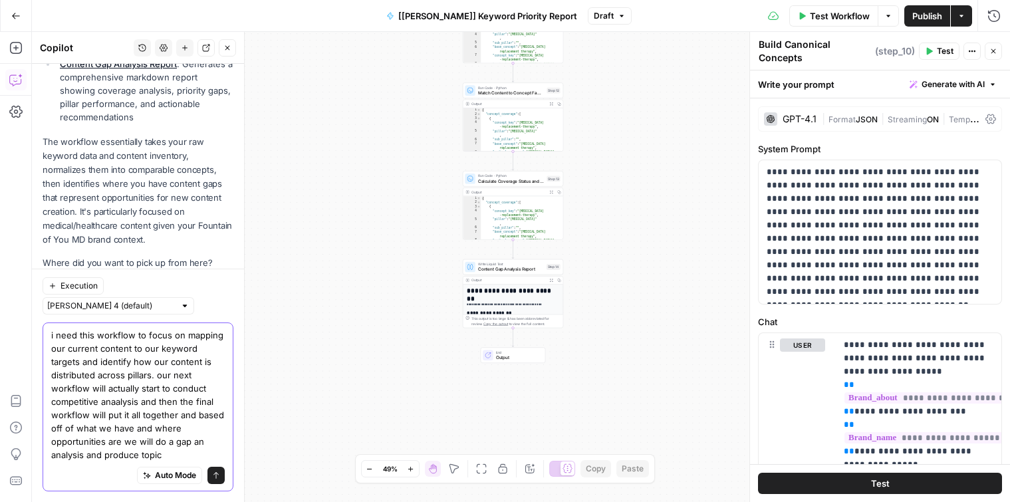
scroll to position [869, 0]
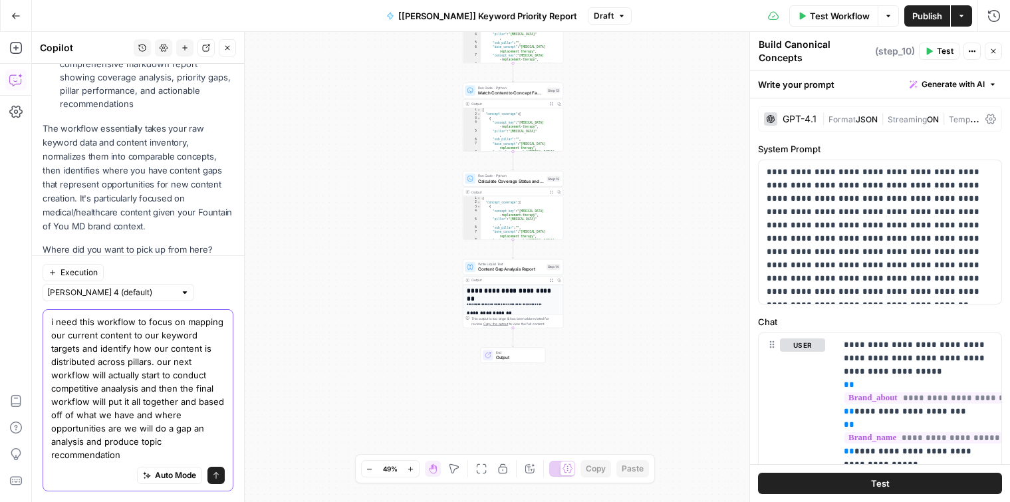
type textarea "i need this workflow to focus on mapping our current content to our keyword tar…"
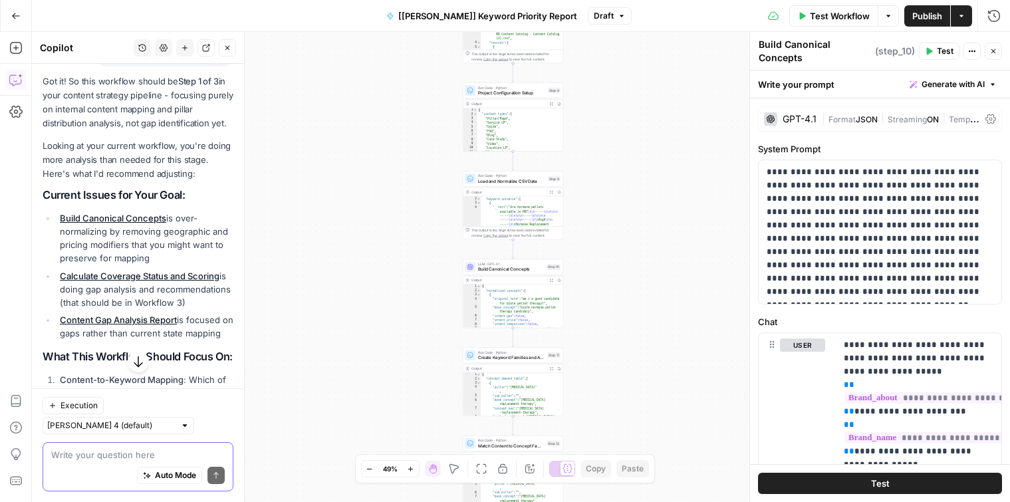
scroll to position [1279, 0]
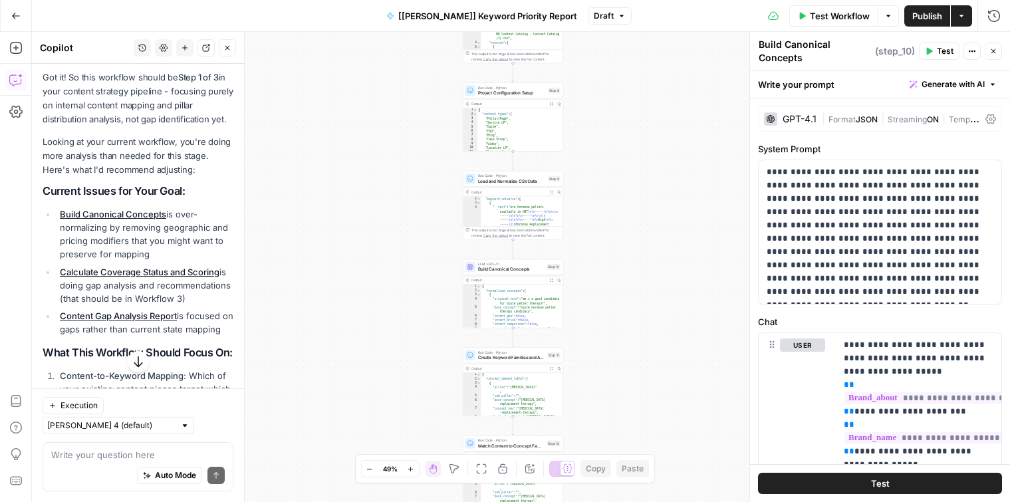
click at [146, 257] on li "Build Canonical Concepts is over-normalizing by removing geographic and pricing…" at bounding box center [145, 234] width 177 height 53
click at [110, 196] on h2 "Current Issues for Your Goal:" at bounding box center [138, 191] width 191 height 13
click at [106, 169] on p "Looking at your current workflow, you're doing more analysis than needed for th…" at bounding box center [138, 156] width 191 height 42
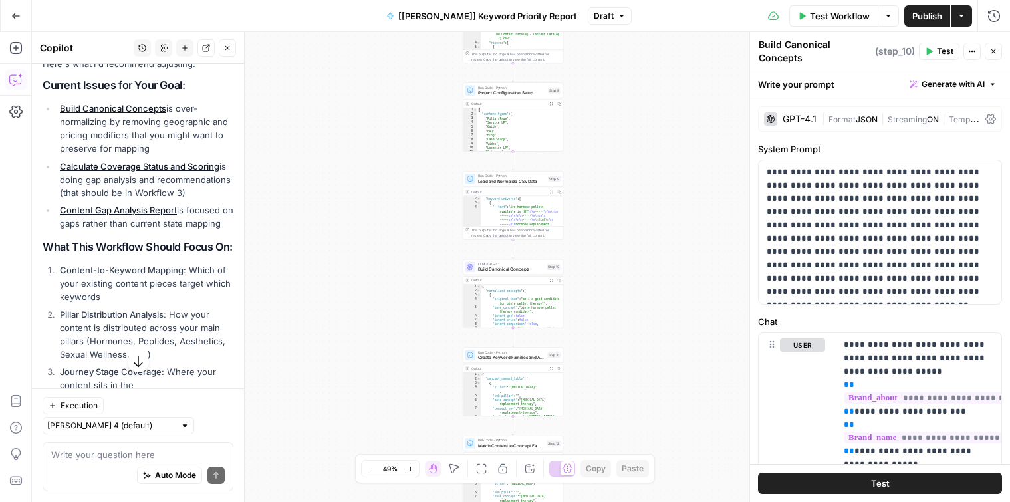
scroll to position [1382, 0]
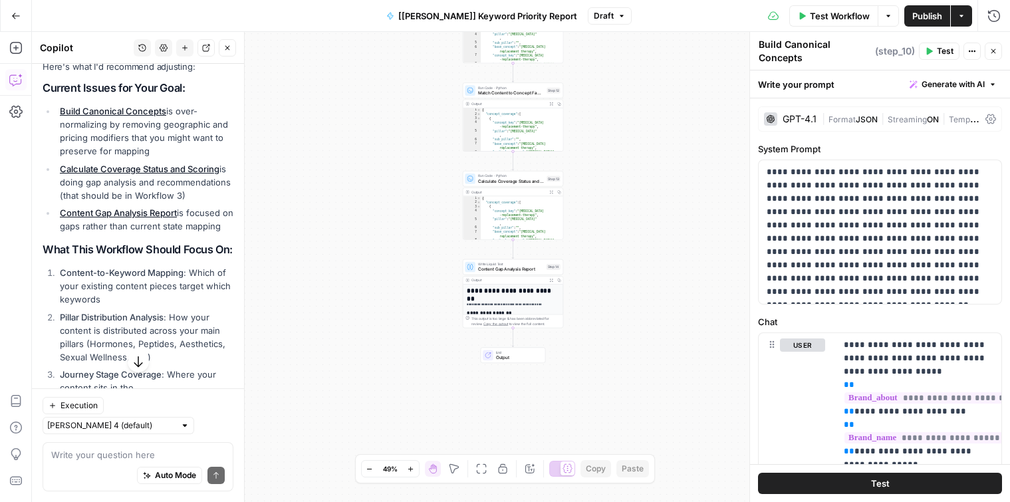
click at [116, 198] on li "Calculate Coverage Status and Scoring is doing gap analysis and recommendations…" at bounding box center [145, 182] width 177 height 40
click at [184, 223] on li "Content Gap Analysis Report is focused on gaps rather than current state mapping" at bounding box center [145, 219] width 177 height 27
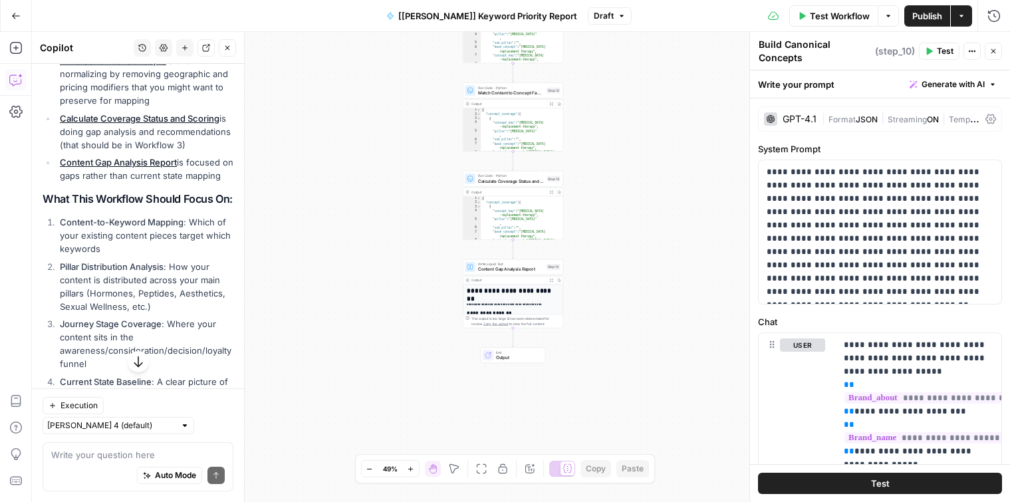
scroll to position [1478, 0]
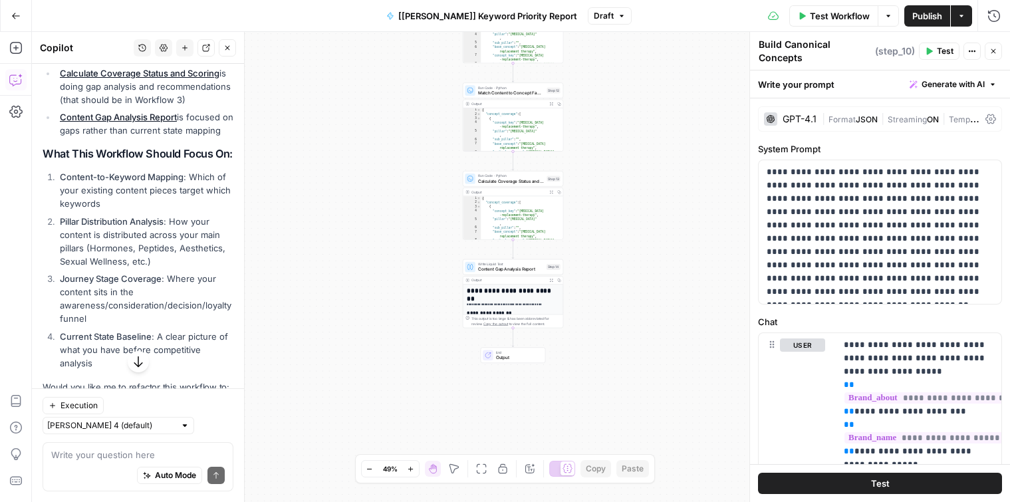
click at [140, 210] on li "Content-to-Keyword Mapping : Which of your existing content pieces target which…" at bounding box center [145, 190] width 177 height 40
click at [106, 210] on li "Content-to-Keyword Mapping : Which of your existing content pieces target which…" at bounding box center [145, 190] width 177 height 40
click at [123, 247] on li "Pillar Distribution Analysis : How your content is distributed across your main…" at bounding box center [145, 241] width 177 height 53
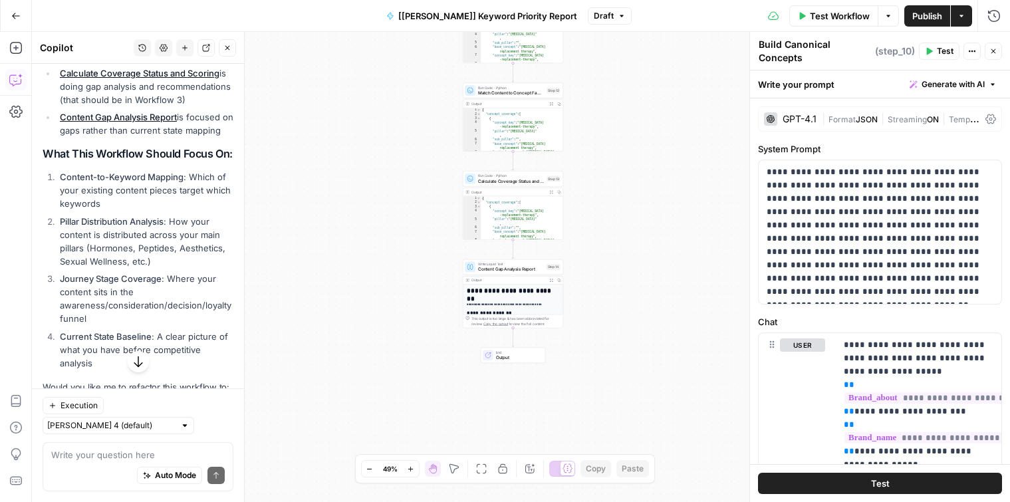
click at [123, 247] on li "Pillar Distribution Analysis : How your content is distributed across your main…" at bounding box center [145, 241] width 177 height 53
click at [110, 202] on li "Content-to-Keyword Mapping : Which of your existing content pieces target which…" at bounding box center [145, 190] width 177 height 40
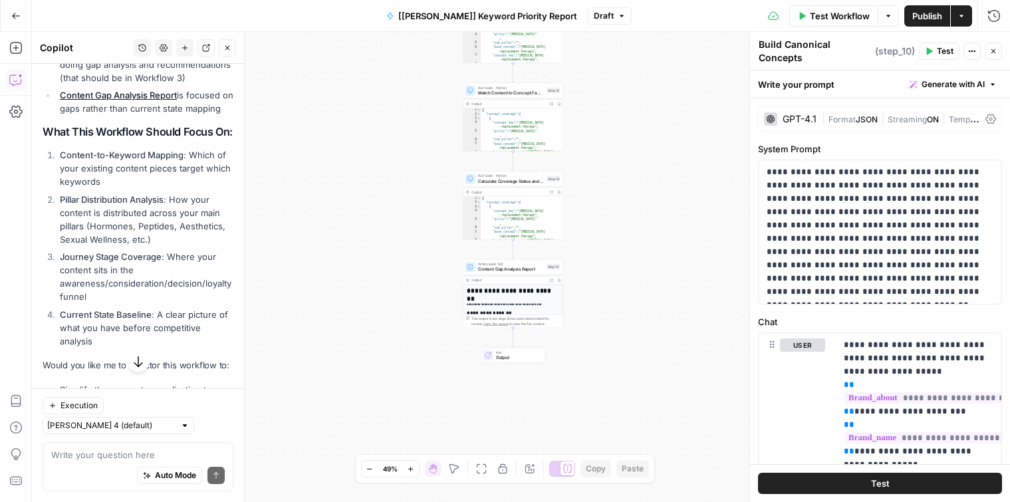
scroll to position [1533, 0]
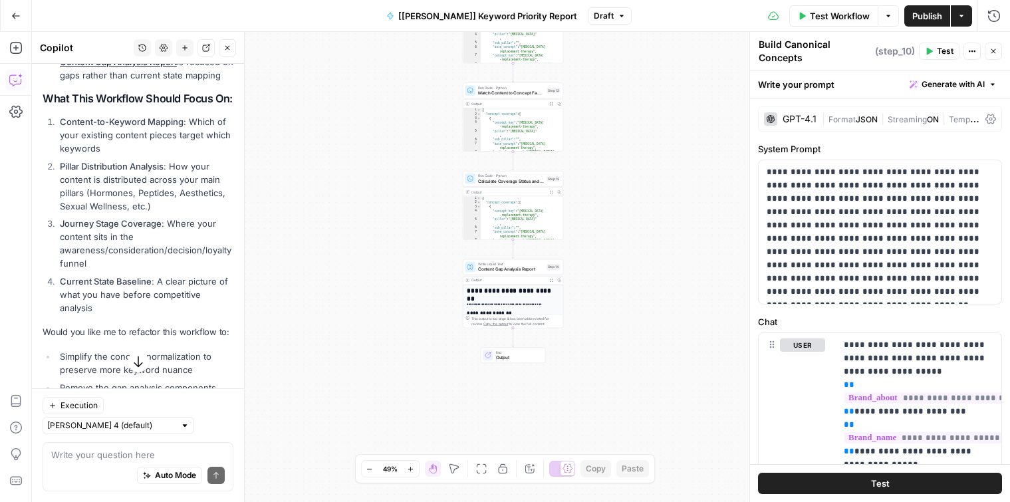
click at [144, 257] on li "Journey Stage Coverage : Where your content sits in the awareness/consideration…" at bounding box center [145, 243] width 177 height 53
click at [186, 289] on li "Current State Baseline : A clear picture of what you have before competitive an…" at bounding box center [145, 295] width 177 height 40
click at [145, 300] on li "Current State Baseline : A clear picture of what you have before competitive an…" at bounding box center [145, 295] width 177 height 40
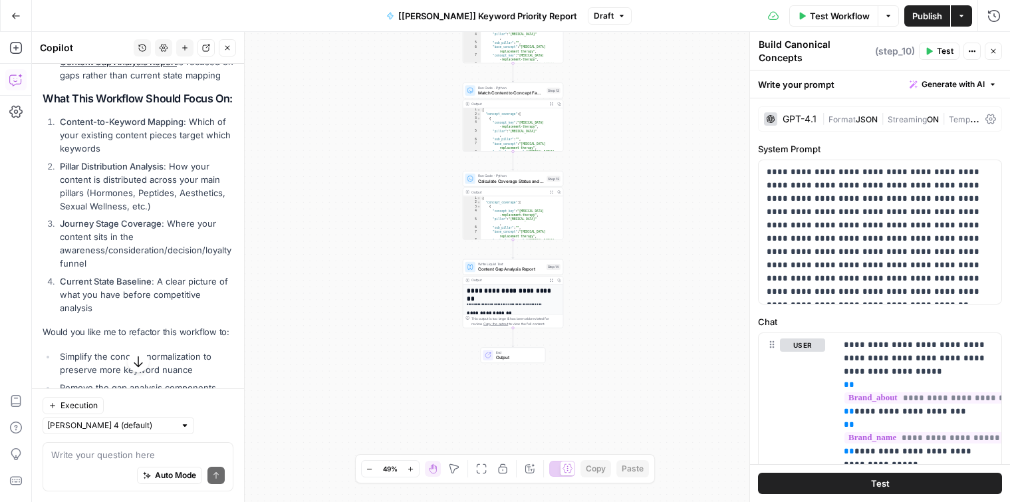
click at [145, 300] on li "Current State Baseline : A clear picture of what you have before competitive an…" at bounding box center [145, 295] width 177 height 40
click at [120, 249] on li "Journey Stage Coverage : Where your content sits in the awareness/consideration…" at bounding box center [145, 243] width 177 height 53
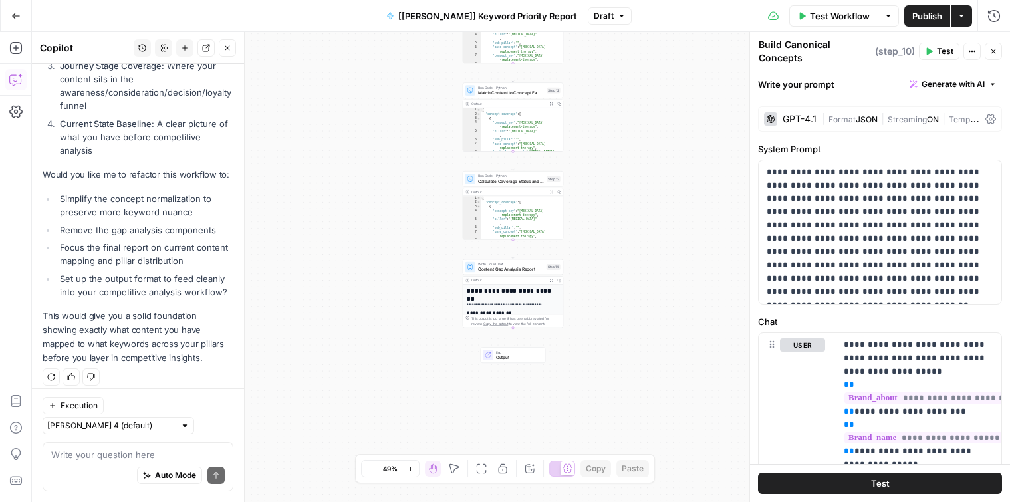
scroll to position [1692, 0]
click at [166, 218] on li "Simplify the concept normalization to preserve more keyword nuance" at bounding box center [145, 204] width 177 height 27
click at [171, 258] on li "Focus the final report on current content mapping and pillar distribution" at bounding box center [145, 252] width 177 height 27
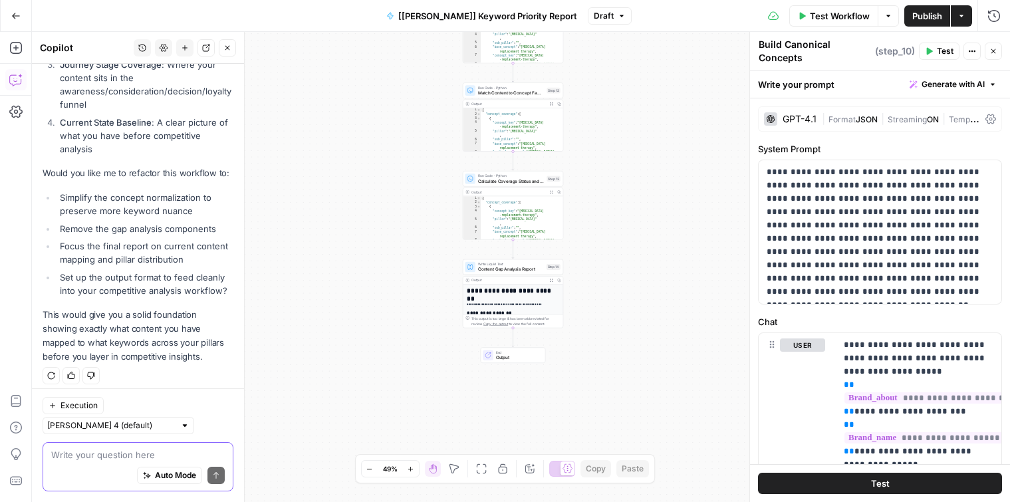
click at [96, 450] on textarea at bounding box center [138, 454] width 174 height 13
type textarea "yes please!"
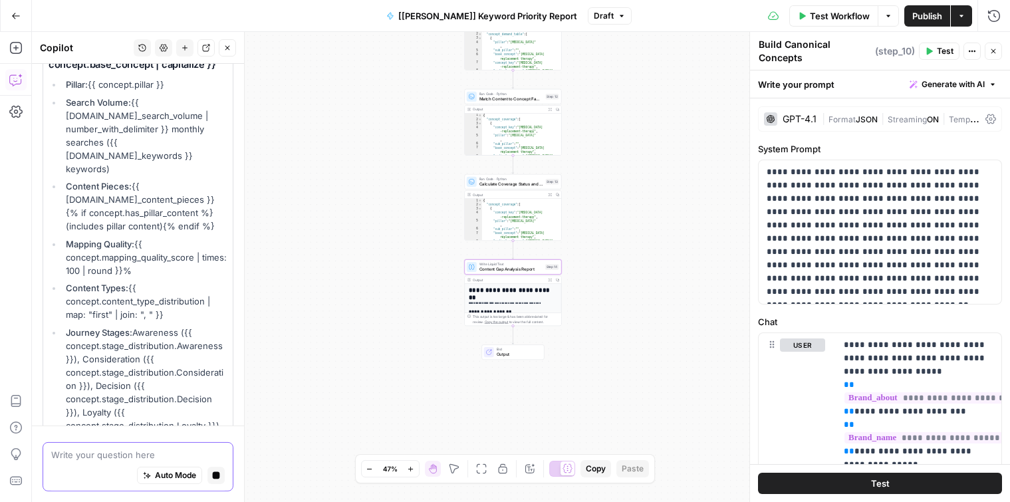
scroll to position [3823, 0]
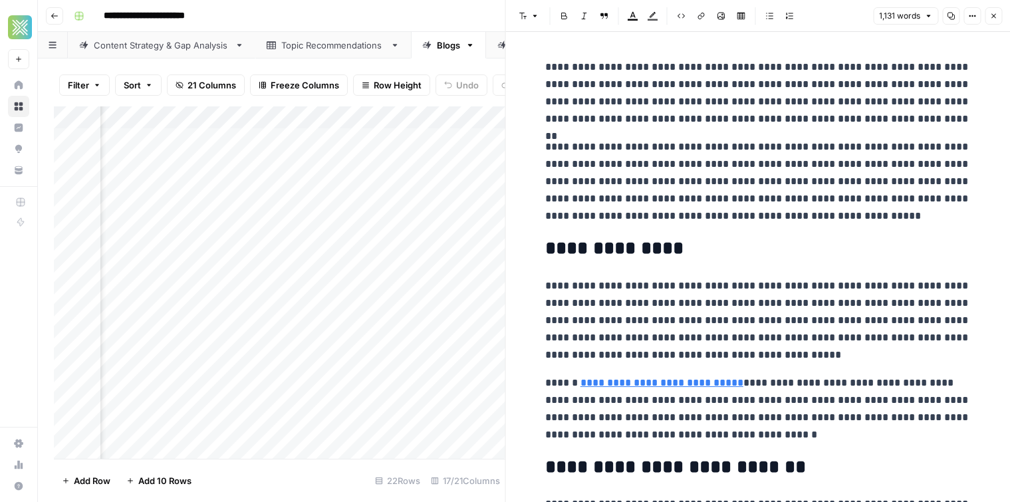
scroll to position [696, 0]
